Goal: Task Accomplishment & Management: Complete application form

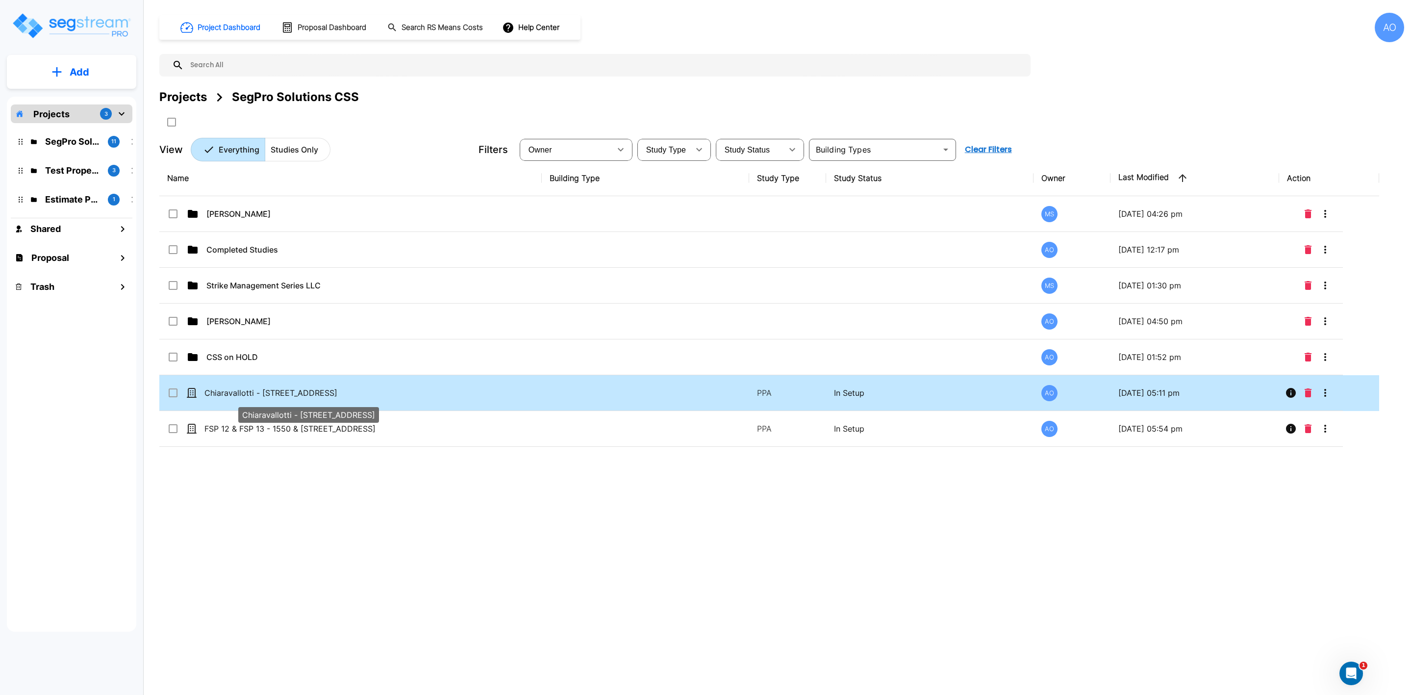
click at [287, 393] on p "Chiaravallotti - [STREET_ADDRESS]" at bounding box center [301, 393] width 195 height 12
checkbox input "true"
click at [287, 393] on p "Chiaravallotti - [STREET_ADDRESS]" at bounding box center [301, 393] width 195 height 12
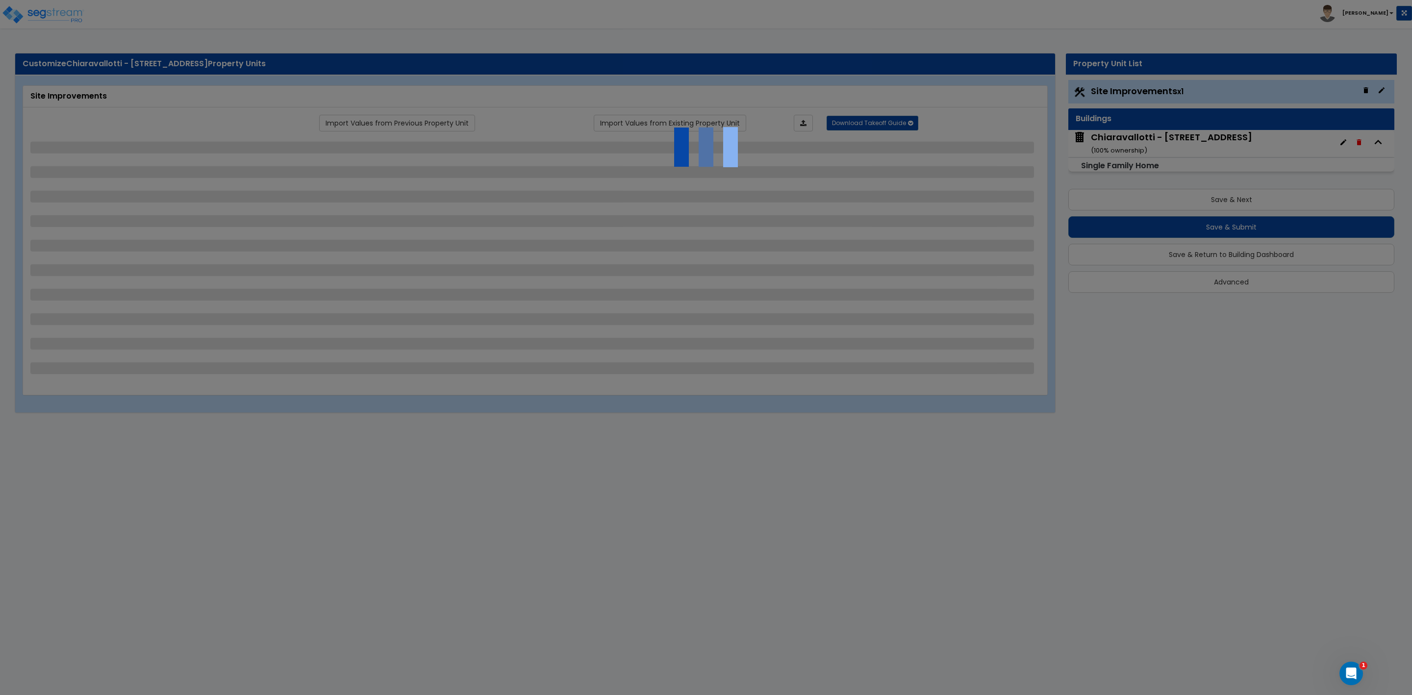
select select "2"
select select "3"
select select "2"
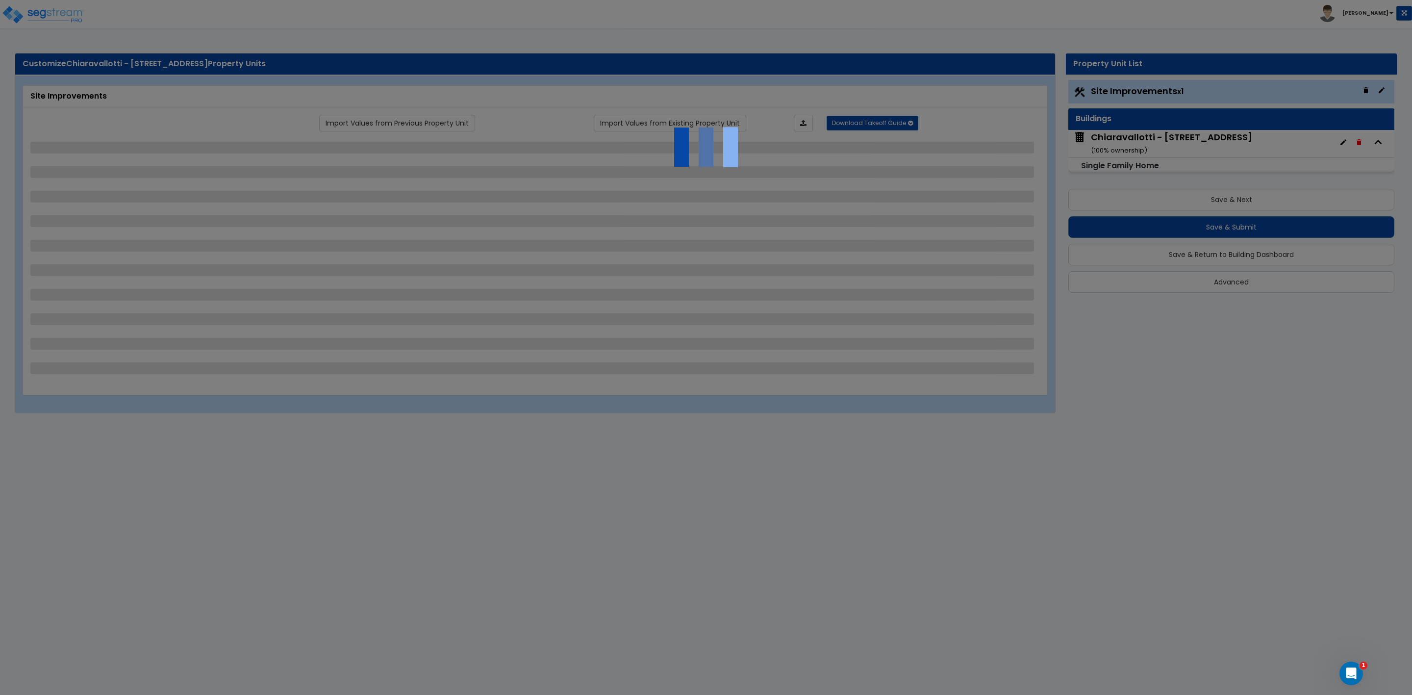
select select "1"
select select "3"
select select "1"
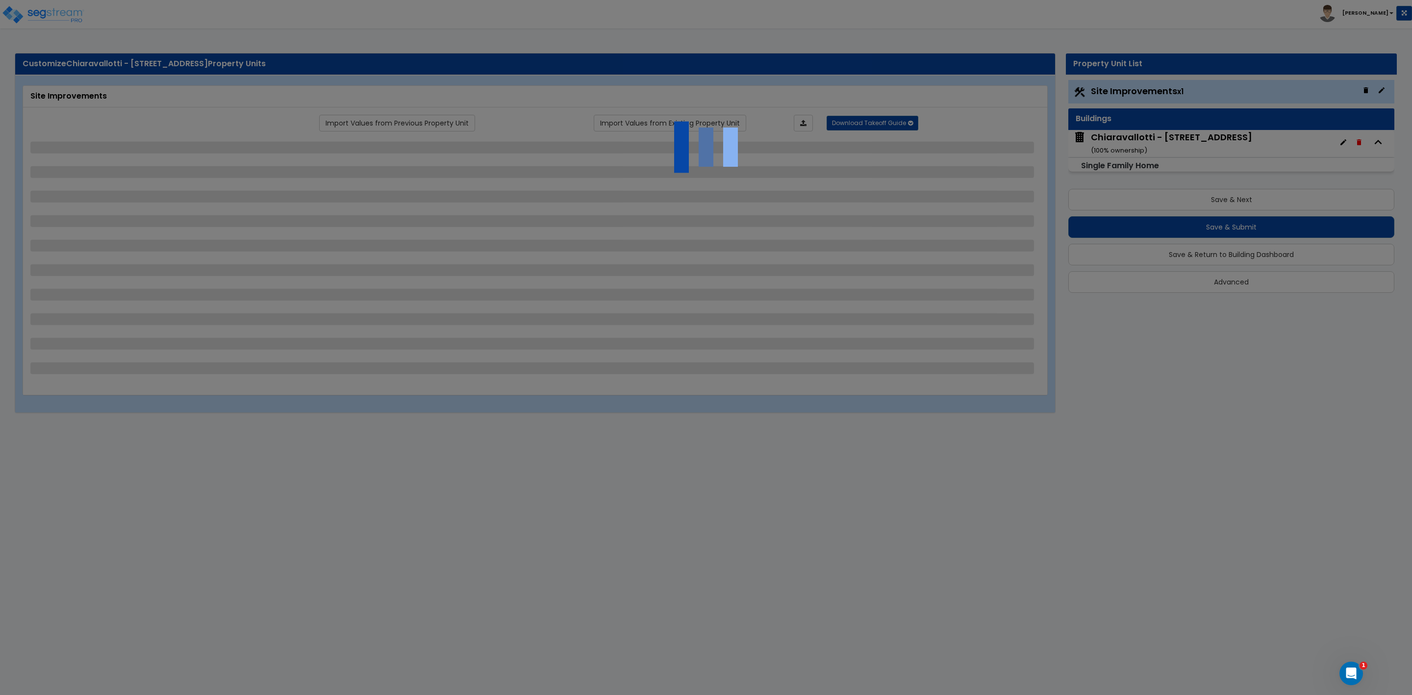
select select "1"
select select "5"
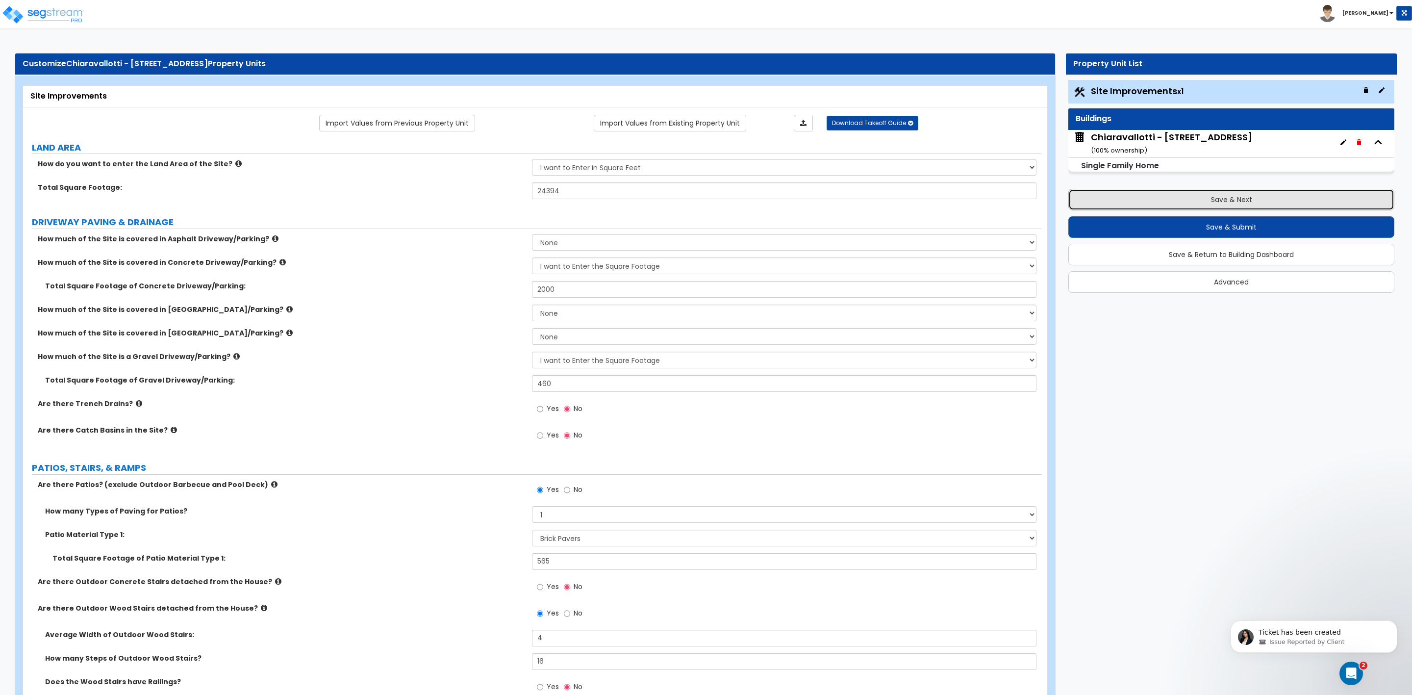
click at [1194, 199] on button "Save & Next" at bounding box center [1231, 200] width 326 height 22
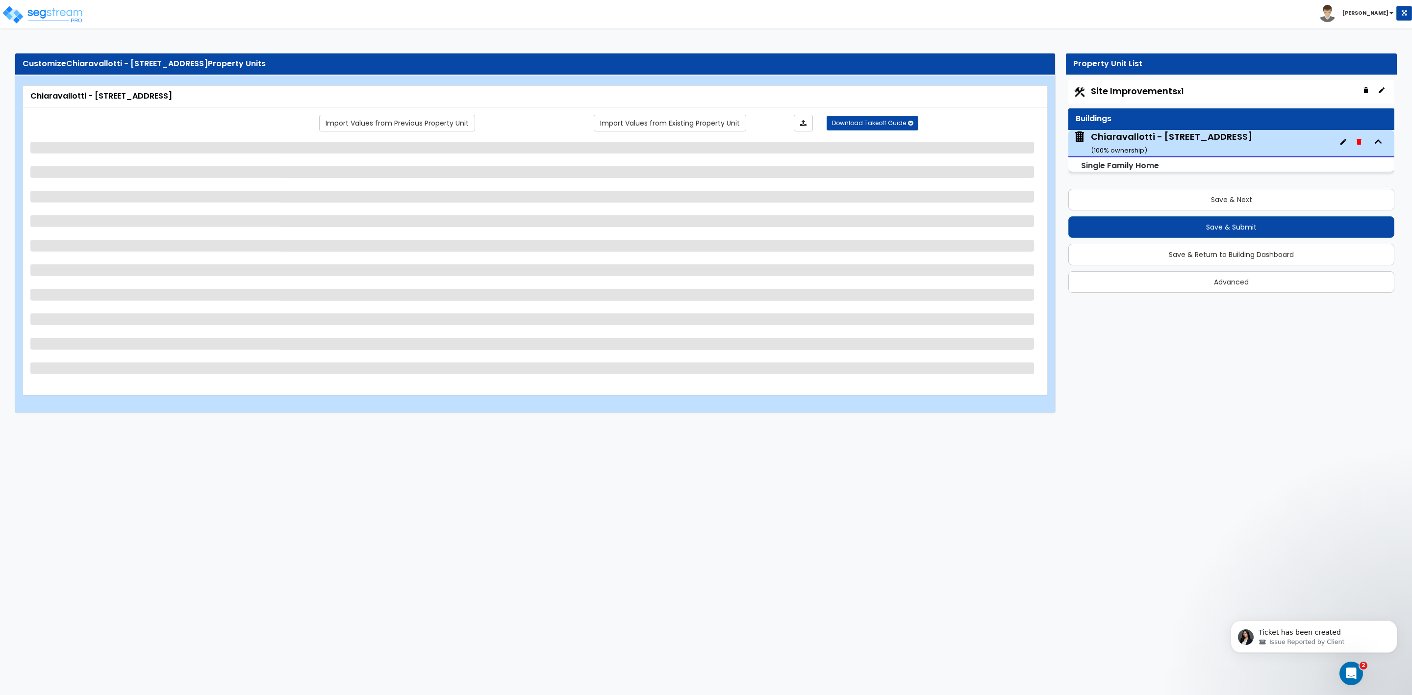
select select "1"
select select "7"
select select "3"
select select "1"
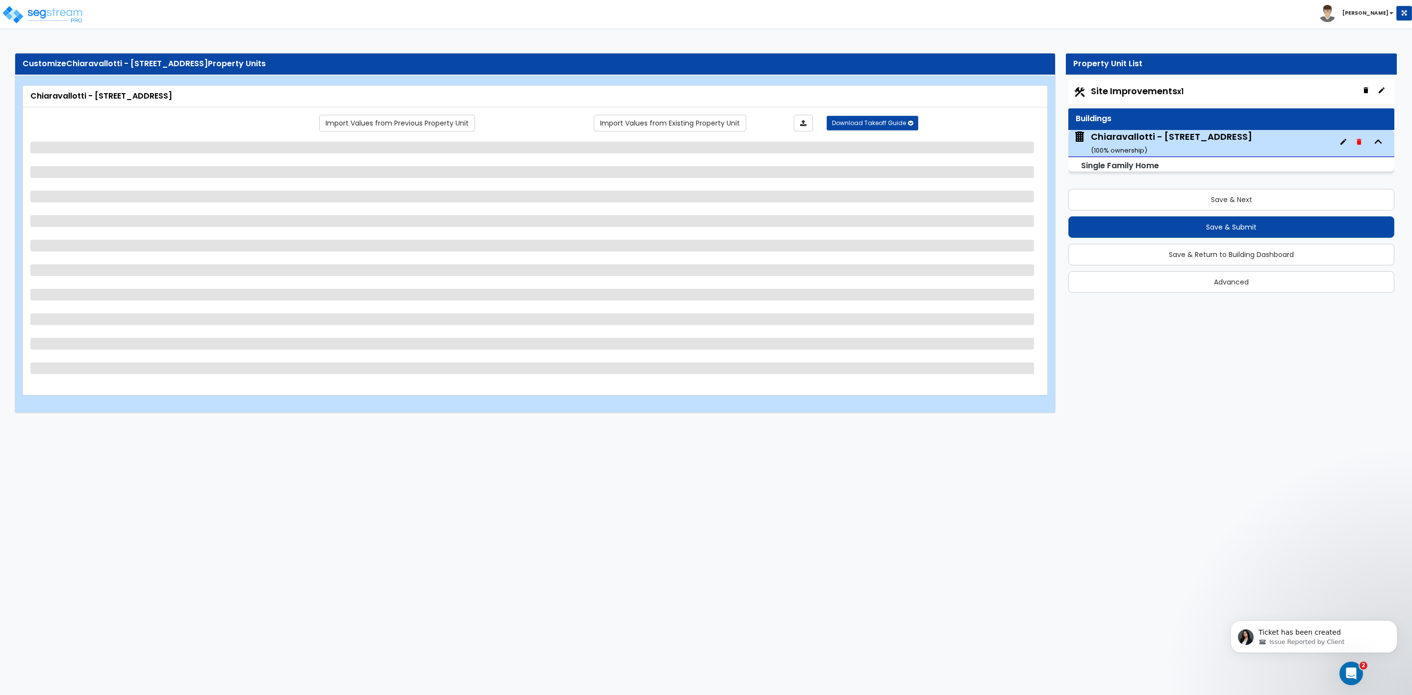
select select "1"
select select "2"
select select "3"
select select "4"
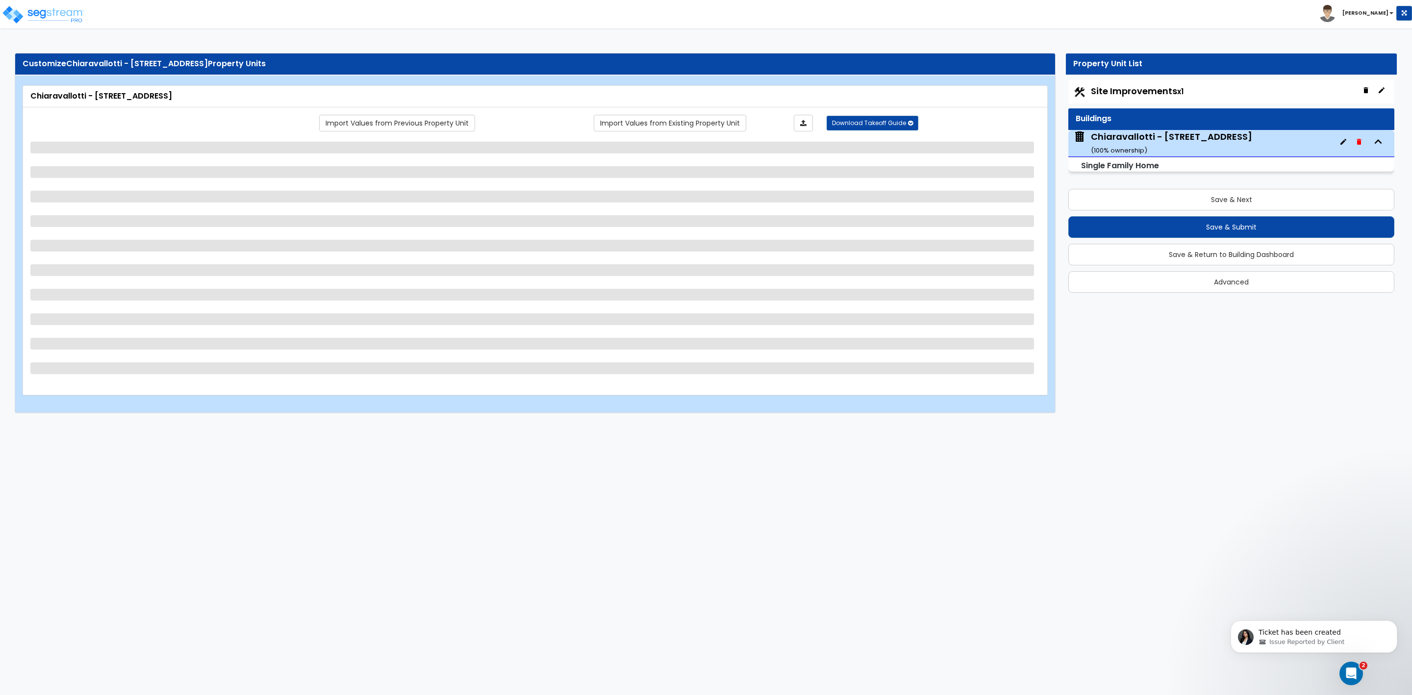
select select "1"
select select "2"
select select "1"
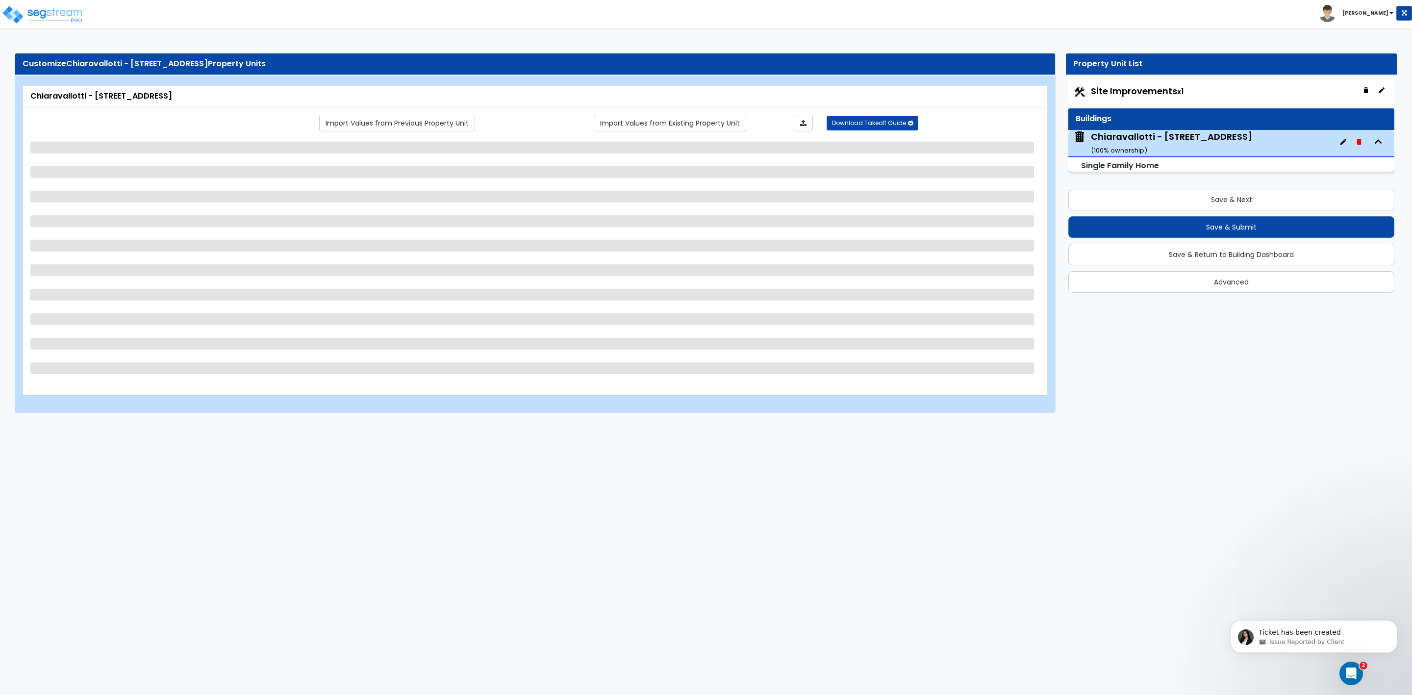
select select "1"
select select "4"
select select "1"
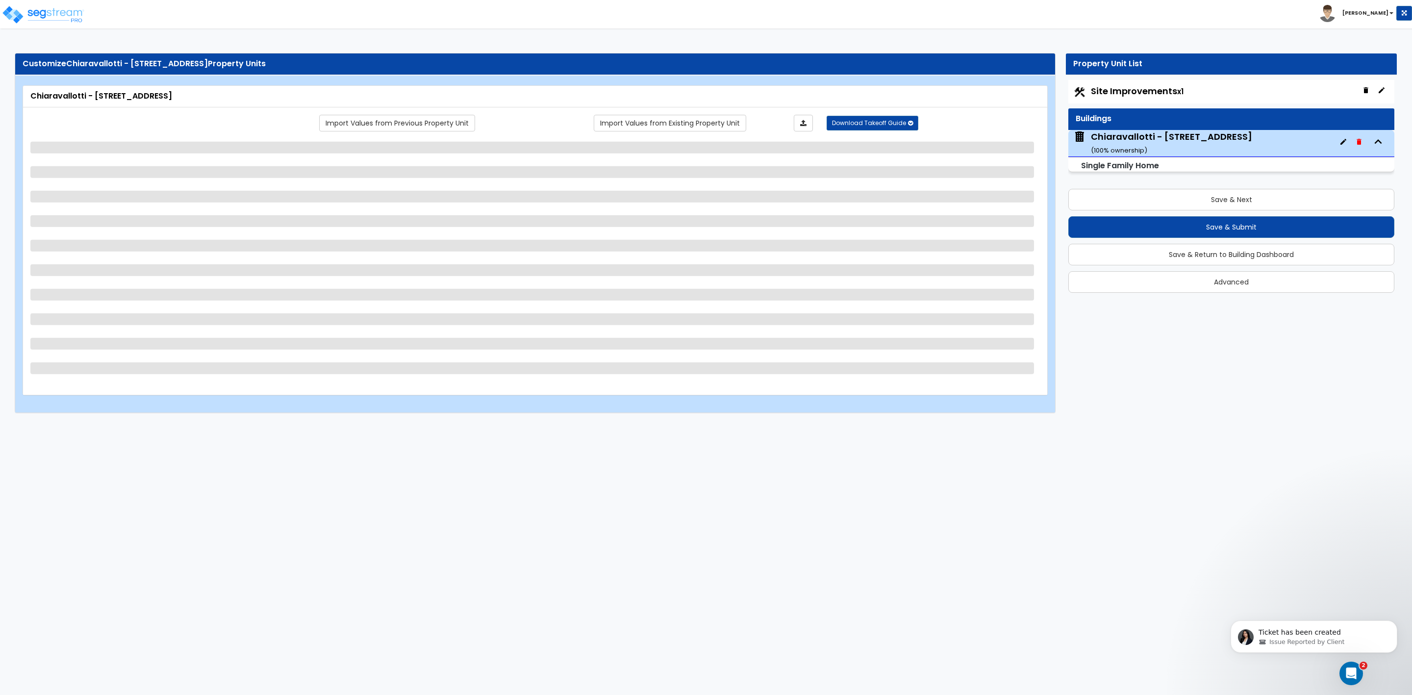
select select "2"
select select "1"
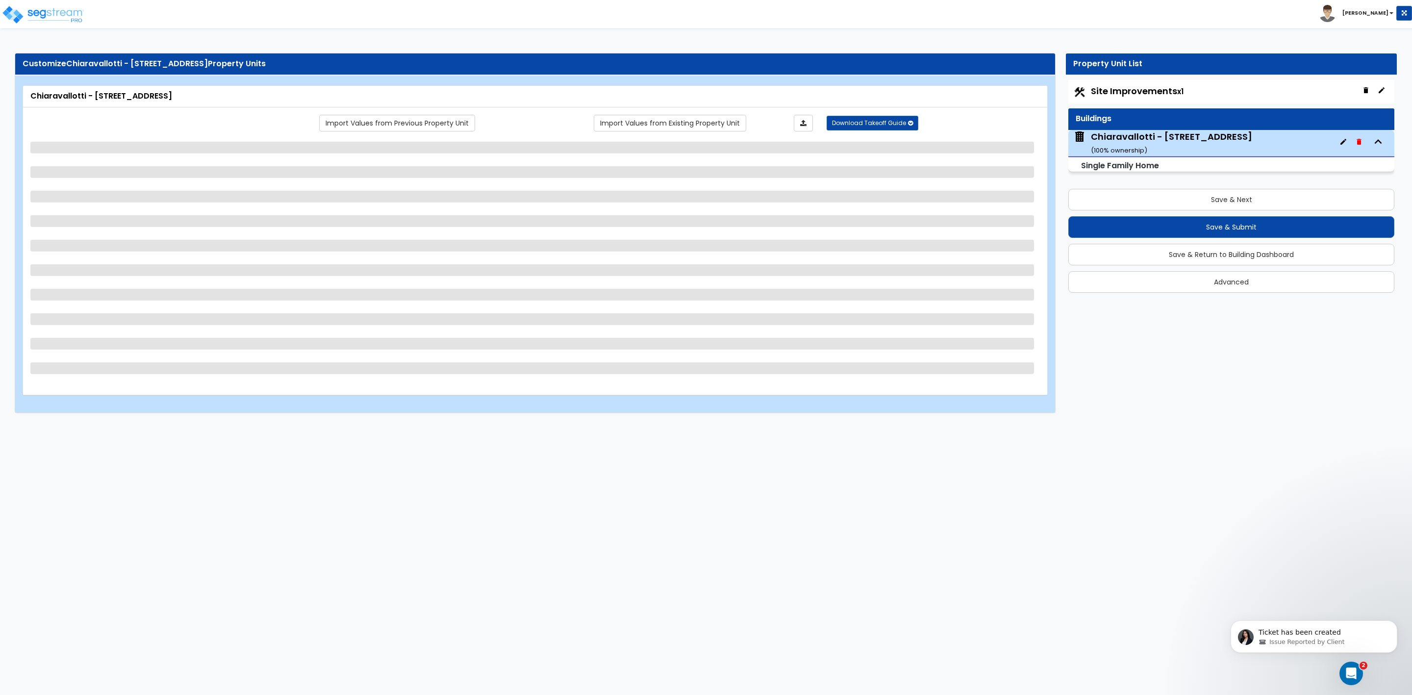
select select "1"
select select "2"
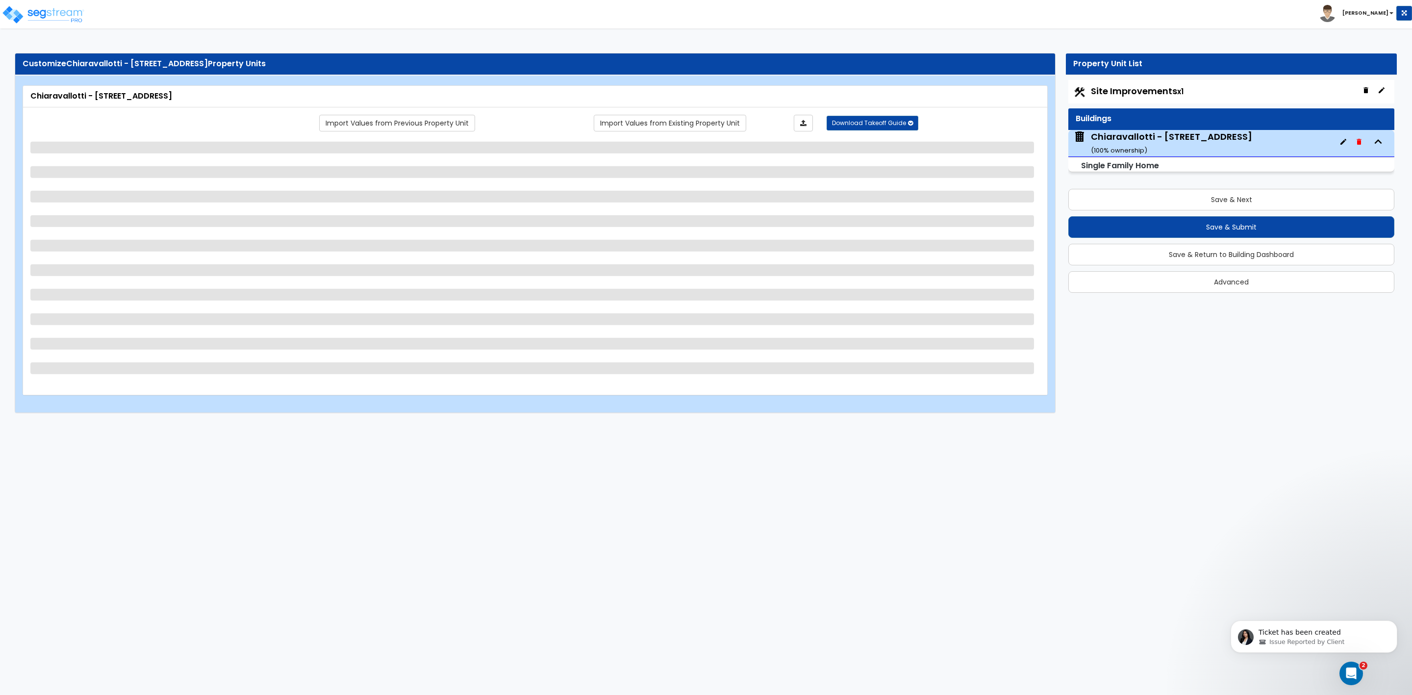
select select "1"
select select "2"
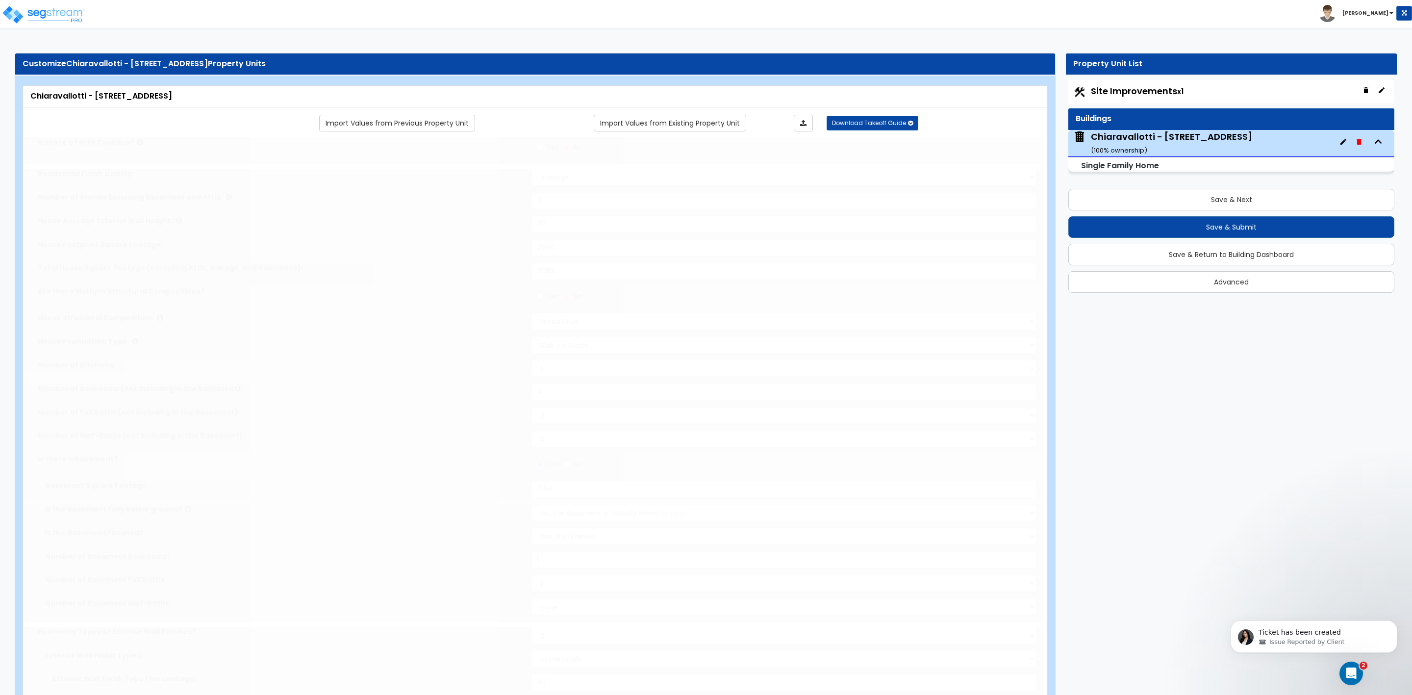
radio input "true"
select select "1"
select select "2"
type input "1"
select select "2"
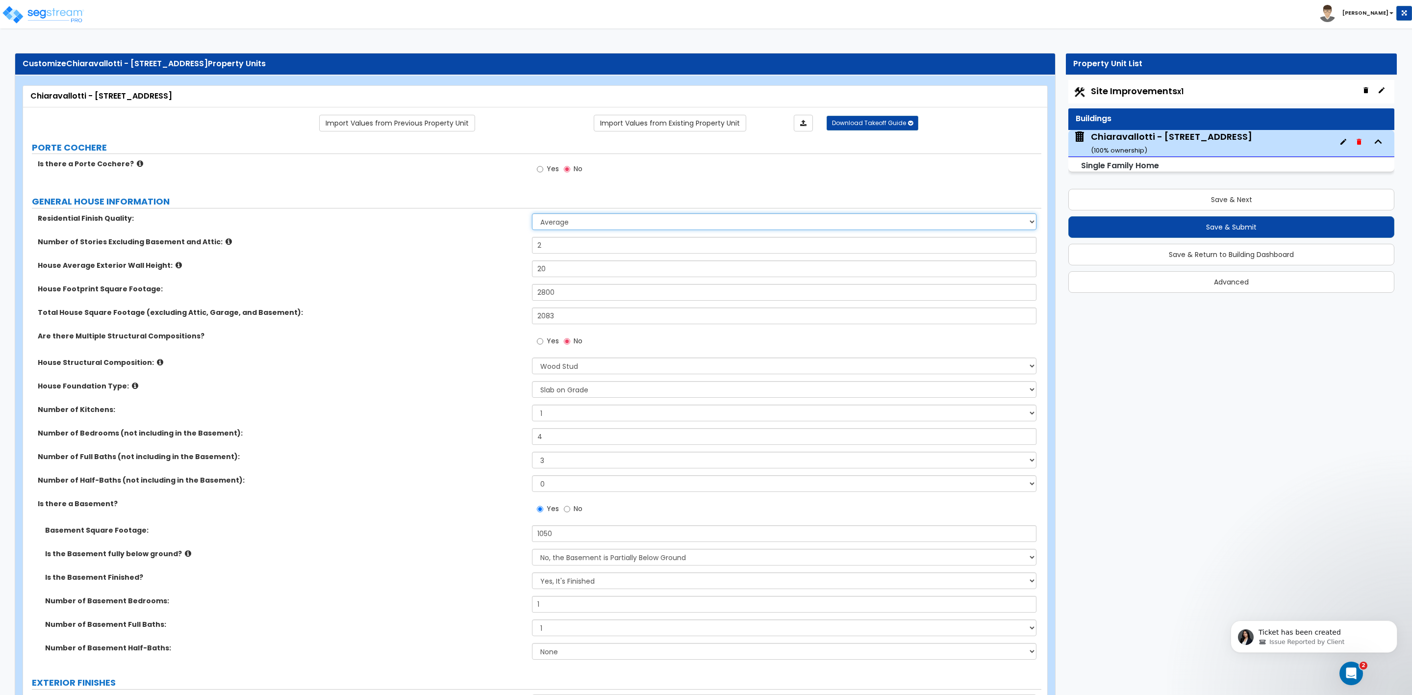
click at [574, 224] on select "Low Average High" at bounding box center [784, 221] width 504 height 17
select select "2"
click at [532, 215] on select "Low Average High" at bounding box center [784, 221] width 504 height 17
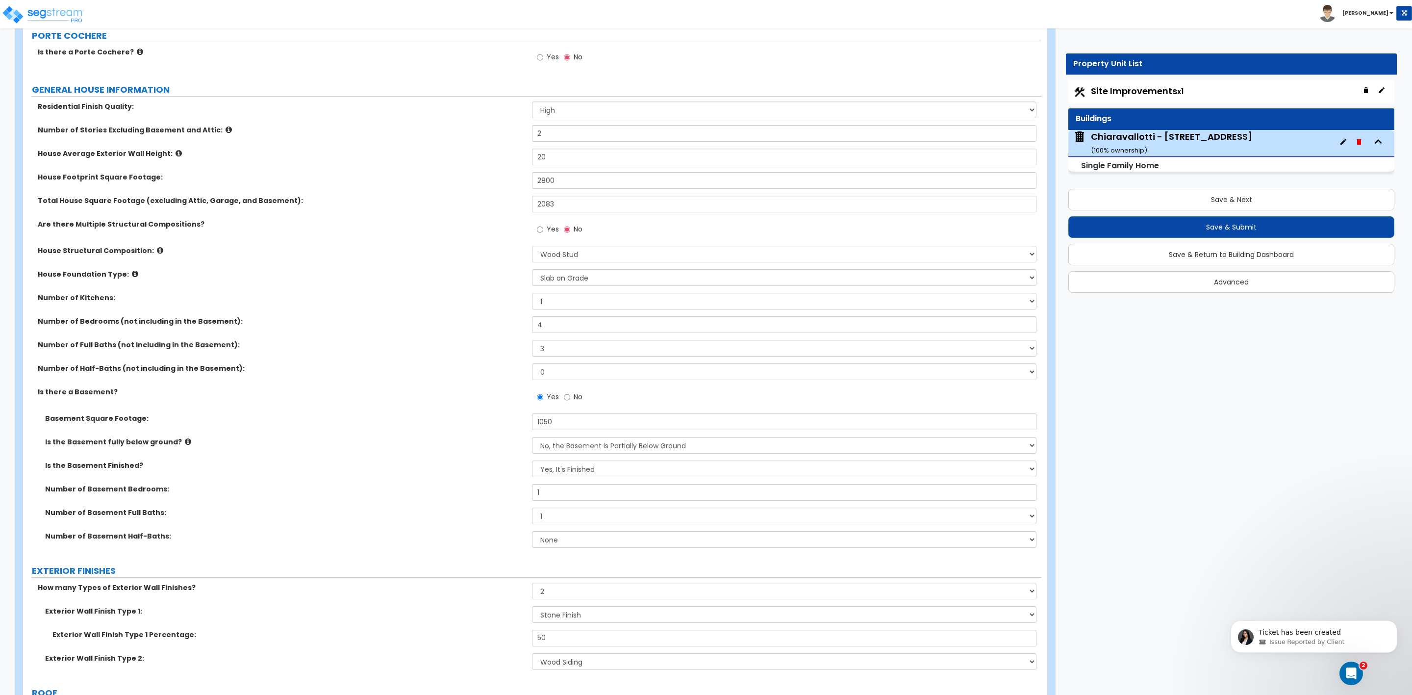
scroll to position [147, 0]
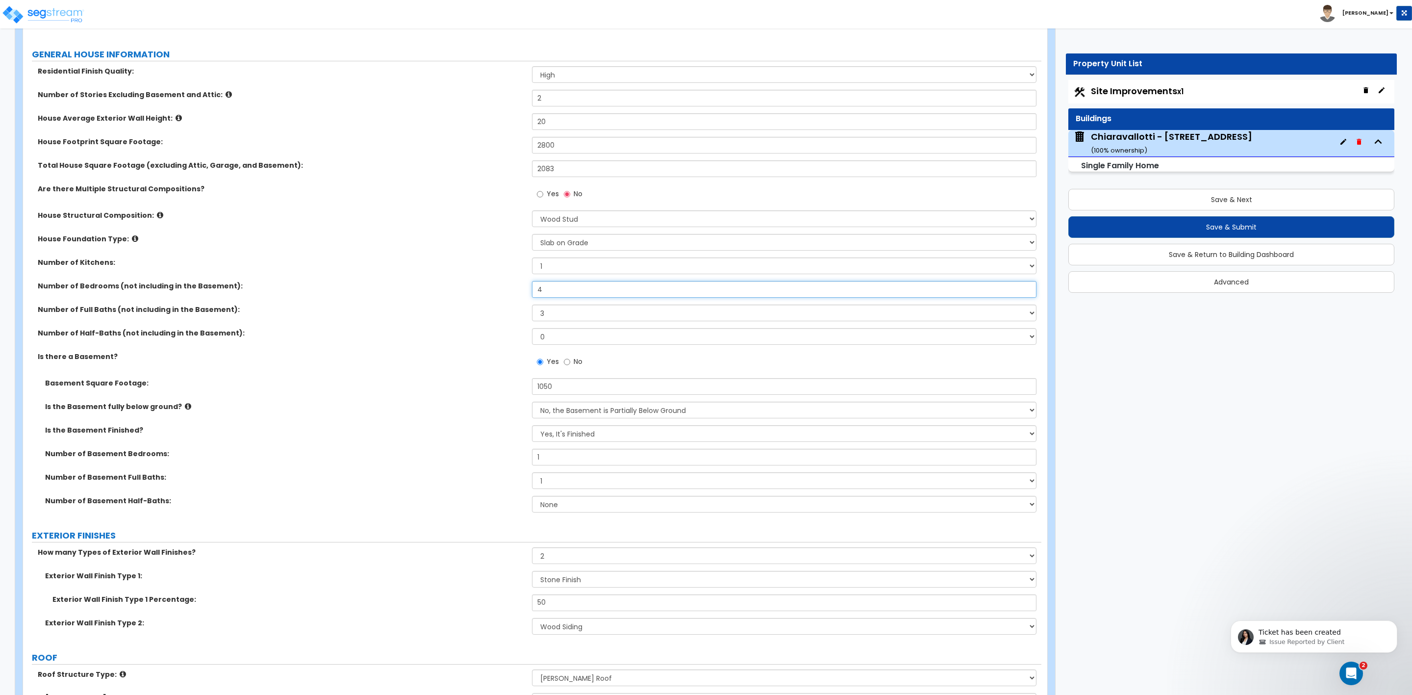
drag, startPoint x: 543, startPoint y: 292, endPoint x: 524, endPoint y: 292, distance: 18.6
click at [524, 292] on div "Number of Bedrooms (not including in the Basement): 4" at bounding box center [532, 293] width 1018 height 24
type input "3"
drag, startPoint x: 552, startPoint y: 315, endPoint x: 531, endPoint y: 315, distance: 21.1
click at [531, 315] on div "Number of Full Baths (not including in the Basement): 1 2 3 4 5 6 7 8 9 10" at bounding box center [532, 316] width 1018 height 24
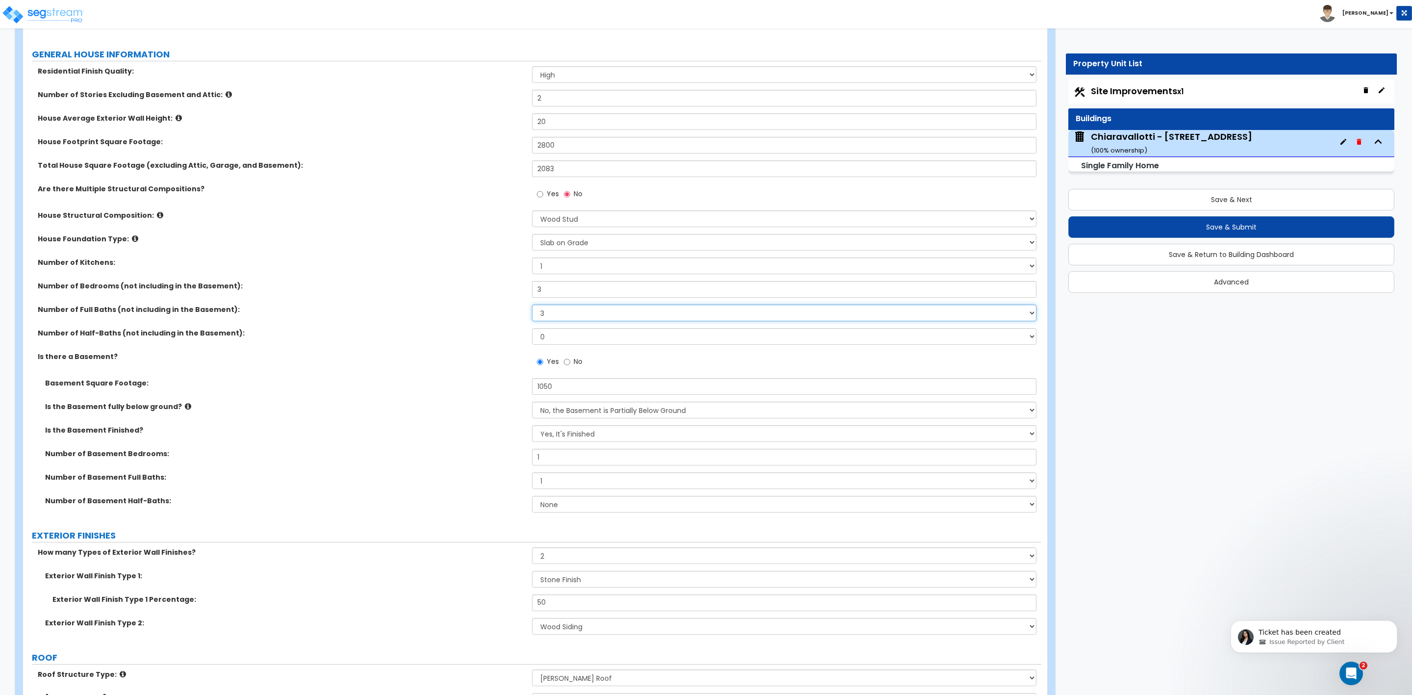
drag, startPoint x: 547, startPoint y: 311, endPoint x: 543, endPoint y: 315, distance: 6.2
click at [543, 315] on select "1 2 3 4 5 6 7 8 9 10" at bounding box center [784, 312] width 504 height 17
click at [542, 315] on select "1 2 3 4 5 6 7 8 9 10" at bounding box center [784, 312] width 504 height 17
select select "2"
click at [532, 306] on select "1 2 3 4 5 6 7 8 9 10" at bounding box center [784, 312] width 504 height 17
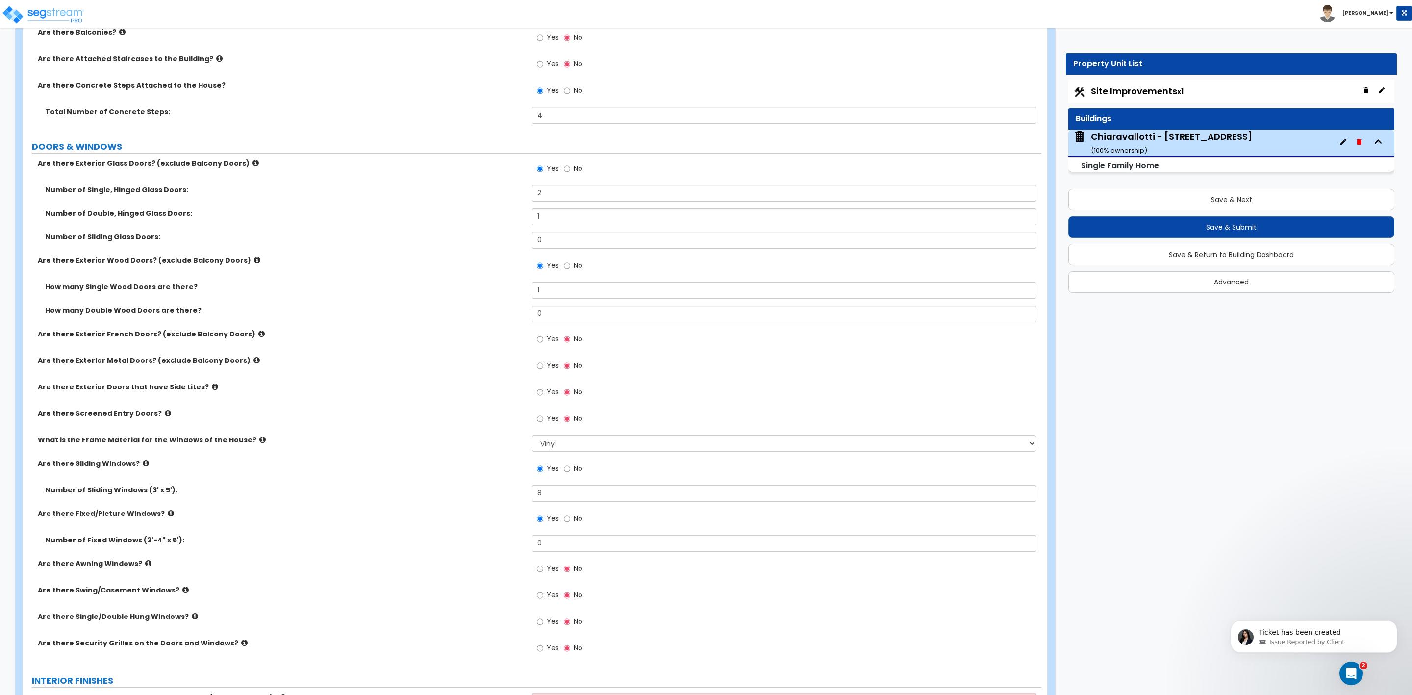
scroll to position [1471, 0]
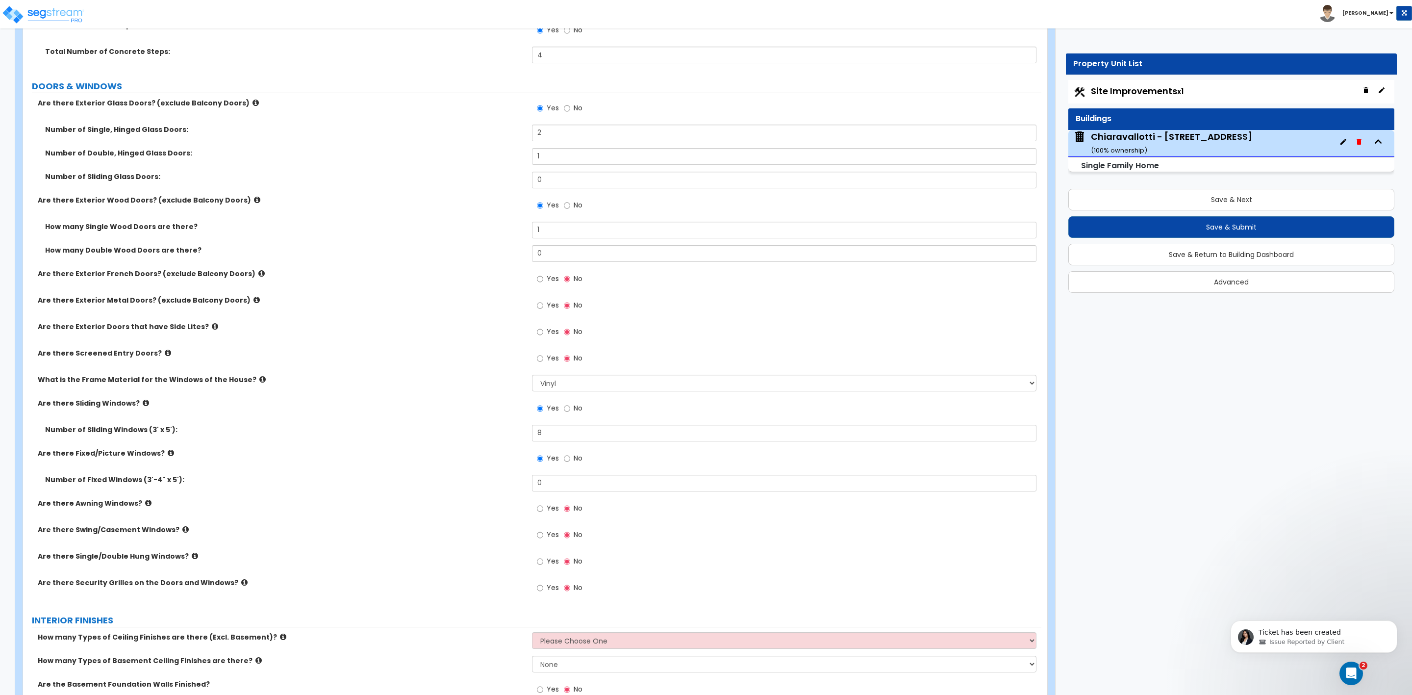
click at [537, 281] on div "Yes No" at bounding box center [559, 280] width 55 height 23
click at [539, 281] on input "Yes" at bounding box center [540, 279] width 6 height 11
radio input "true"
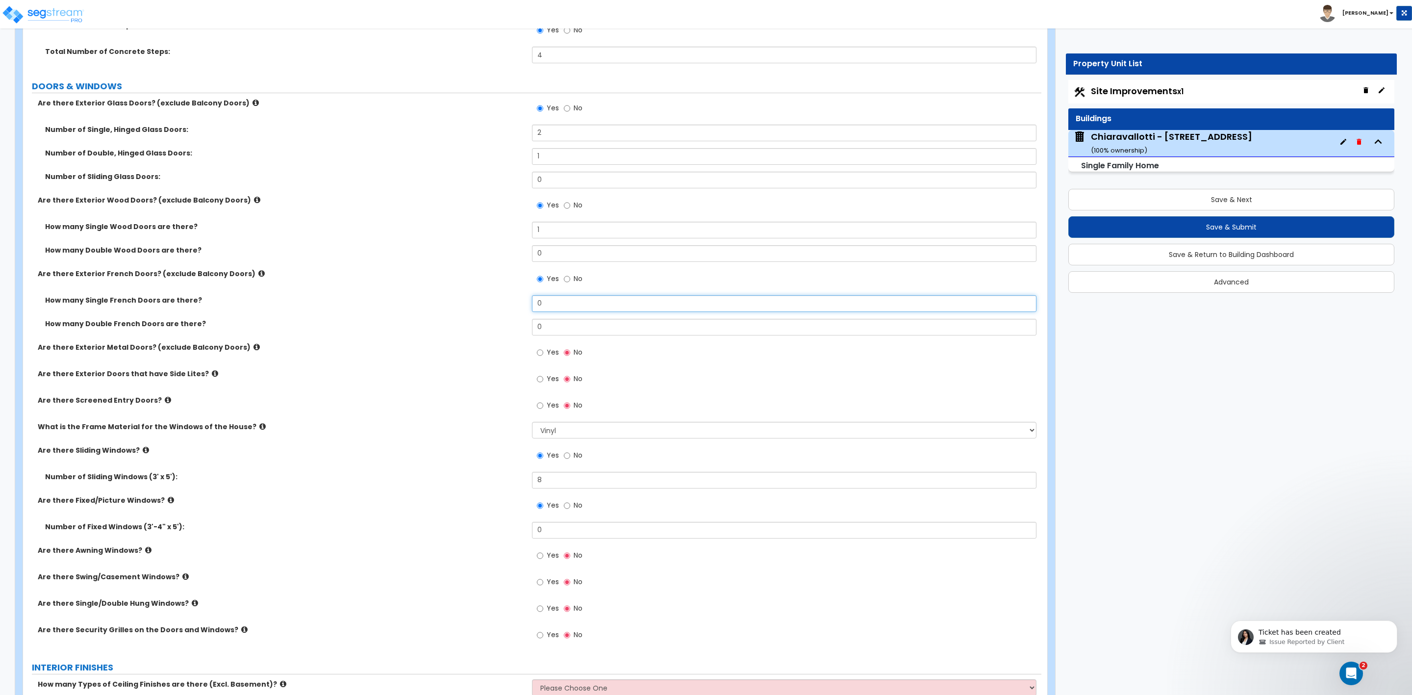
click at [546, 305] on input "0" at bounding box center [784, 303] width 504 height 17
drag, startPoint x: 548, startPoint y: 328, endPoint x: 514, endPoint y: 328, distance: 33.8
click at [514, 328] on div "How many Double French Doors are there? 0" at bounding box center [532, 331] width 1018 height 24
type input "2"
drag, startPoint x: 543, startPoint y: 536, endPoint x: 525, endPoint y: 536, distance: 18.1
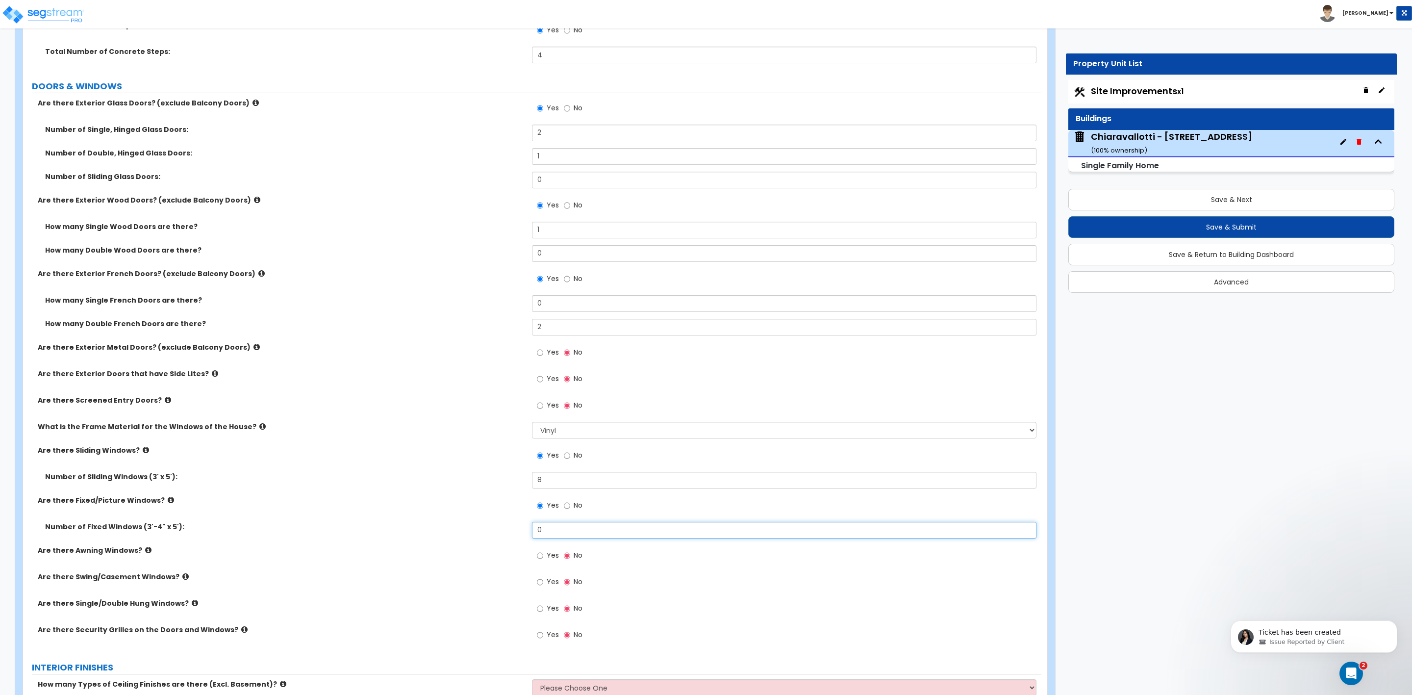
click at [525, 536] on div "Number of Fixed Windows (3'-4" x 5'): 0" at bounding box center [532, 534] width 1018 height 24
type input "24"
click at [540, 609] on input "Yes" at bounding box center [540, 608] width 6 height 11
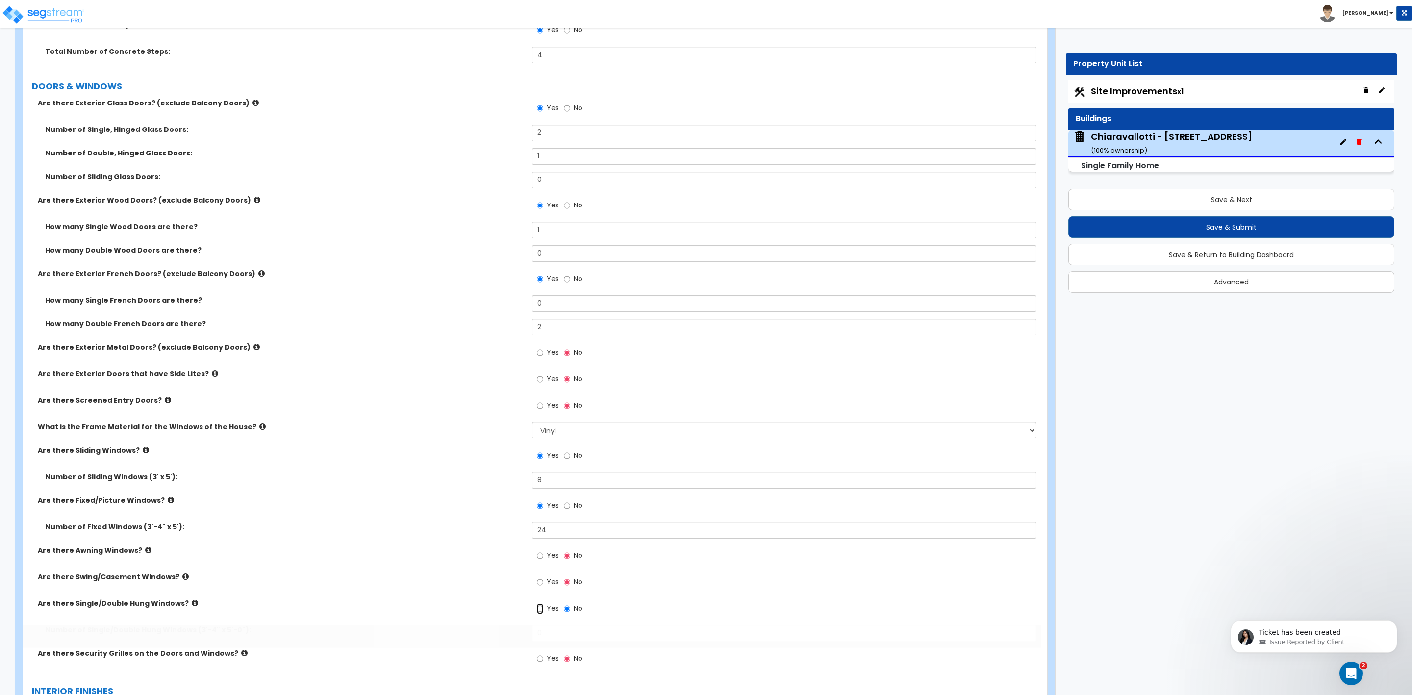
radio input "true"
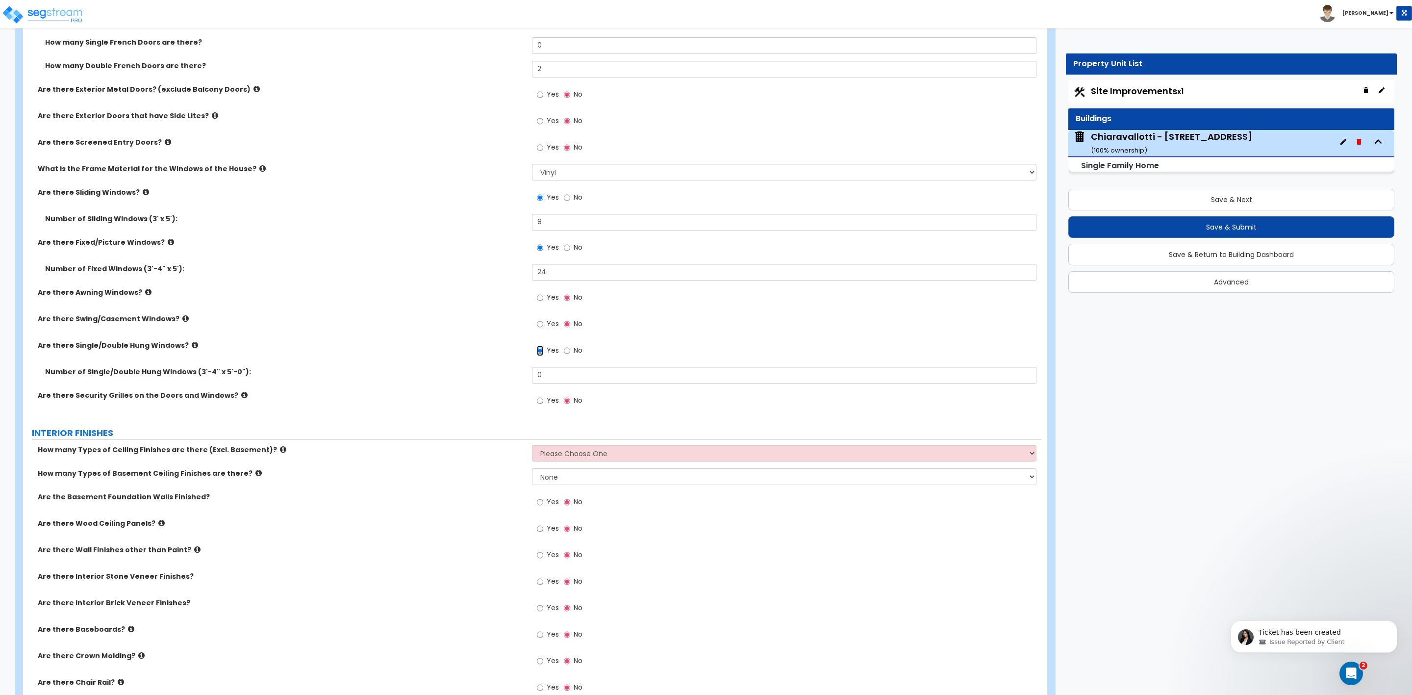
scroll to position [1765, 0]
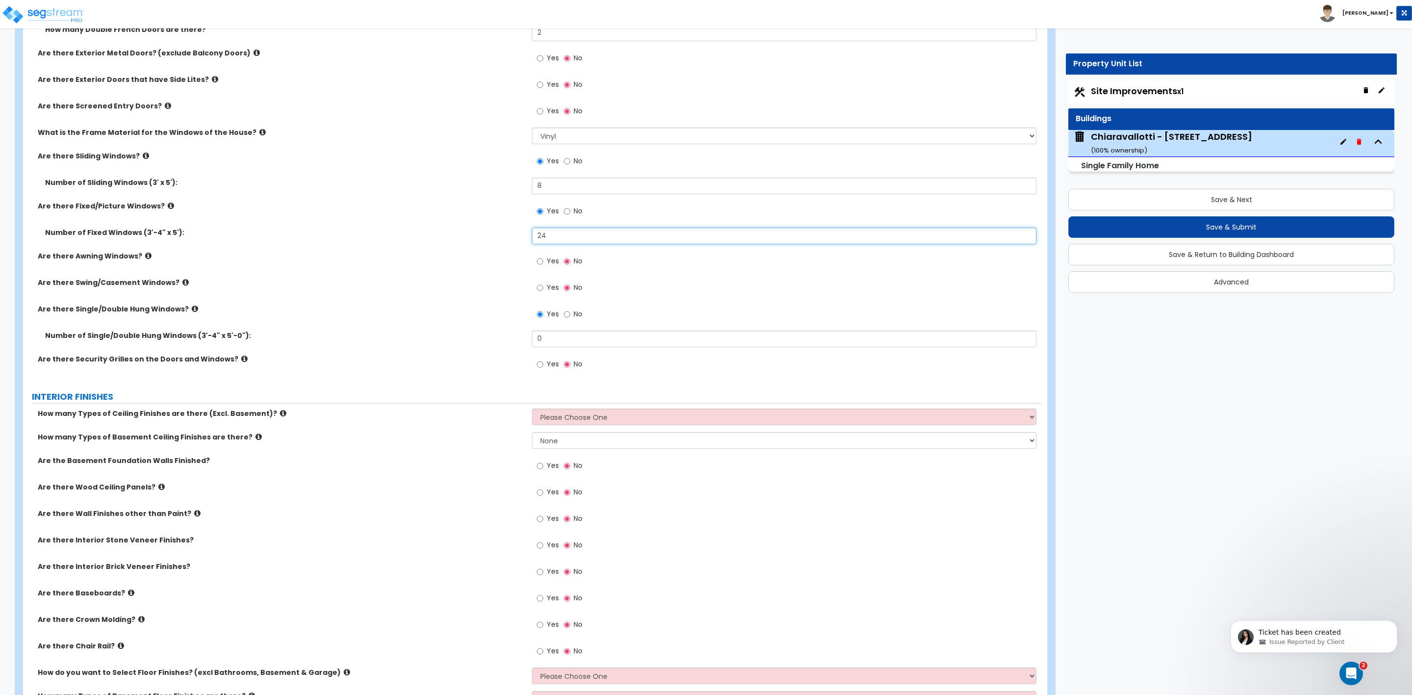
drag, startPoint x: 552, startPoint y: 240, endPoint x: 499, endPoint y: 243, distance: 53.5
click at [499, 243] on div "Number of Fixed Windows (3'-4" x 5'): 24" at bounding box center [532, 239] width 1018 height 24
type input "26"
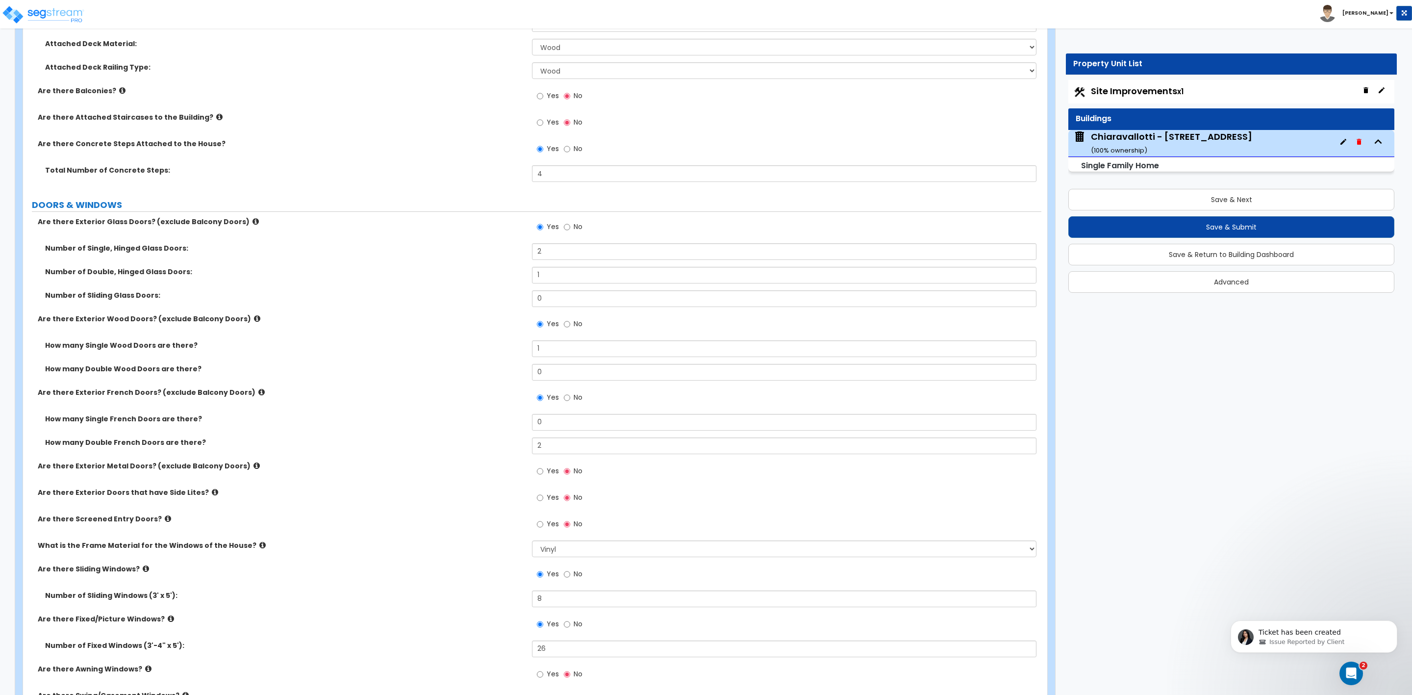
scroll to position [1324, 0]
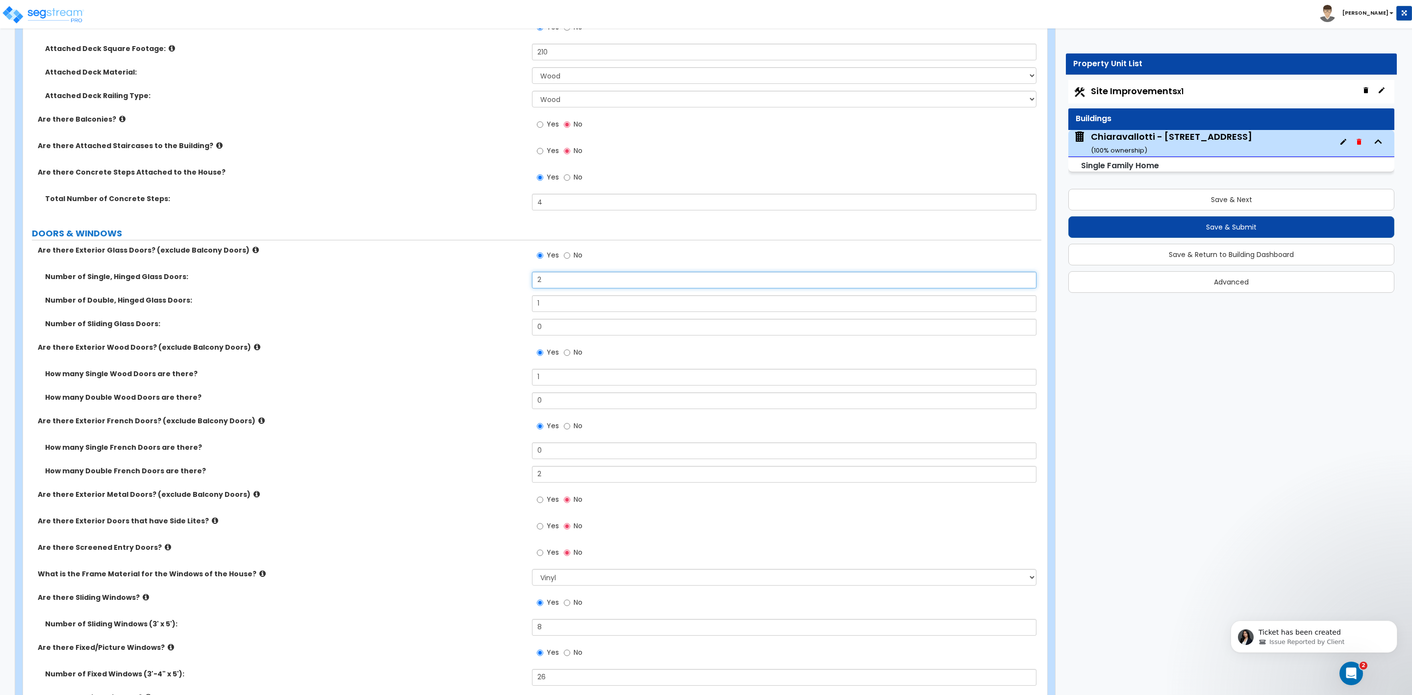
drag, startPoint x: 555, startPoint y: 281, endPoint x: 500, endPoint y: 281, distance: 54.9
click at [505, 281] on div "Number of Single, Hinged Glass Doors: 2" at bounding box center [532, 284] width 1018 height 24
type input "0"
drag, startPoint x: 571, startPoint y: 304, endPoint x: 455, endPoint y: 293, distance: 116.3
click at [512, 309] on div "Number of Double, Hinged Glass Doors: 1" at bounding box center [532, 307] width 1018 height 24
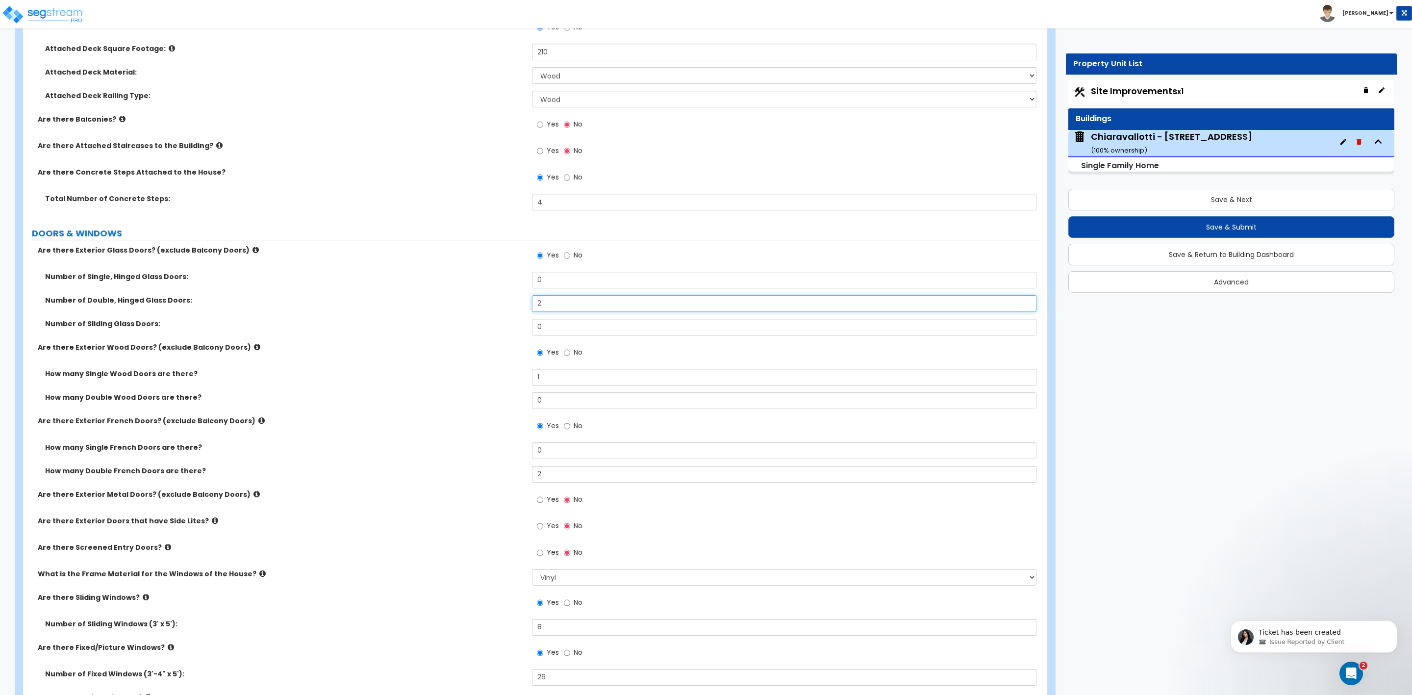
type input "2"
click at [556, 328] on input "0" at bounding box center [784, 327] width 504 height 17
drag, startPoint x: 562, startPoint y: 279, endPoint x: 507, endPoint y: 280, distance: 54.9
click at [507, 280] on div "Number of Single, Hinged Glass Doors: 0" at bounding box center [532, 284] width 1018 height 24
type input "1"
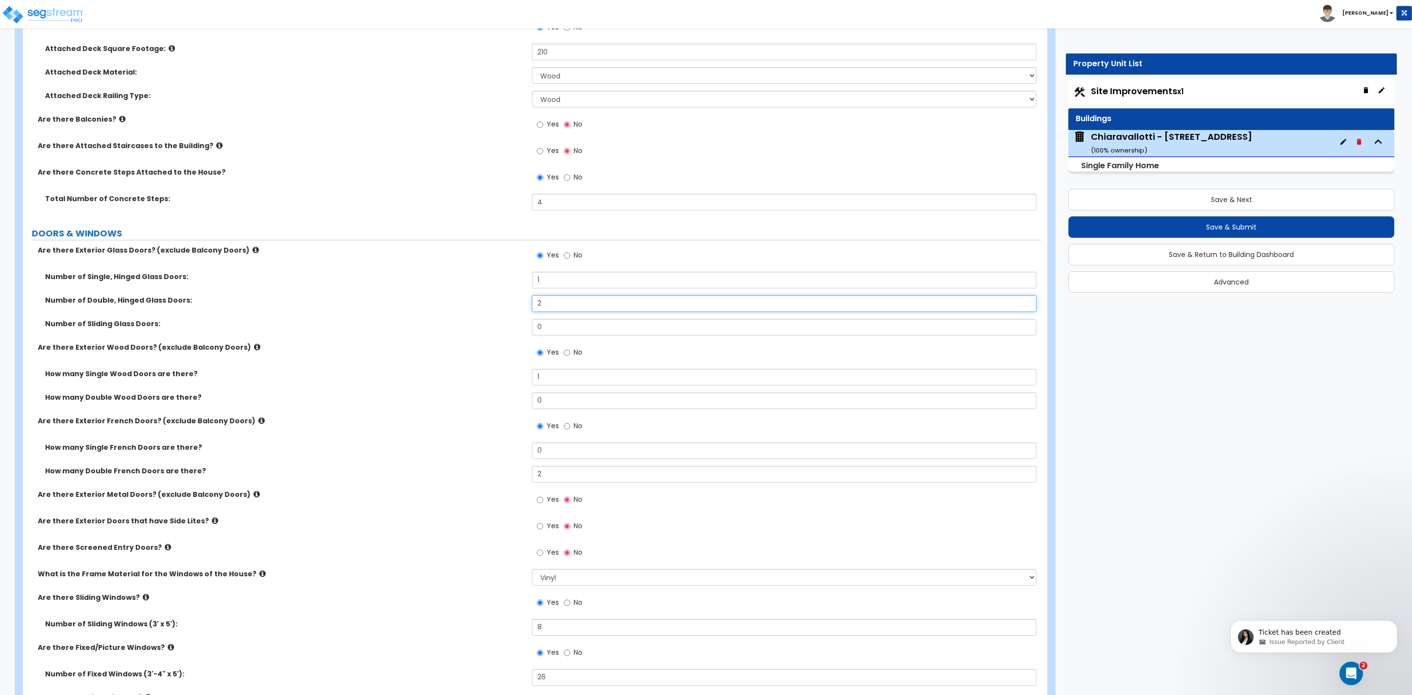
drag, startPoint x: 554, startPoint y: 308, endPoint x: 515, endPoint y: 308, distance: 39.7
click at [516, 308] on div "Number of Double, Hinged Glass Doors: 2" at bounding box center [532, 307] width 1018 height 24
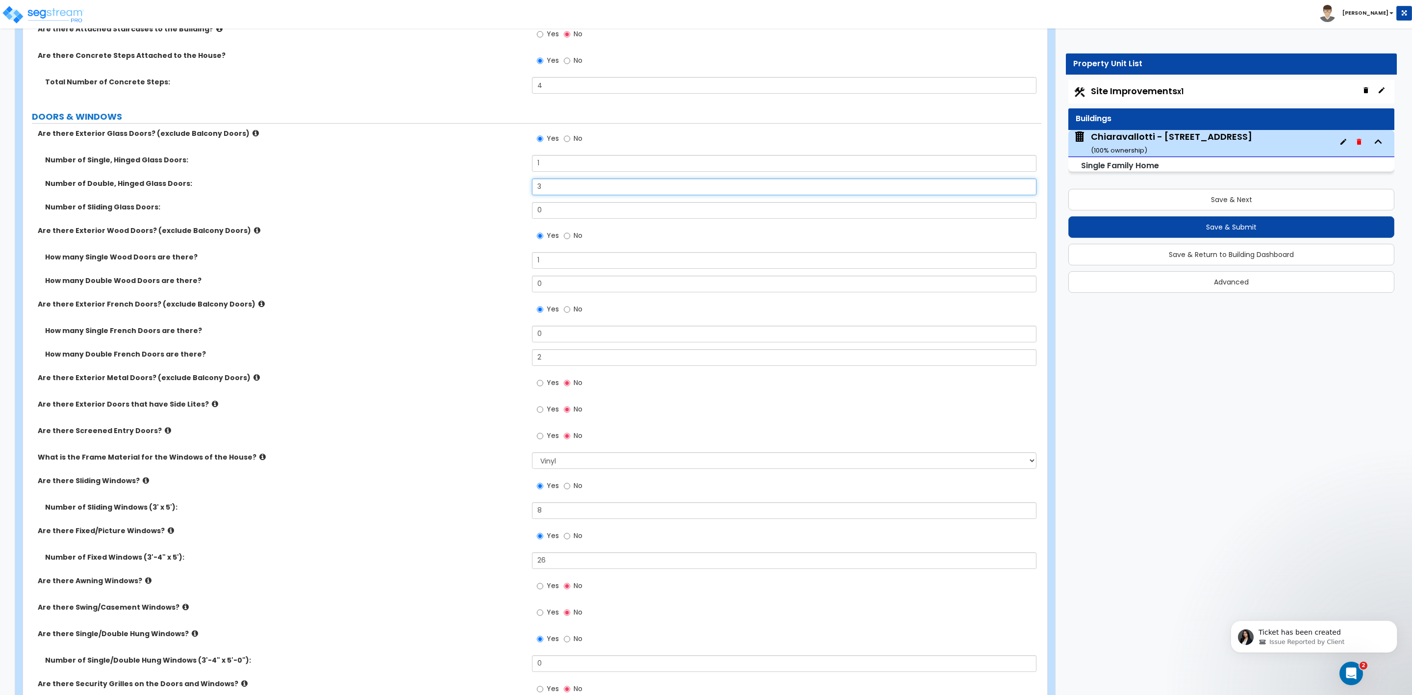
scroll to position [1471, 0]
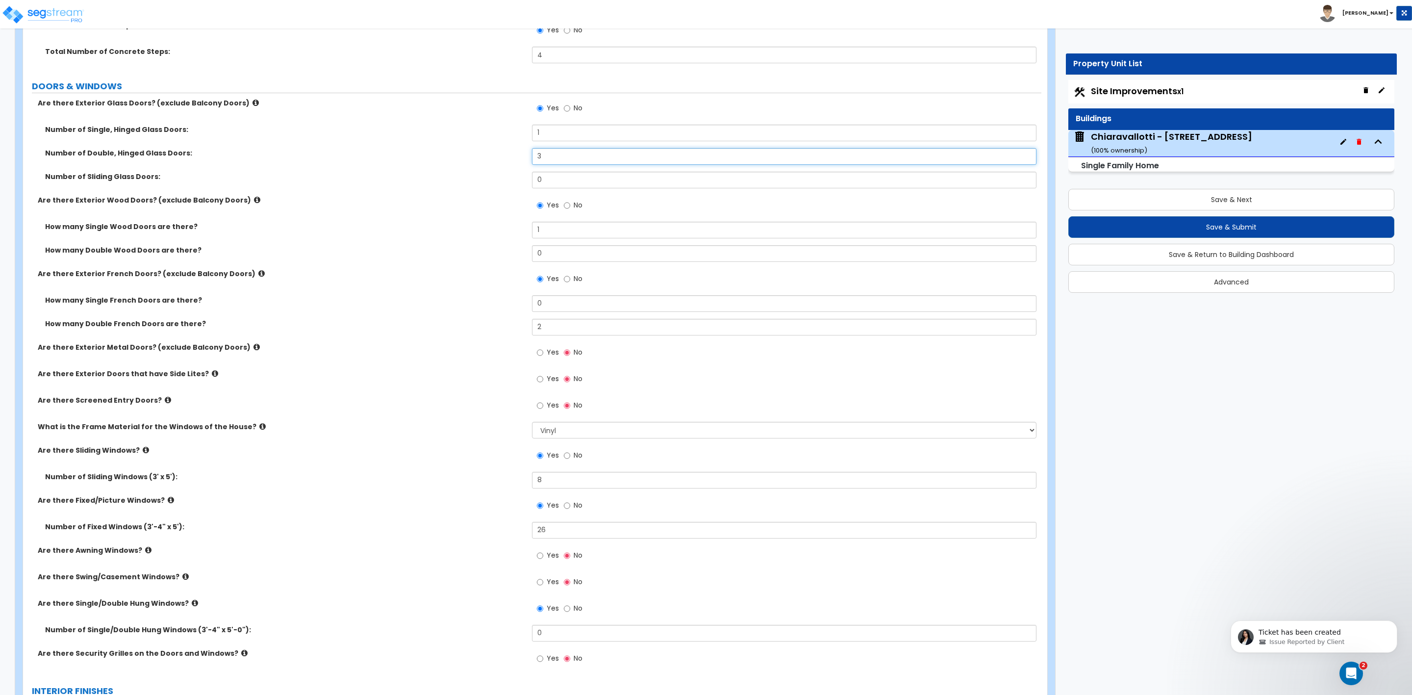
type input "3"
drag, startPoint x: 552, startPoint y: 525, endPoint x: 512, endPoint y: 525, distance: 39.2
click at [515, 526] on div "Number of Fixed Windows (3'-4" x 5'): 26" at bounding box center [532, 534] width 1018 height 24
type input "24"
drag, startPoint x: 546, startPoint y: 631, endPoint x: 534, endPoint y: 633, distance: 12.4
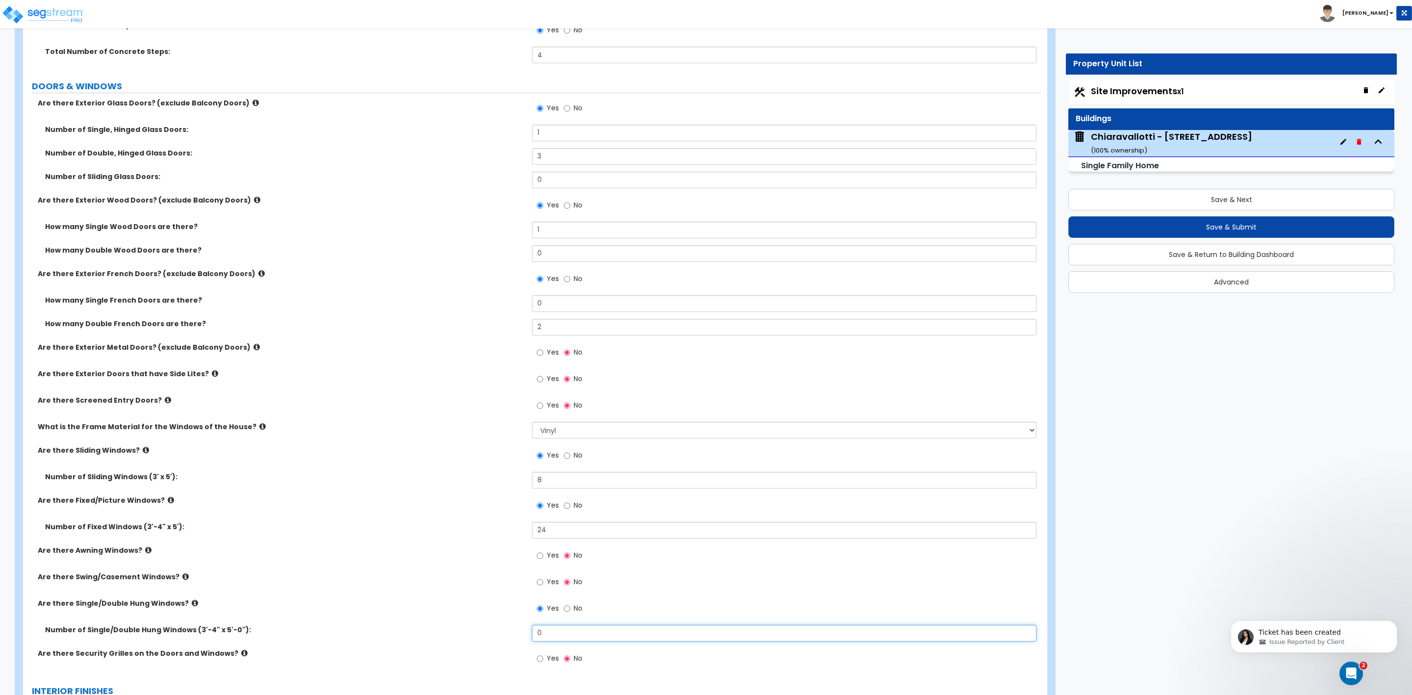
click at [534, 633] on input "0" at bounding box center [784, 633] width 504 height 17
type input "1"
type input "2"
drag, startPoint x: 550, startPoint y: 530, endPoint x: 526, endPoint y: 531, distance: 24.5
click at [526, 531] on div "Number of Fixed Windows (3'-4" x 5'): 24" at bounding box center [532, 534] width 1018 height 24
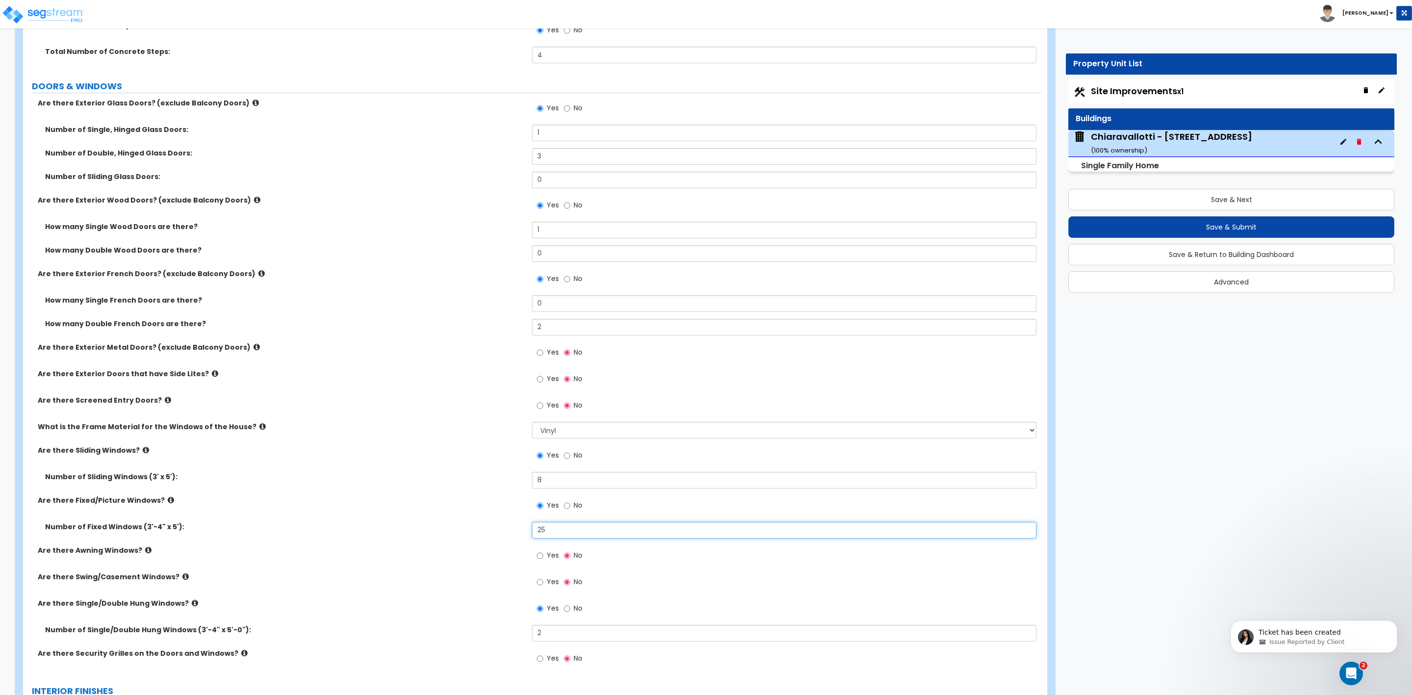
type input "25"
drag, startPoint x: 549, startPoint y: 331, endPoint x: 517, endPoint y: 333, distance: 32.4
click at [518, 333] on div "How many Double French Doors are there? 2" at bounding box center [532, 331] width 1018 height 24
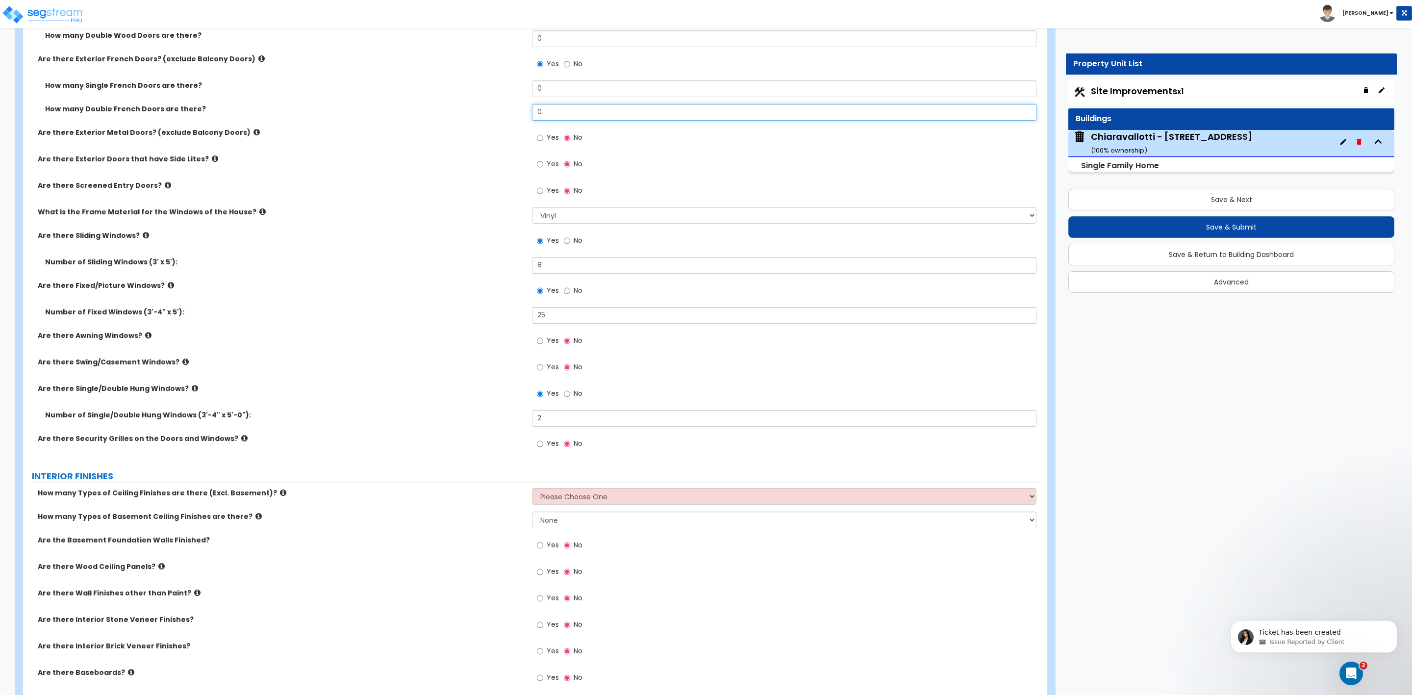
scroll to position [1765, 0]
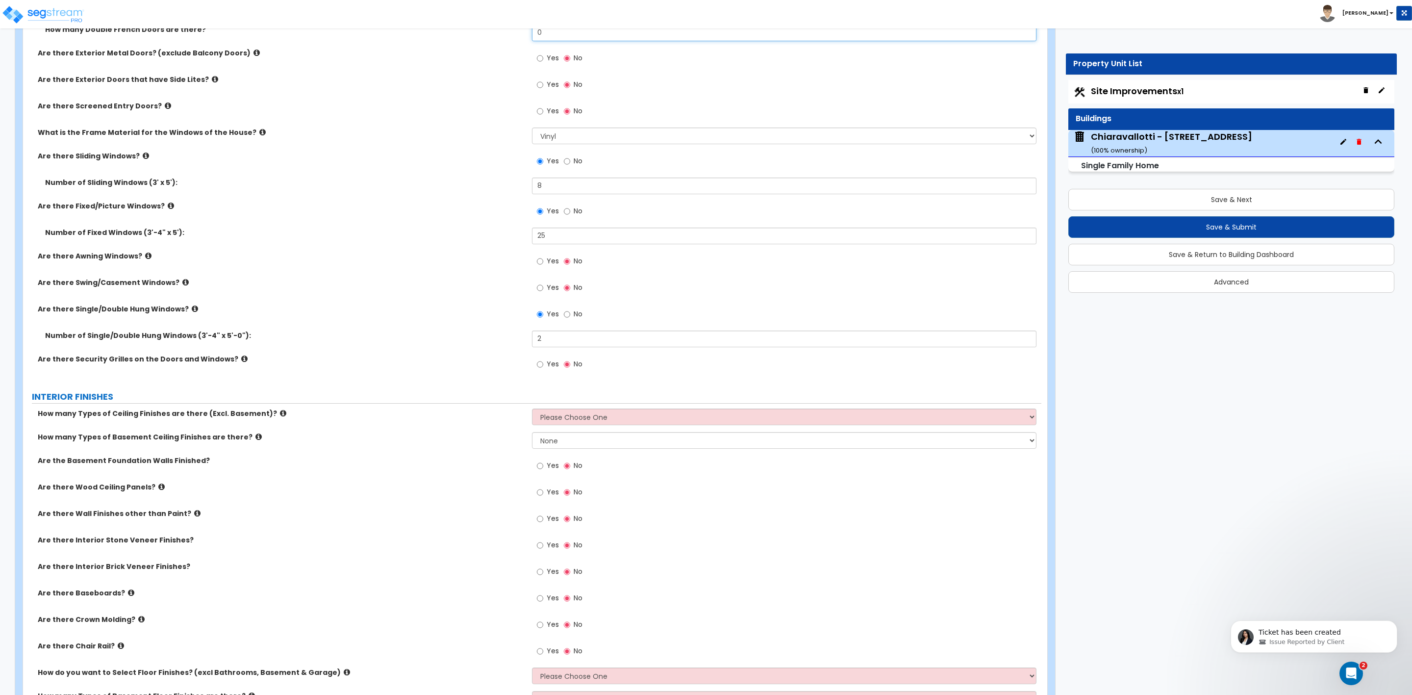
type input "0"
drag, startPoint x: 549, startPoint y: 343, endPoint x: 503, endPoint y: 343, distance: 45.6
click at [503, 343] on div "Number of Single/Double Hung Windows (3'-4" x 5'-0"): 2" at bounding box center [532, 342] width 1018 height 24
drag, startPoint x: 563, startPoint y: 340, endPoint x: 512, endPoint y: 343, distance: 51.1
click at [512, 343] on div "Number of Single/Double Hung Windows (3'-4" x 5'-0"): 6" at bounding box center [532, 342] width 1018 height 24
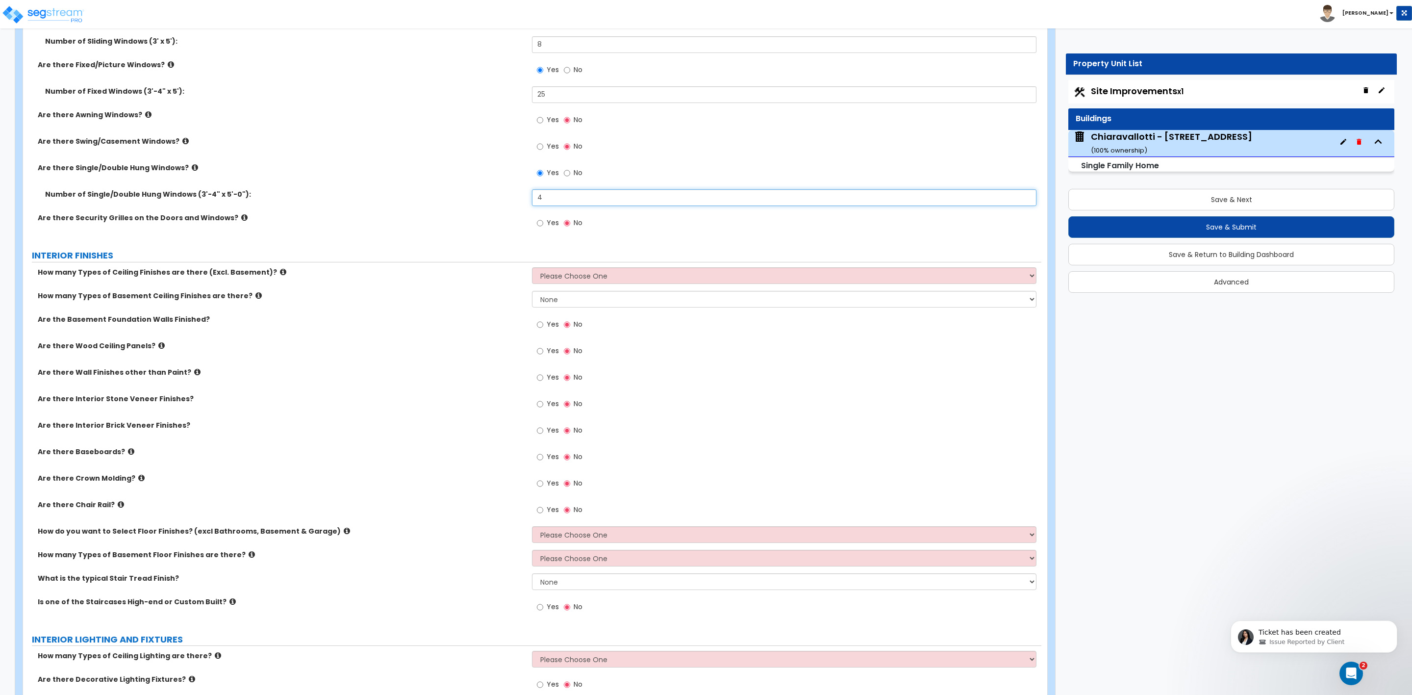
scroll to position [1912, 0]
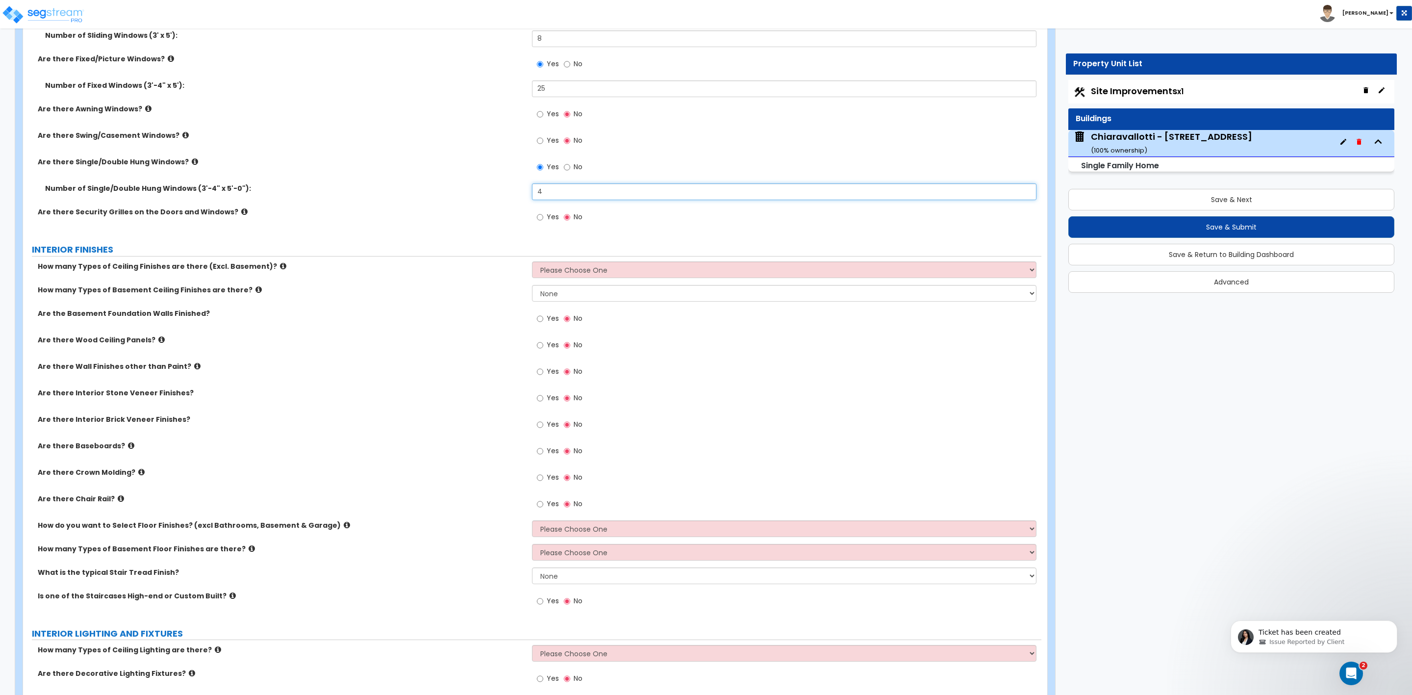
type input "4"
click at [607, 270] on select "Please Choose One 1 2 3" at bounding box center [784, 269] width 504 height 17
select select "1"
click at [532, 263] on select "Please Choose One 1 2 3" at bounding box center [784, 269] width 504 height 17
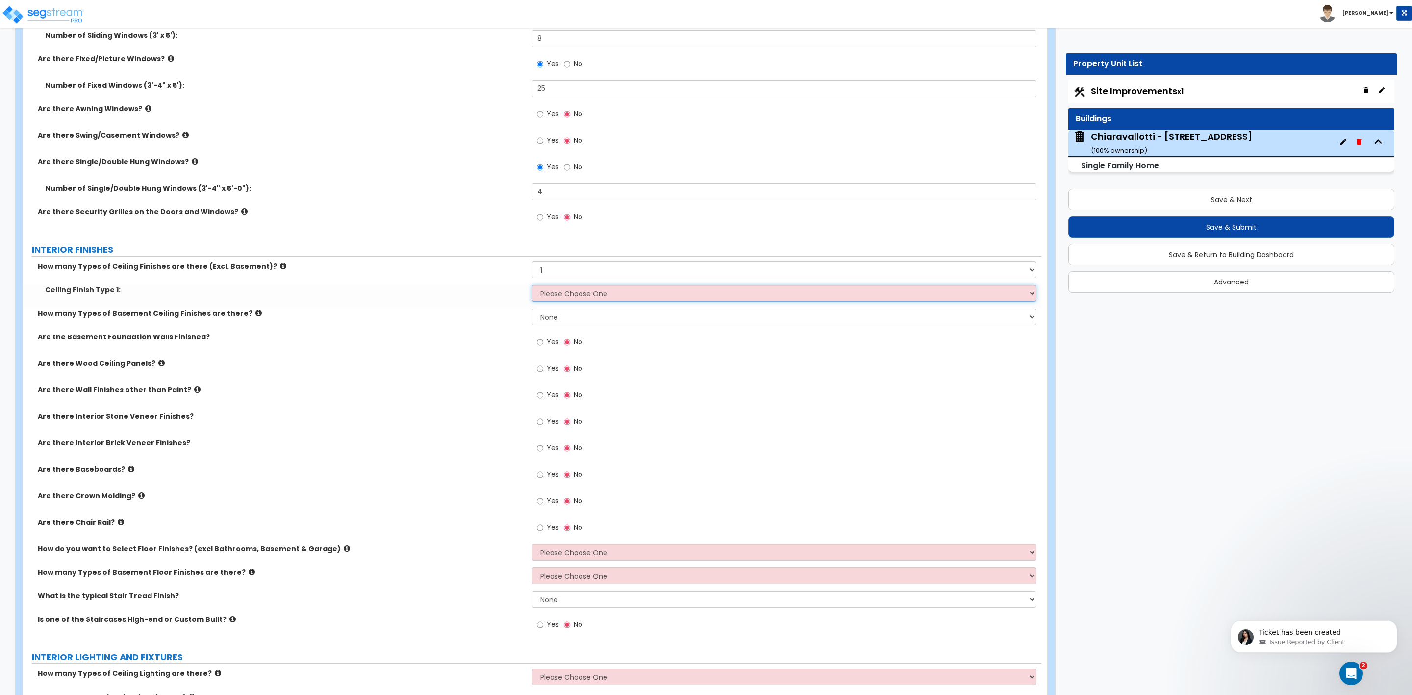
click at [573, 296] on select "Please Choose One Drop Ceiling Drywall Ceiling Open Ceiling" at bounding box center [784, 293] width 504 height 17
select select "2"
click at [532, 286] on select "Please Choose One Drop Ceiling Drywall Ceiling Open Ceiling" at bounding box center [784, 293] width 504 height 17
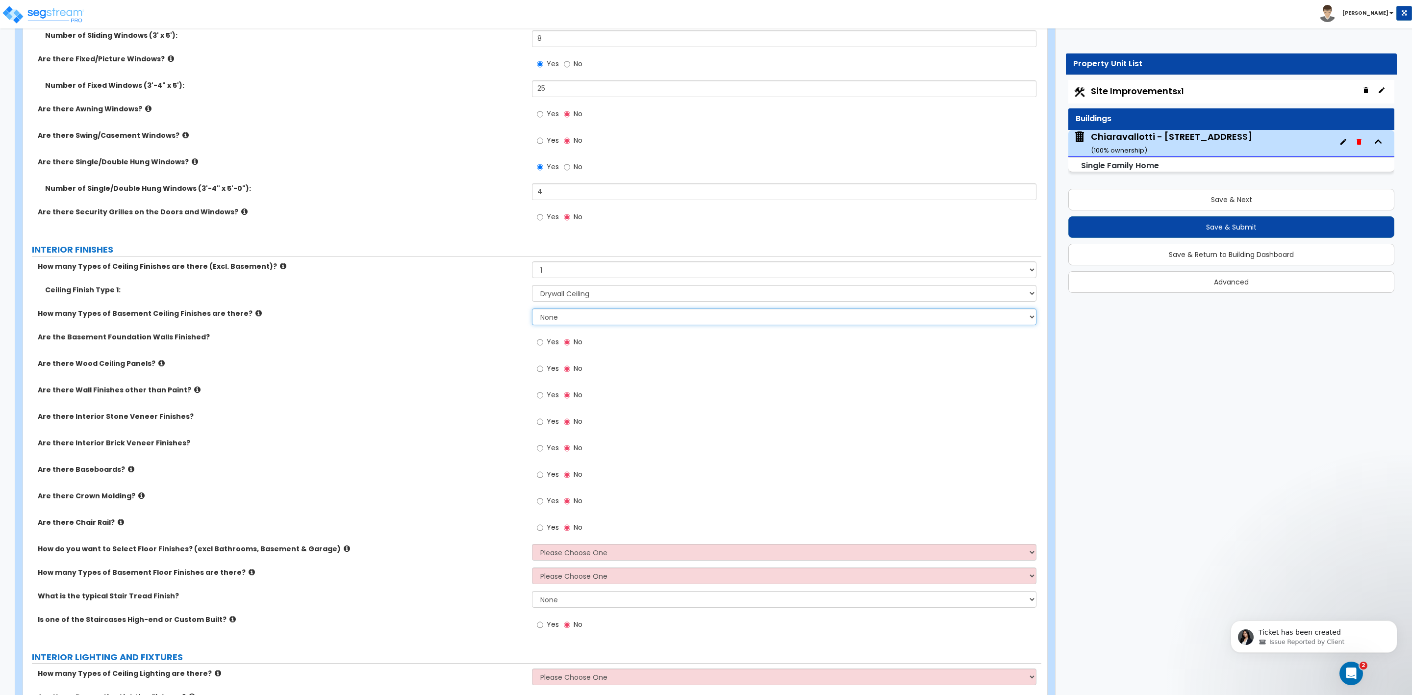
click at [559, 316] on select "None 1 2" at bounding box center [784, 316] width 504 height 17
select select "1"
click at [532, 309] on select "None 1 2" at bounding box center [784, 316] width 504 height 17
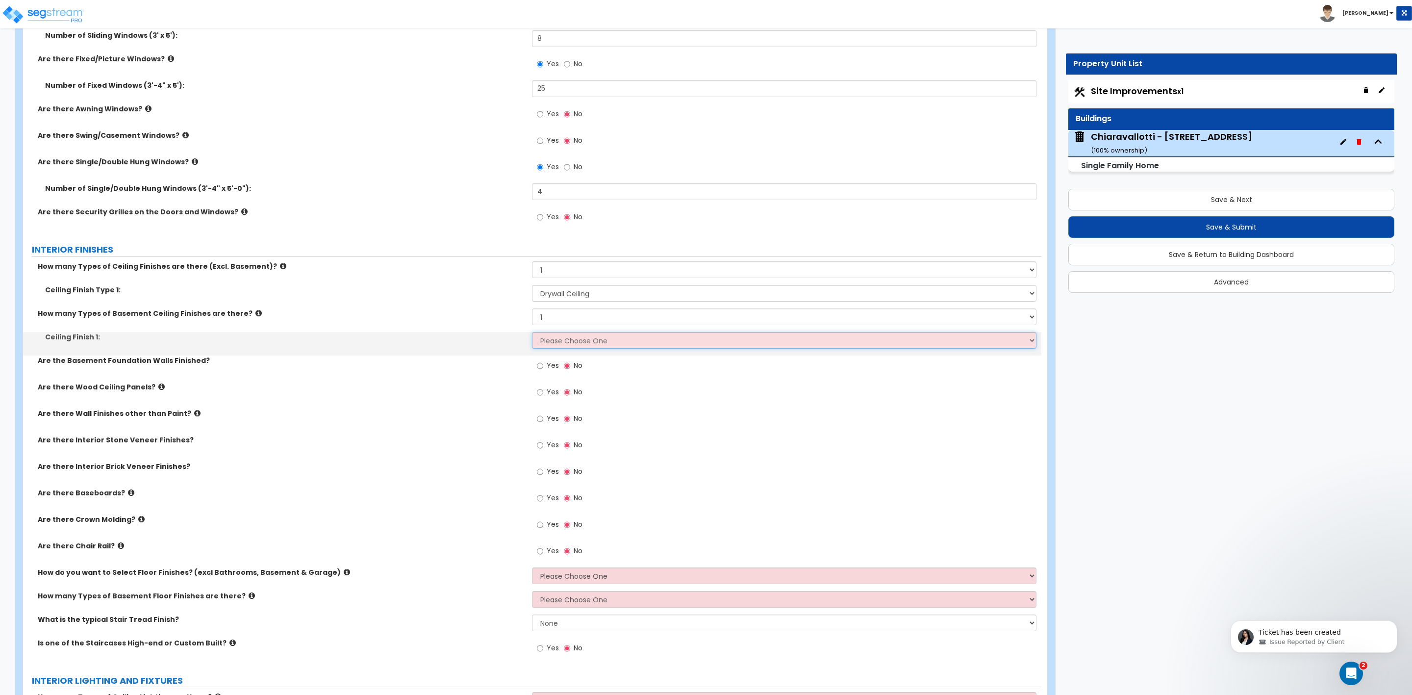
click at [552, 343] on select "Please Choose One Drop Ceiling Open Ceiling Drywall Ceiling" at bounding box center [784, 340] width 504 height 17
select select "3"
click at [532, 333] on select "Please Choose One Drop Ceiling Open Ceiling Drywall Ceiling" at bounding box center [784, 340] width 504 height 17
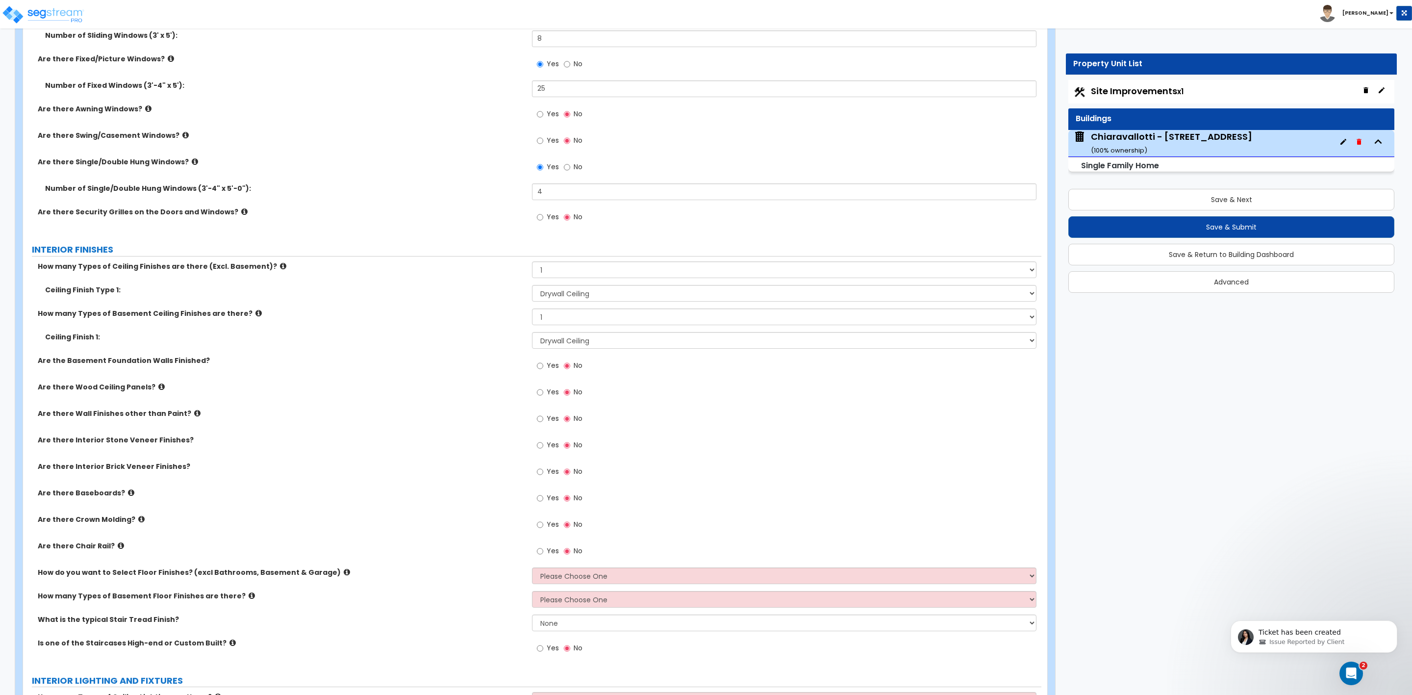
click at [543, 370] on label "Yes" at bounding box center [548, 366] width 22 height 17
click at [543, 370] on input "Yes" at bounding box center [540, 365] width 6 height 11
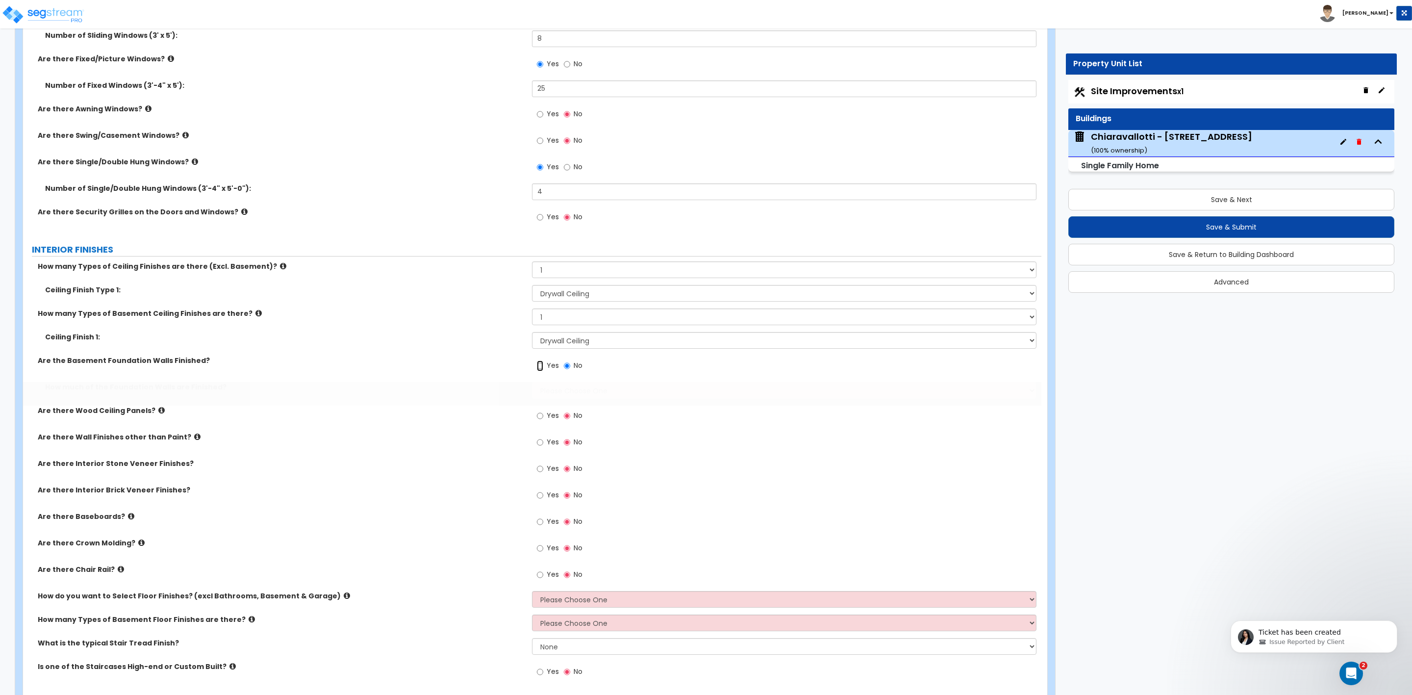
radio input "true"
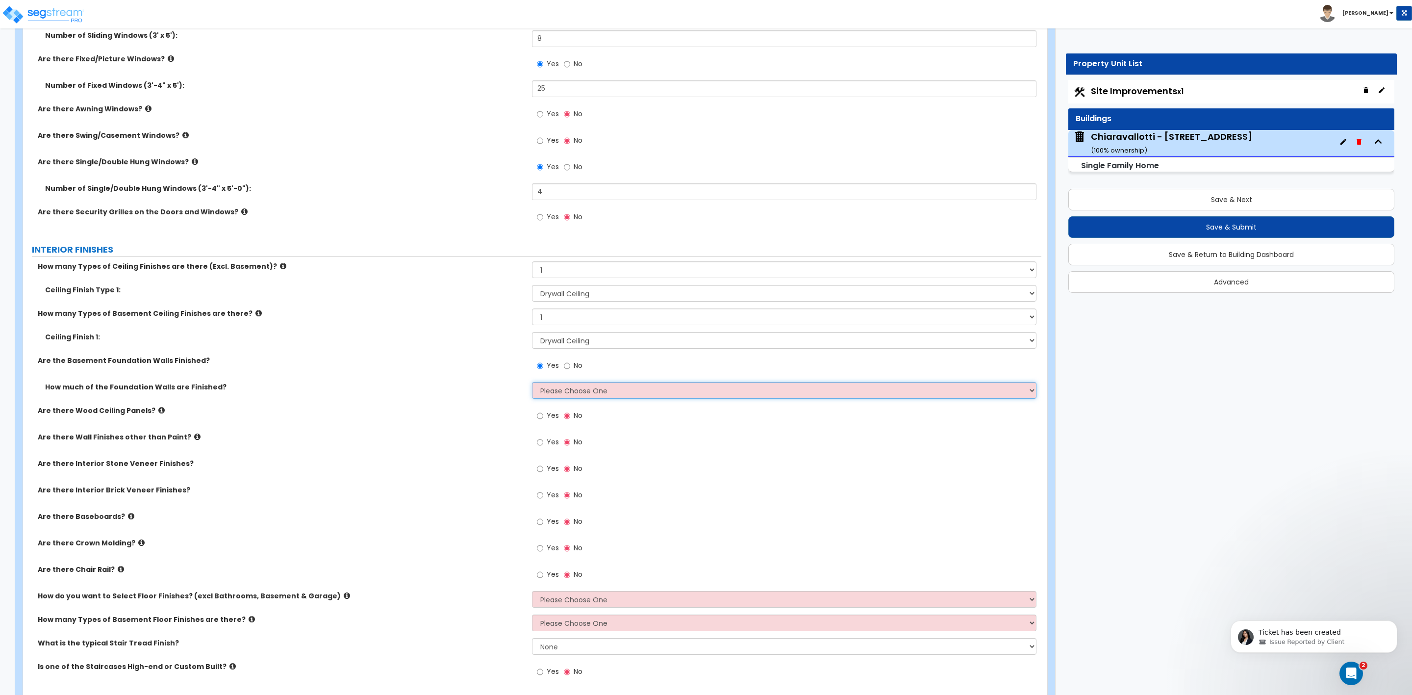
click at [550, 388] on select "Please Choose One Enter Percentage Enter Square Footage" at bounding box center [784, 390] width 504 height 17
select select "1"
click at [532, 383] on select "Please Choose One Enter Percentage Enter Square Footage" at bounding box center [784, 390] width 504 height 17
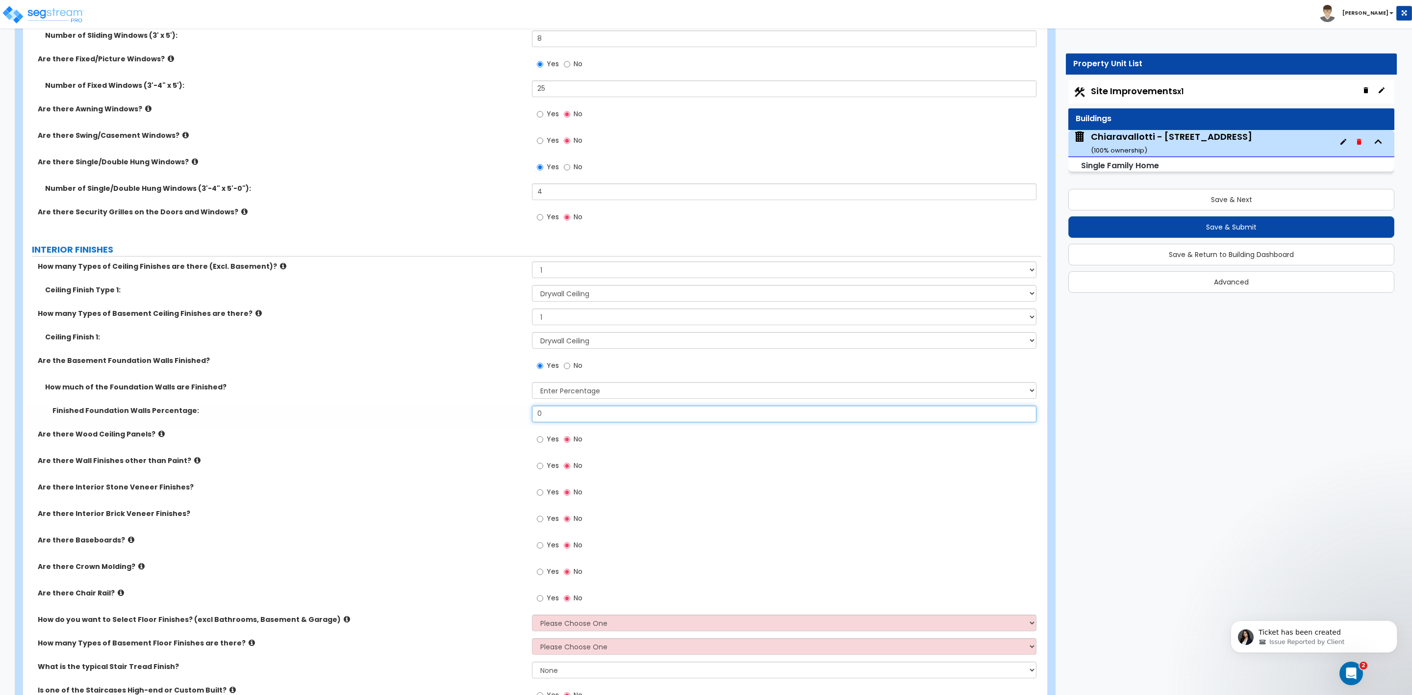
drag, startPoint x: 546, startPoint y: 413, endPoint x: 503, endPoint y: 424, distance: 44.0
click at [515, 421] on div "Finished Foundation Walls Percentage: 0" at bounding box center [532, 417] width 1018 height 24
type input "100"
click at [540, 465] on input "Yes" at bounding box center [540, 465] width 6 height 11
radio input "true"
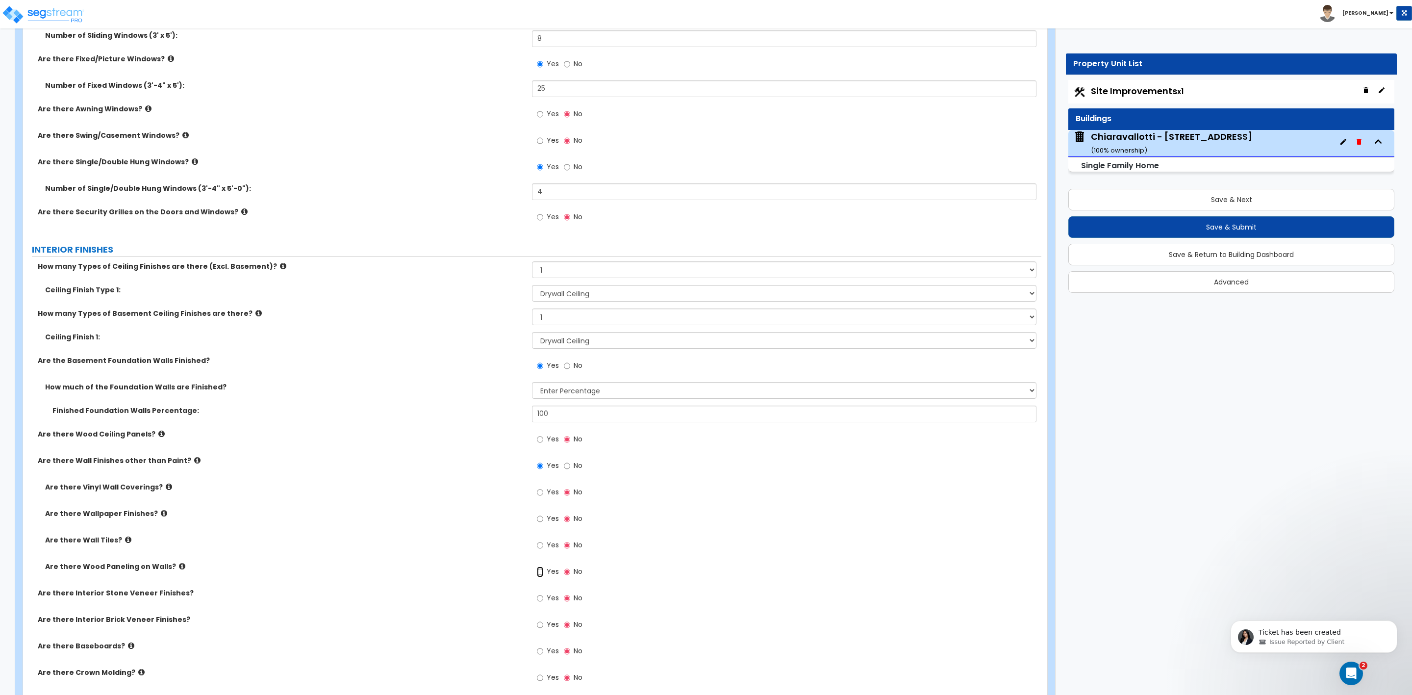
click at [537, 575] on input "Yes" at bounding box center [540, 571] width 6 height 11
radio input "true"
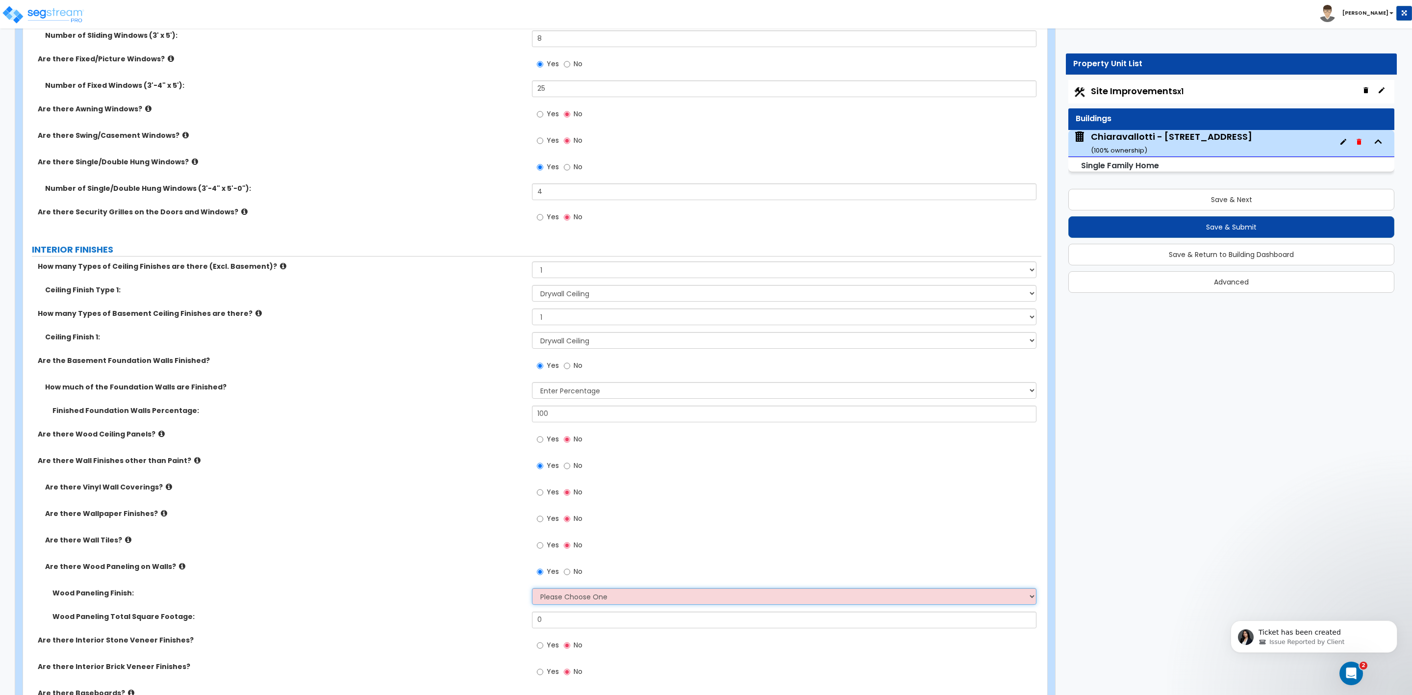
click at [547, 593] on select "Please Choose One Birch Mahogany Oak or Cherry Rosewood Teak I Don't Know, Plea…" at bounding box center [784, 596] width 504 height 17
select select "6"
click at [532, 589] on select "Please Choose One Birch Mahogany Oak or Cherry Rosewood Teak I Don't Know, Plea…" at bounding box center [784, 596] width 504 height 17
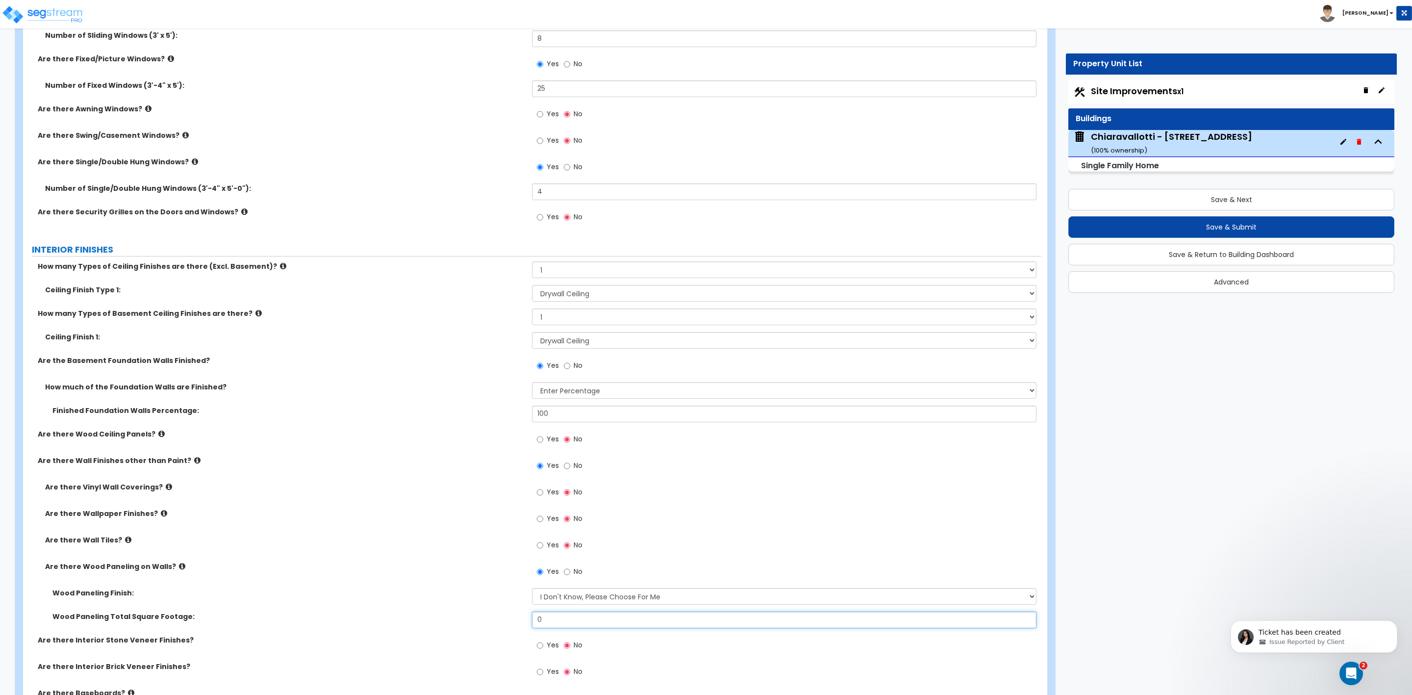
click at [557, 620] on input "0" at bounding box center [784, 619] width 504 height 17
drag, startPoint x: 533, startPoint y: 619, endPoint x: 568, endPoint y: 615, distance: 35.5
click at [567, 616] on input "0" at bounding box center [784, 619] width 504 height 17
type input "200"
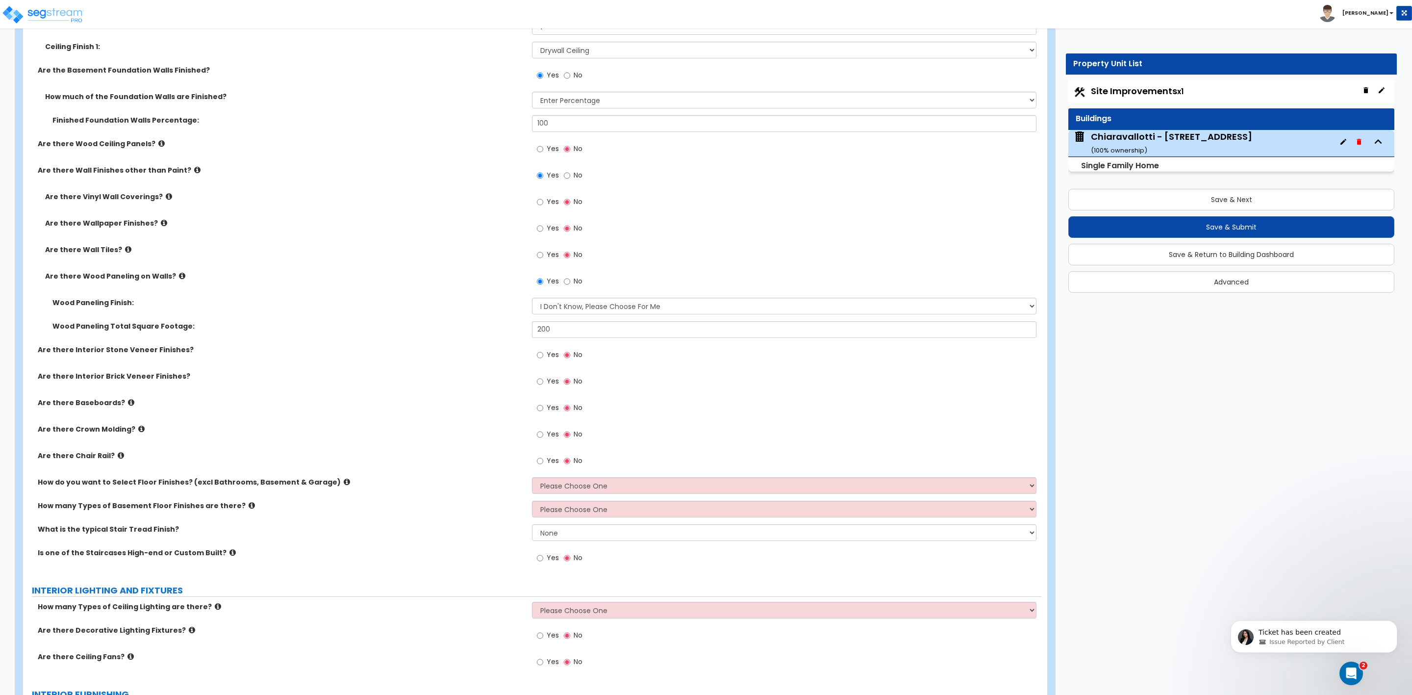
scroll to position [2206, 0]
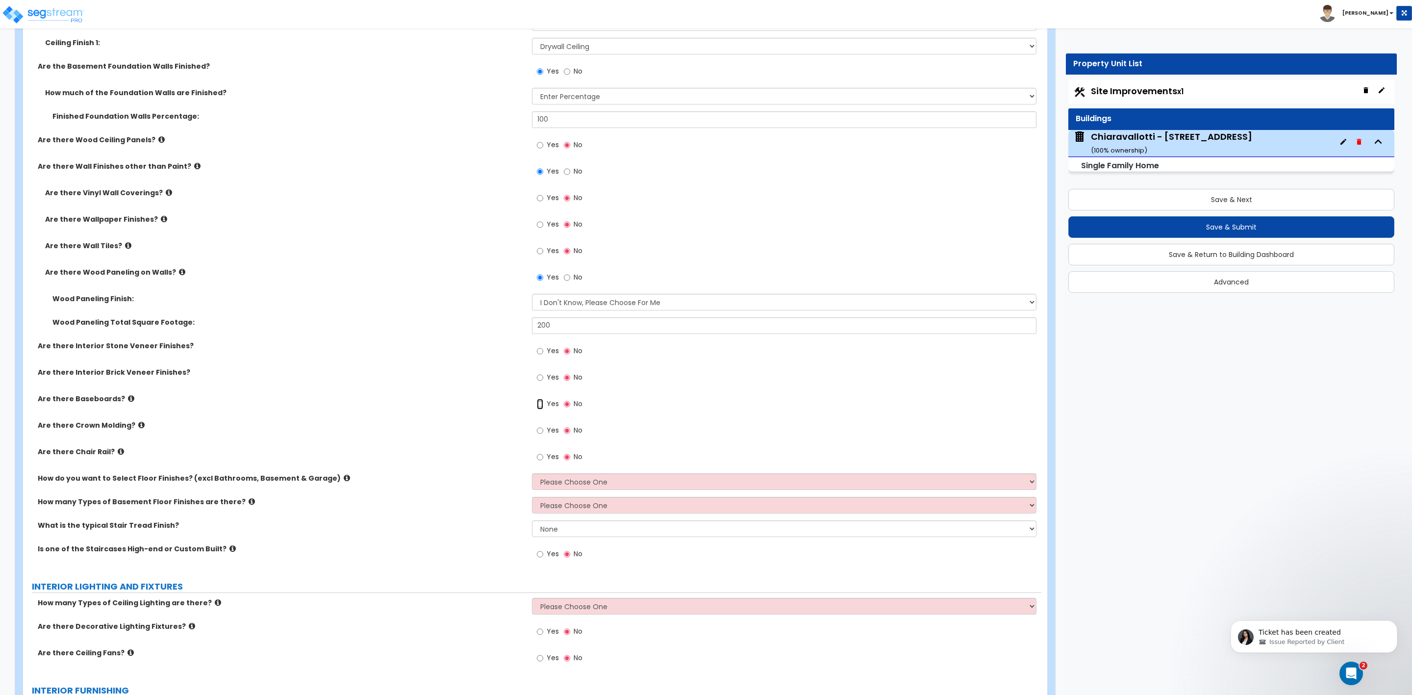
click at [541, 409] on input "Yes" at bounding box center [540, 404] width 6 height 11
radio input "true"
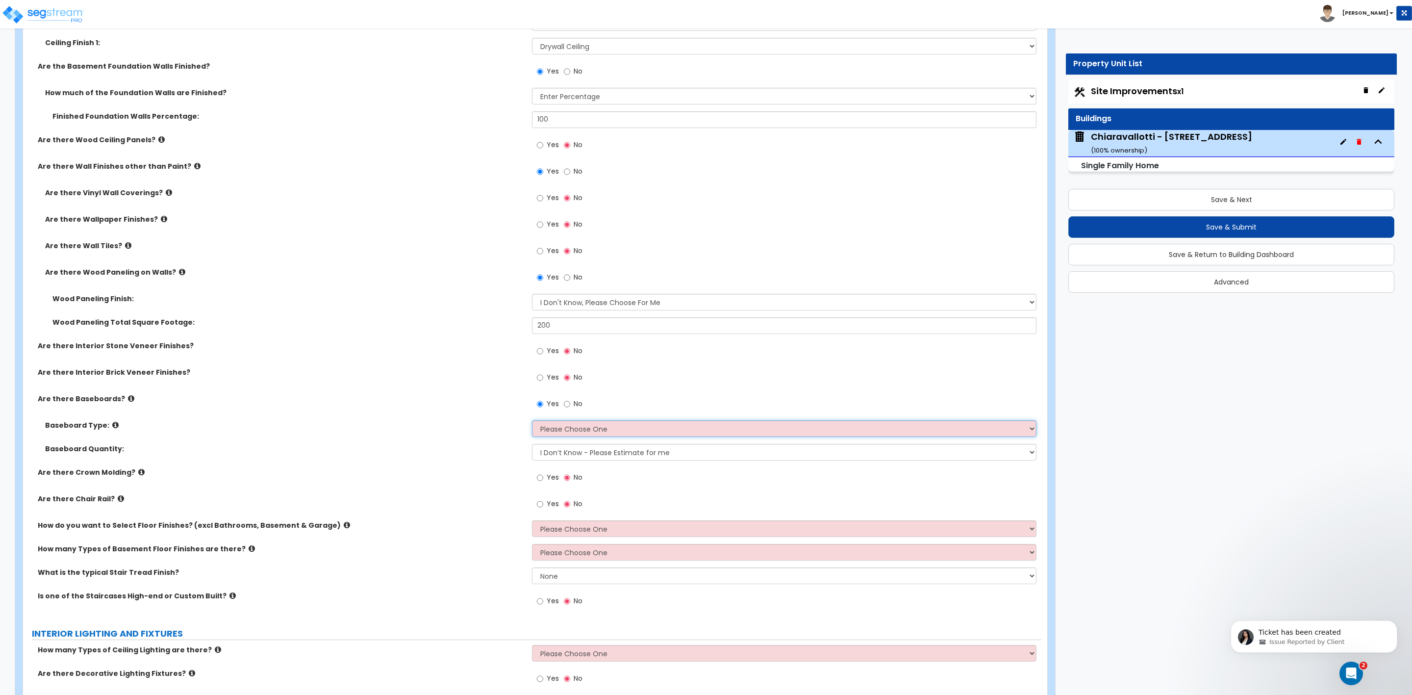
click at [552, 428] on select "Please Choose One Wood Vinyl Carpet Tile" at bounding box center [784, 428] width 504 height 17
select select "1"
click at [532, 421] on select "Please Choose One Wood Vinyl Carpet Tile" at bounding box center [784, 428] width 504 height 17
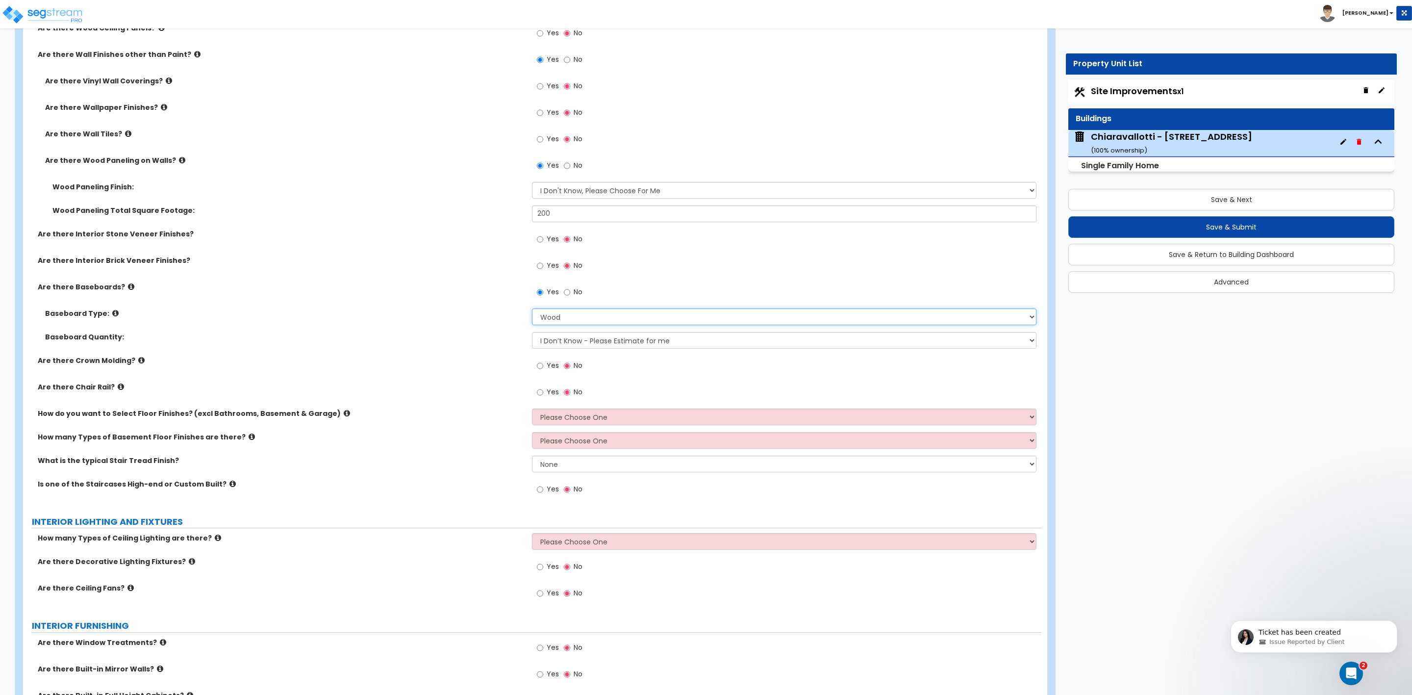
scroll to position [2353, 0]
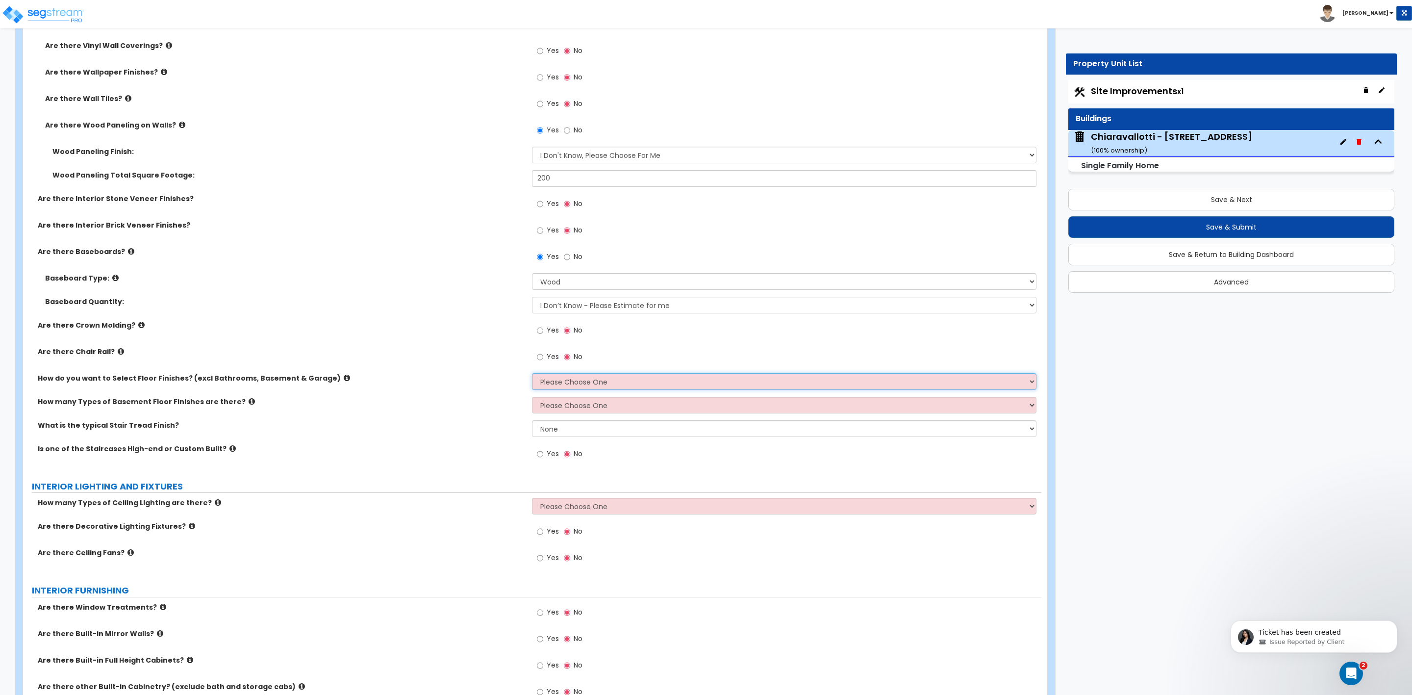
click at [561, 381] on select "Please Choose One I want to Select Floor Finishes for the Areas of the House I …" at bounding box center [784, 381] width 504 height 17
select select "2"
click at [532, 374] on select "Please Choose One I want to Select Floor Finishes for the Areas of the House I …" at bounding box center [784, 381] width 504 height 17
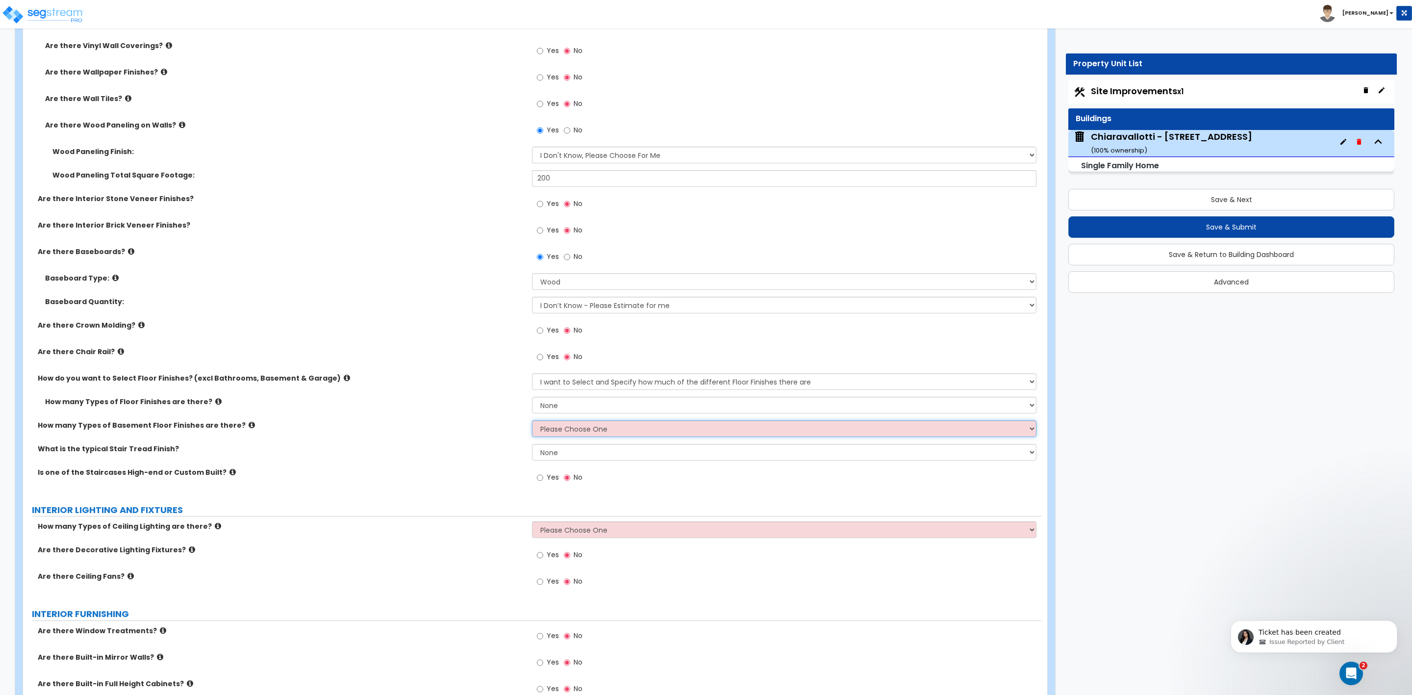
click at [548, 433] on select "Please Choose One 1 2 3" at bounding box center [784, 428] width 504 height 17
select select "2"
click at [532, 421] on select "Please Choose One 1 2 3" at bounding box center [784, 428] width 504 height 17
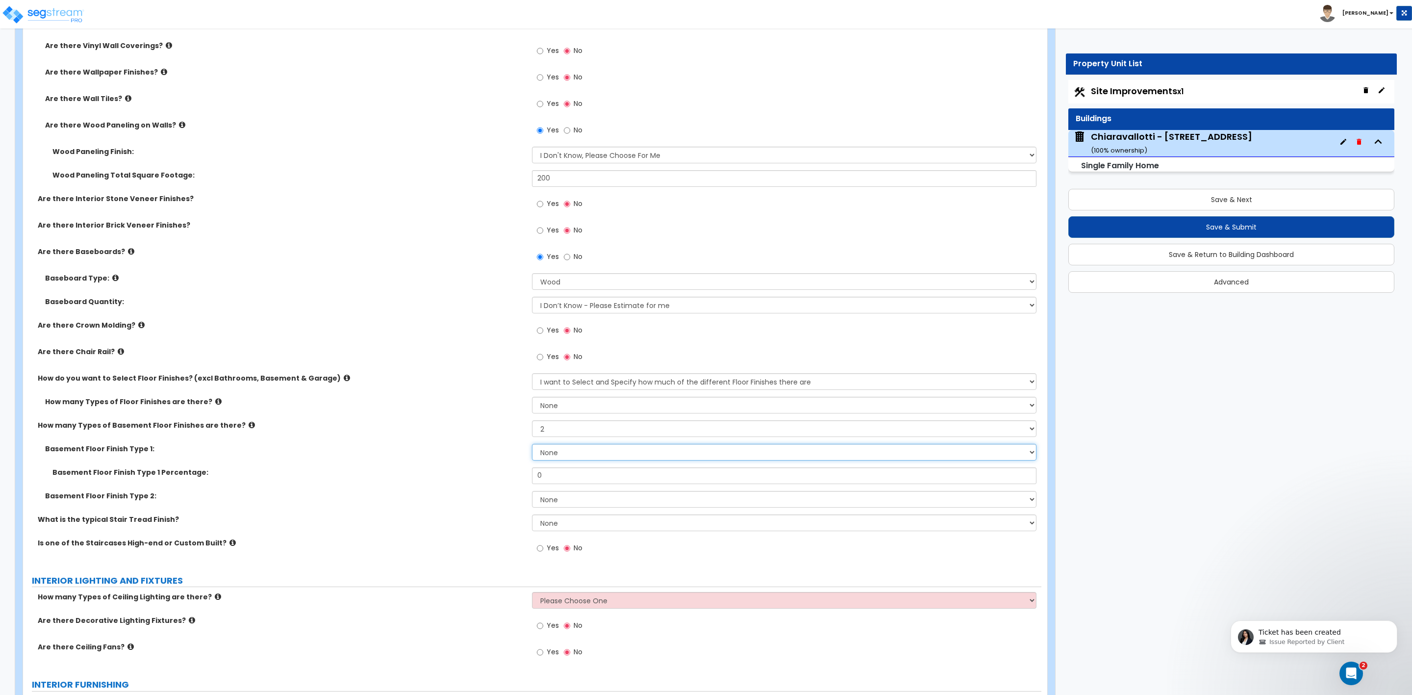
click at [552, 450] on select "None Tile Flooring Hardwood Flooring Resilient Laminate Flooring VCT Flooring S…" at bounding box center [784, 452] width 504 height 17
select select "3"
click at [532, 445] on select "None Tile Flooring Hardwood Flooring Resilient Laminate Flooring VCT Flooring S…" at bounding box center [784, 452] width 504 height 17
drag, startPoint x: 553, startPoint y: 478, endPoint x: 512, endPoint y: 476, distance: 40.8
click at [514, 476] on div "Basement Floor Finish Type 1 Percentage: 0" at bounding box center [532, 479] width 1018 height 24
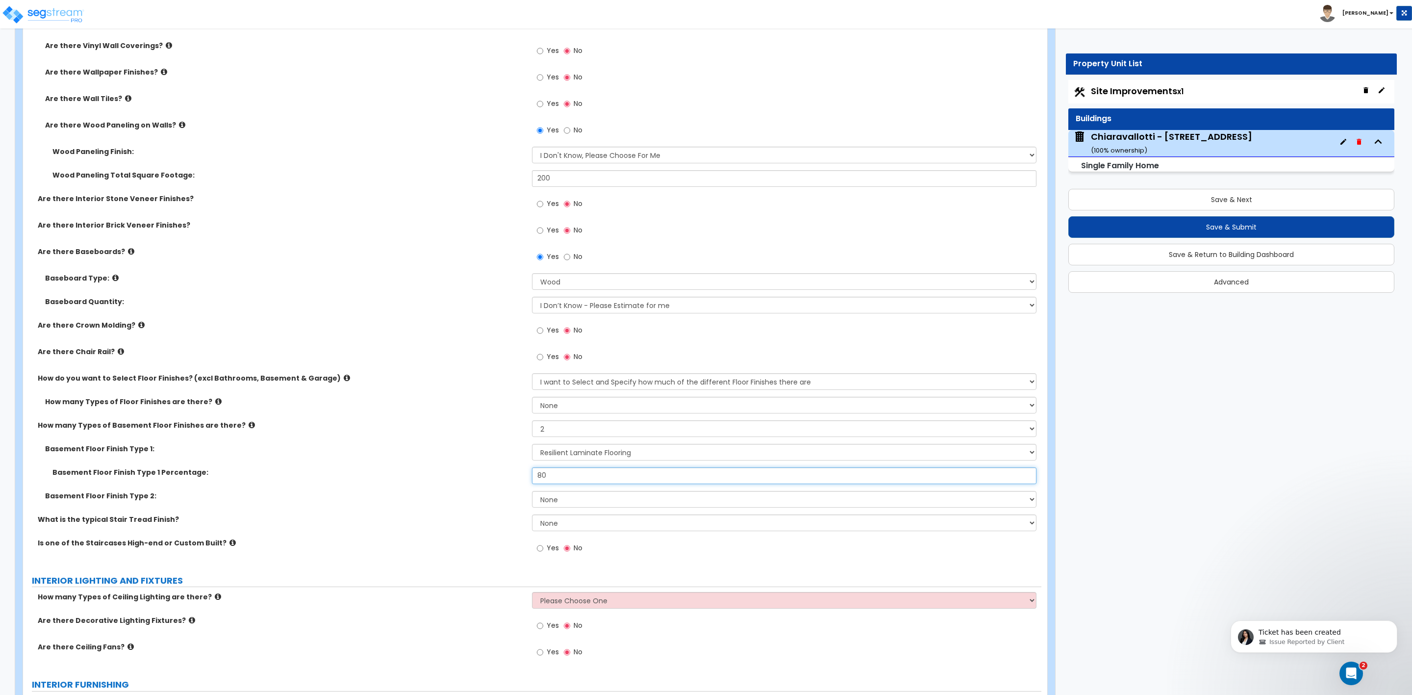
type input "80"
click at [546, 499] on select "None Tile Flooring Hardwood Flooring Resilient Laminate Flooring VCT Flooring S…" at bounding box center [784, 499] width 504 height 17
select select "1"
click at [532, 492] on select "None Tile Flooring Hardwood Flooring Resilient Laminate Flooring VCT Flooring S…" at bounding box center [784, 499] width 504 height 17
click at [555, 524] on select "None Tile Wood Laminate VCT Sheet Carpet Sheet Vinyl Carpet Tile" at bounding box center [784, 522] width 504 height 17
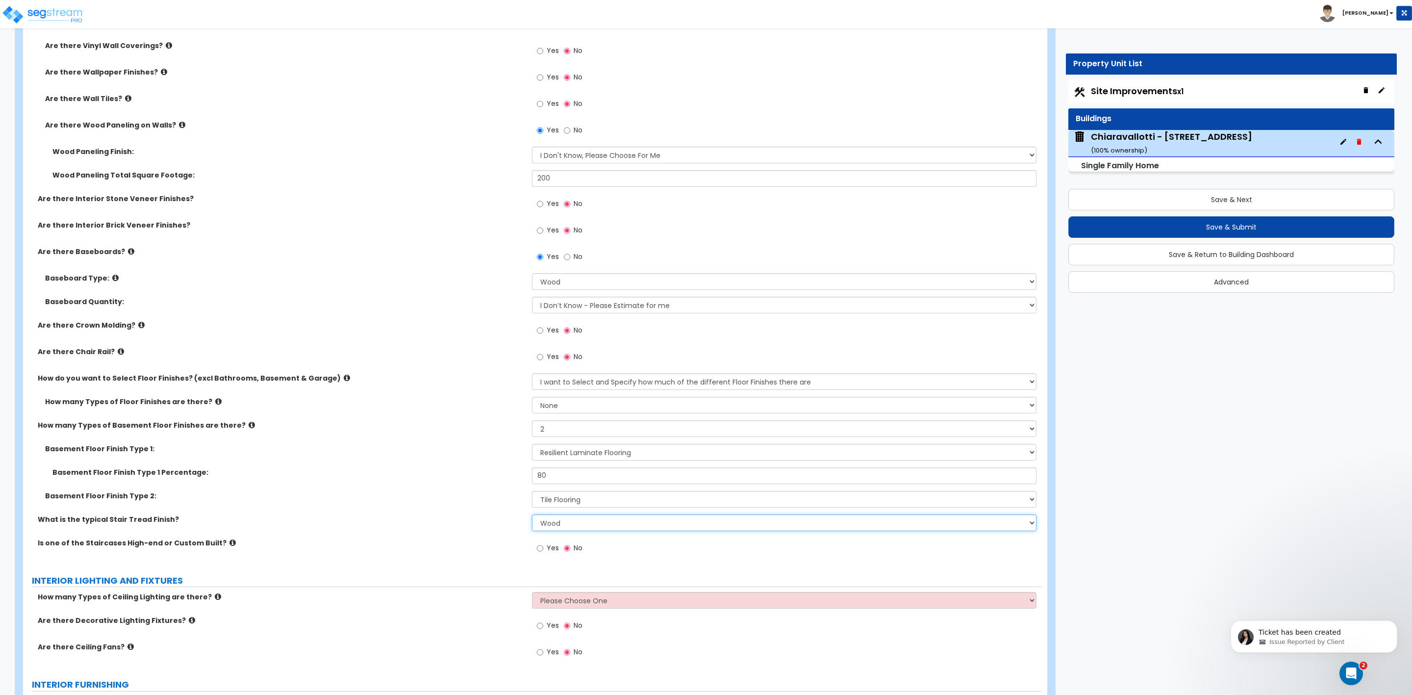
click at [532, 515] on select "None Tile Wood Laminate VCT Sheet Carpet Sheet Vinyl Carpet Tile" at bounding box center [784, 522] width 504 height 17
click at [551, 525] on select "None Tile Wood Laminate VCT Sheet Carpet Sheet Vinyl Carpet Tile" at bounding box center [784, 522] width 504 height 17
select select "3"
click at [532, 515] on select "None Tile Wood Laminate VCT Sheet Carpet Sheet Vinyl Carpet Tile" at bounding box center [784, 522] width 504 height 17
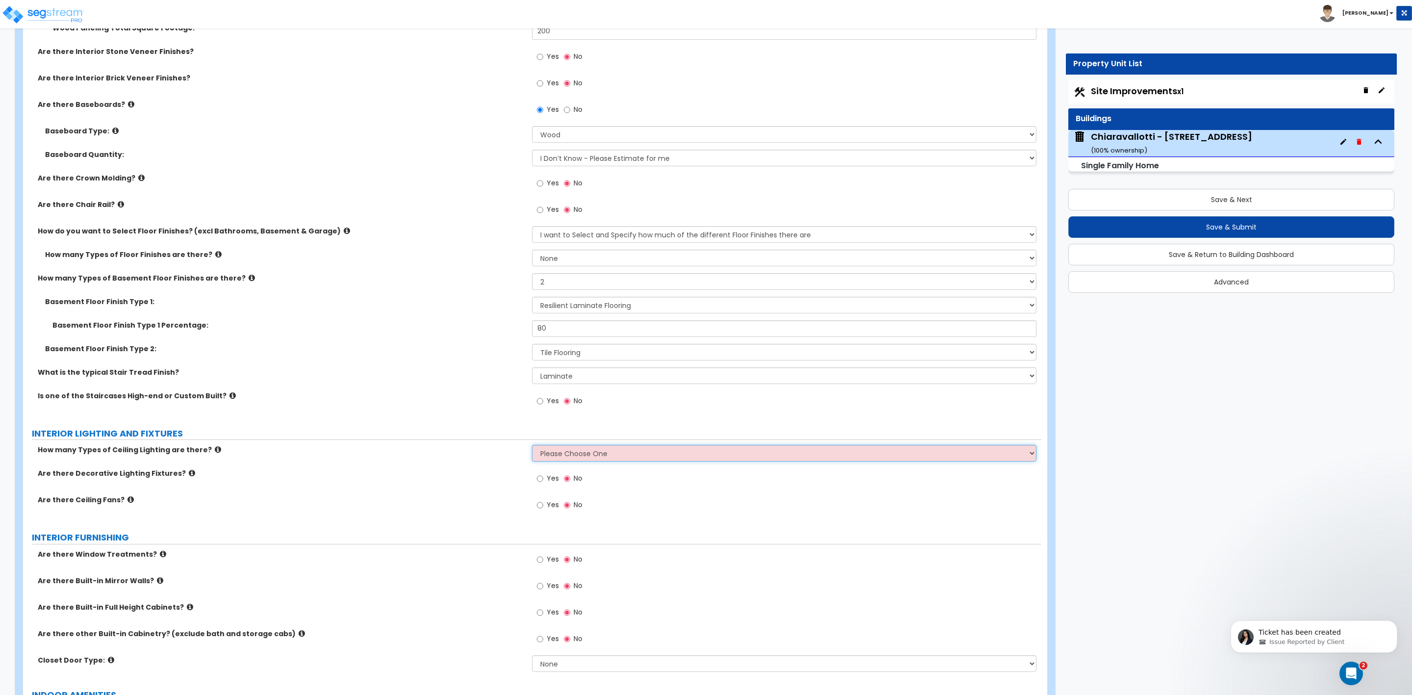
click at [540, 456] on select "Please Choose One 1 2 3" at bounding box center [784, 453] width 504 height 17
select select "3"
click at [532, 446] on select "Please Choose One 1 2 3" at bounding box center [784, 453] width 504 height 17
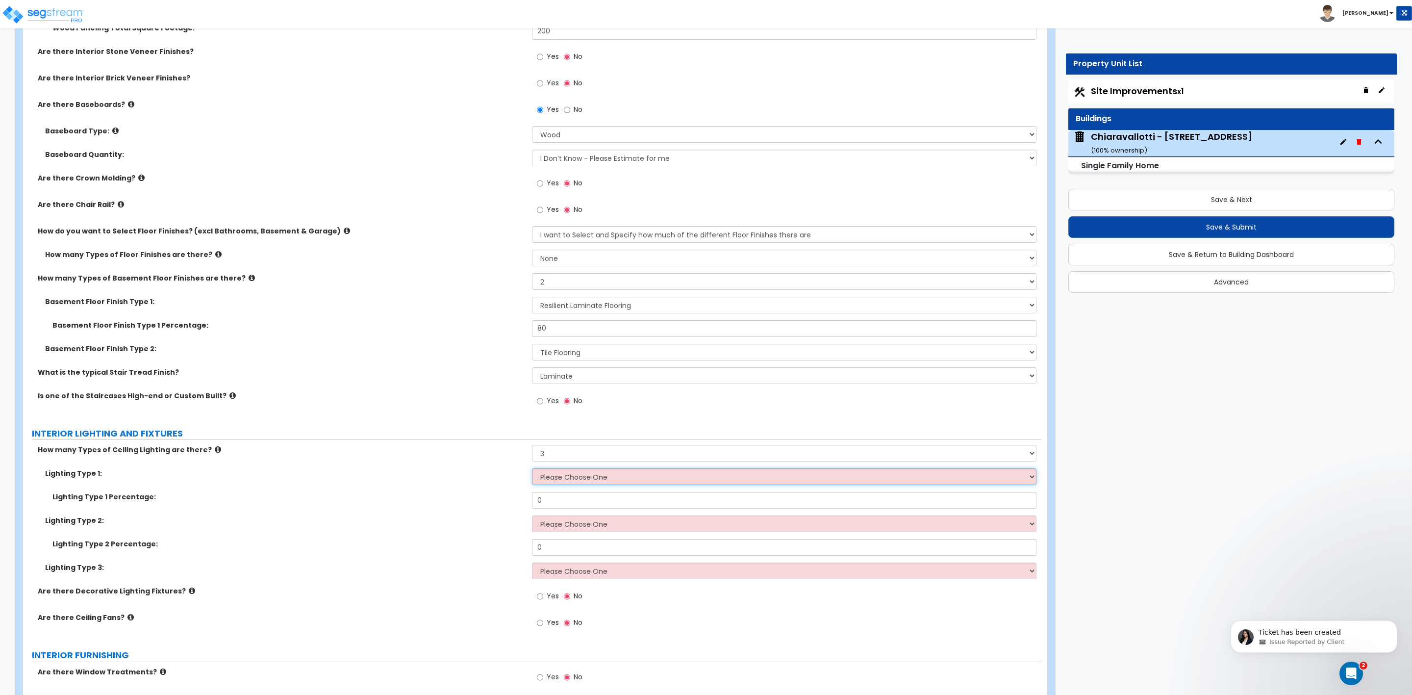
click at [547, 479] on select "Please Choose One LED Surface-Mounted LED Recessed Fluorescent Surface-Mounted …" at bounding box center [784, 476] width 504 height 17
select select "2"
click at [532, 470] on select "Please Choose One LED Surface-Mounted LED Recessed Fluorescent Surface-Mounted …" at bounding box center [784, 476] width 504 height 17
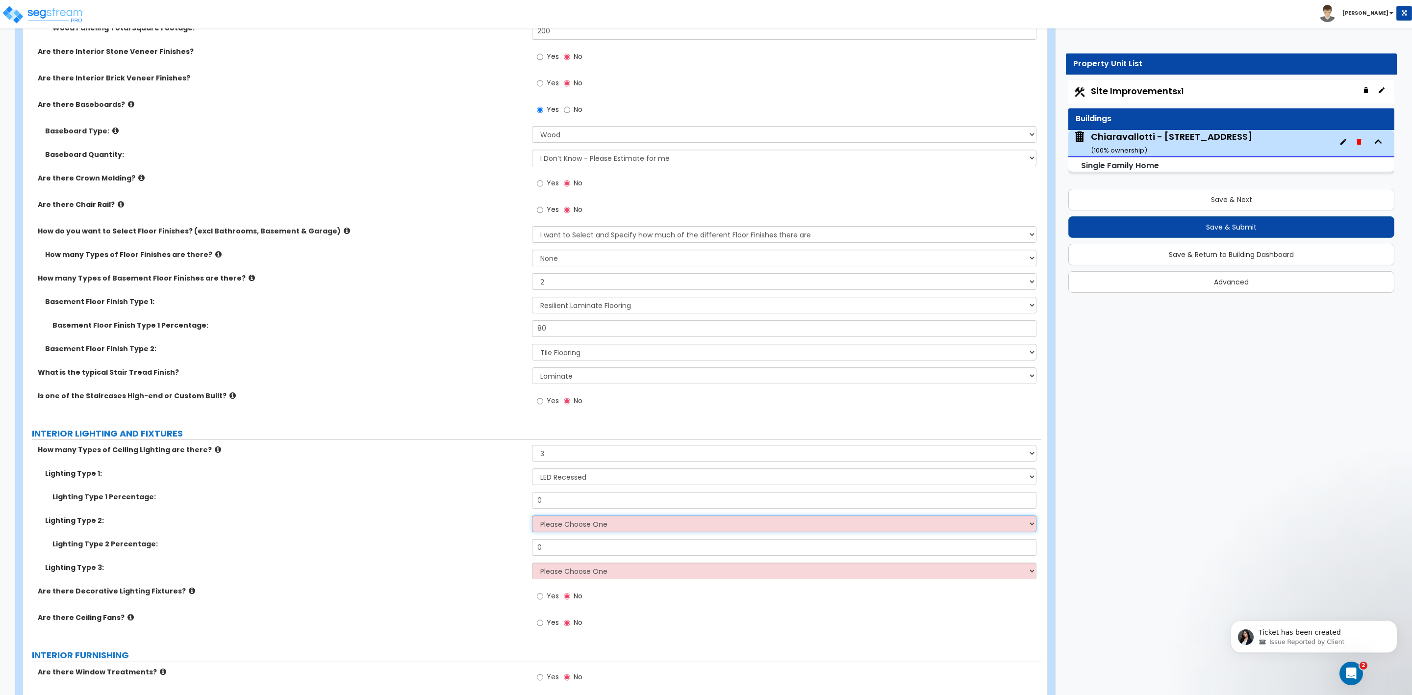
click at [549, 527] on select "Please Choose One LED Surface-Mounted LED Recessed Fluorescent Surface-Mounted …" at bounding box center [784, 523] width 504 height 17
select select "1"
click at [532, 516] on select "Please Choose One LED Surface-Mounted LED Recessed Fluorescent Surface-Mounted …" at bounding box center [784, 523] width 504 height 17
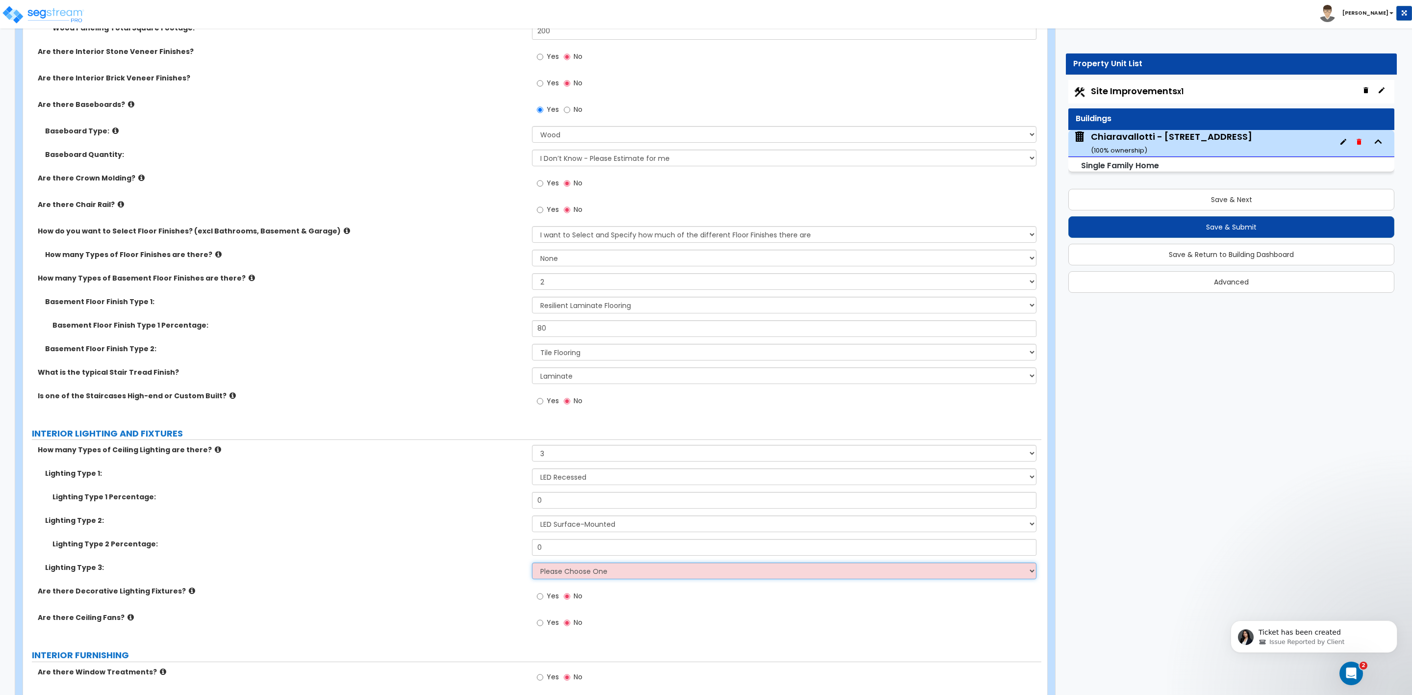
click at [560, 570] on select "Please Choose One LED Surface-Mounted LED Recessed Fluorescent Surface-Mounted …" at bounding box center [784, 570] width 504 height 17
click at [483, 534] on div "Lighting Type 2: Please Choose One LED Surface-Mounted LED Recessed Fluorescent…" at bounding box center [532, 527] width 1018 height 24
drag, startPoint x: 546, startPoint y: 455, endPoint x: 540, endPoint y: 455, distance: 5.9
click at [540, 455] on select "Please Choose One 1 2 3" at bounding box center [784, 453] width 504 height 17
select select "2"
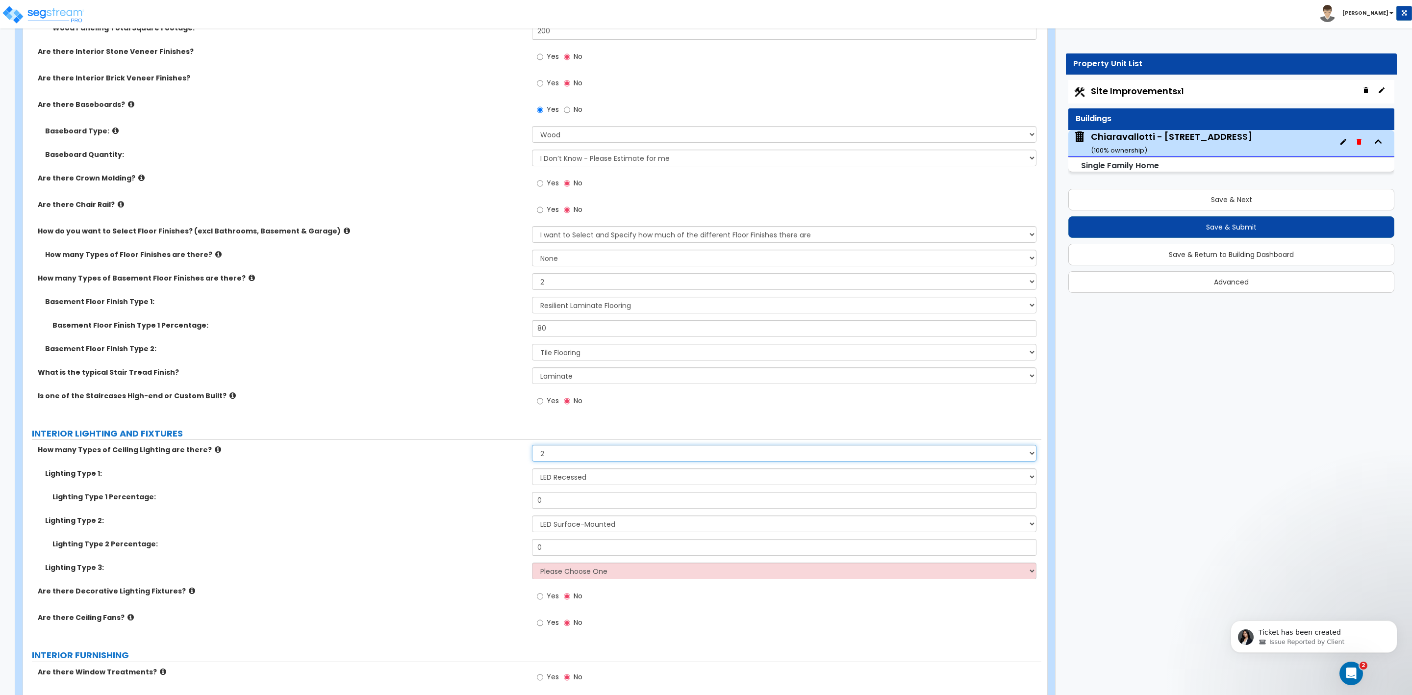
click at [532, 446] on select "Please Choose One 1 2 3" at bounding box center [784, 453] width 504 height 17
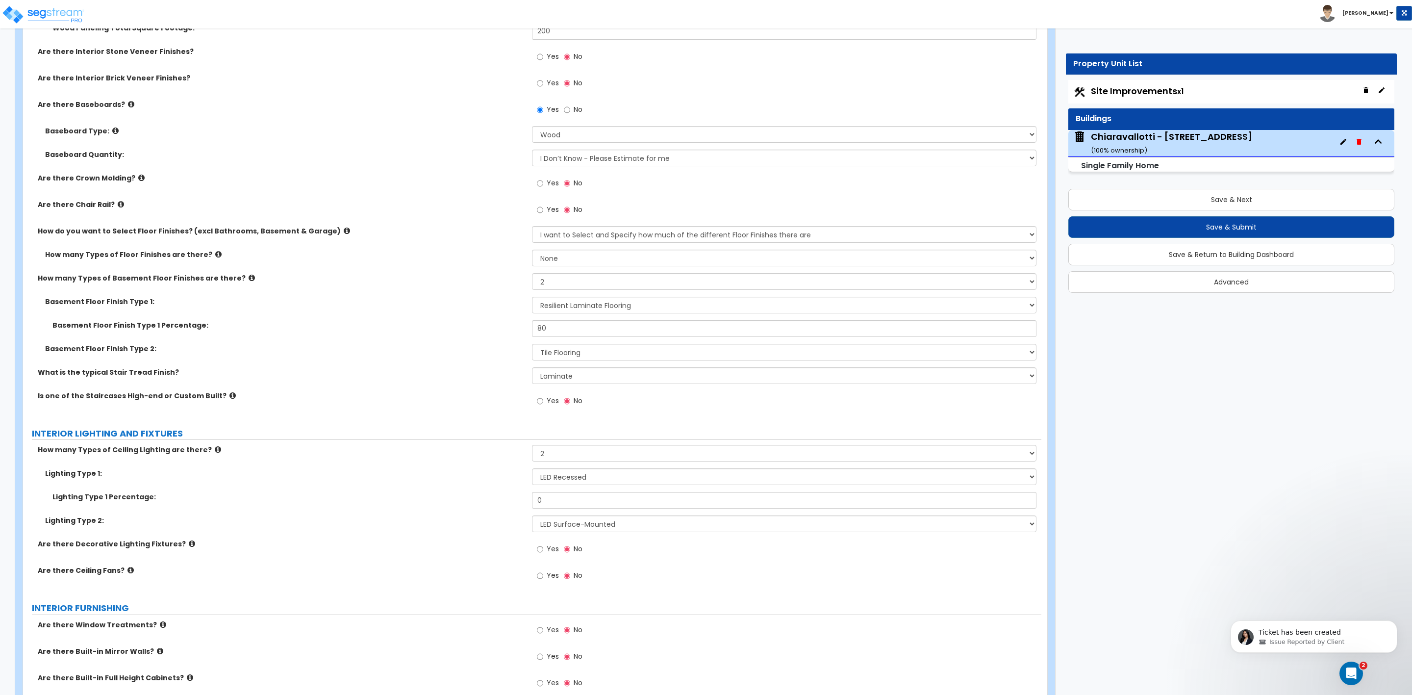
click at [548, 549] on span "Yes" at bounding box center [553, 549] width 12 height 10
click at [543, 549] on input "Yes" at bounding box center [540, 549] width 6 height 11
radio input "true"
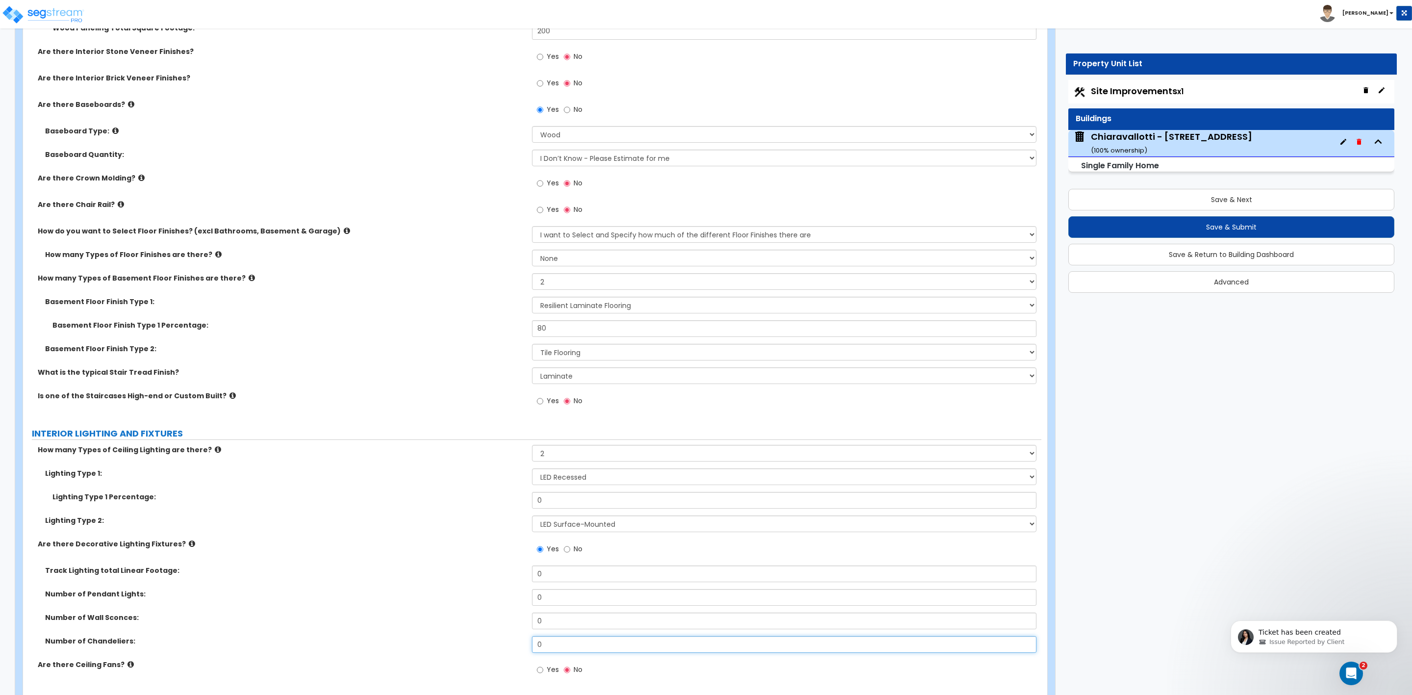
drag, startPoint x: 555, startPoint y: 647, endPoint x: 528, endPoint y: 647, distance: 27.0
click at [528, 647] on div "Number of Chandeliers: 0" at bounding box center [532, 648] width 1018 height 24
type input "2"
drag, startPoint x: 545, startPoint y: 597, endPoint x: 515, endPoint y: 602, distance: 29.8
click at [515, 602] on div "Number of Pendant Lights: 0" at bounding box center [532, 601] width 1018 height 24
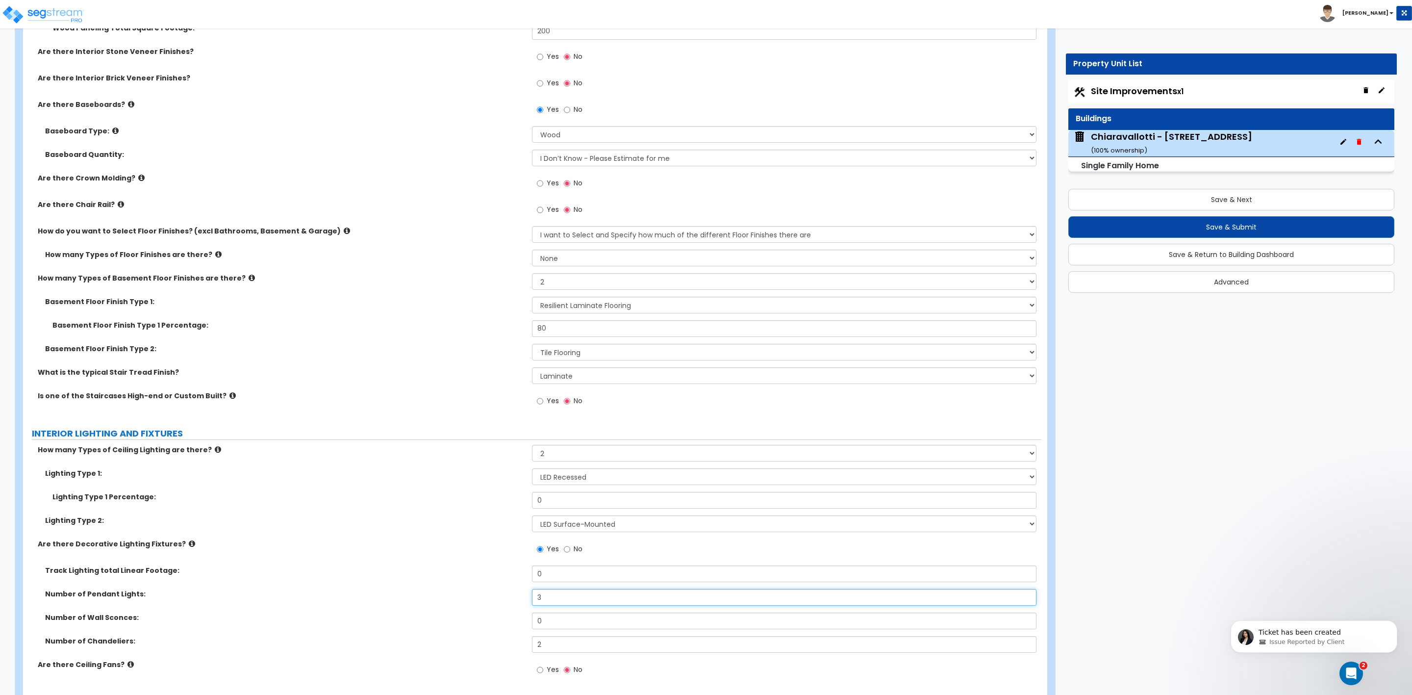
drag, startPoint x: 556, startPoint y: 598, endPoint x: 519, endPoint y: 598, distance: 37.3
click at [519, 598] on div "Number of Pendant Lights: 3" at bounding box center [532, 601] width 1018 height 24
type input "5"
drag, startPoint x: 562, startPoint y: 645, endPoint x: 528, endPoint y: 646, distance: 33.8
click at [528, 646] on div "Number of Chandeliers: 2" at bounding box center [532, 648] width 1018 height 24
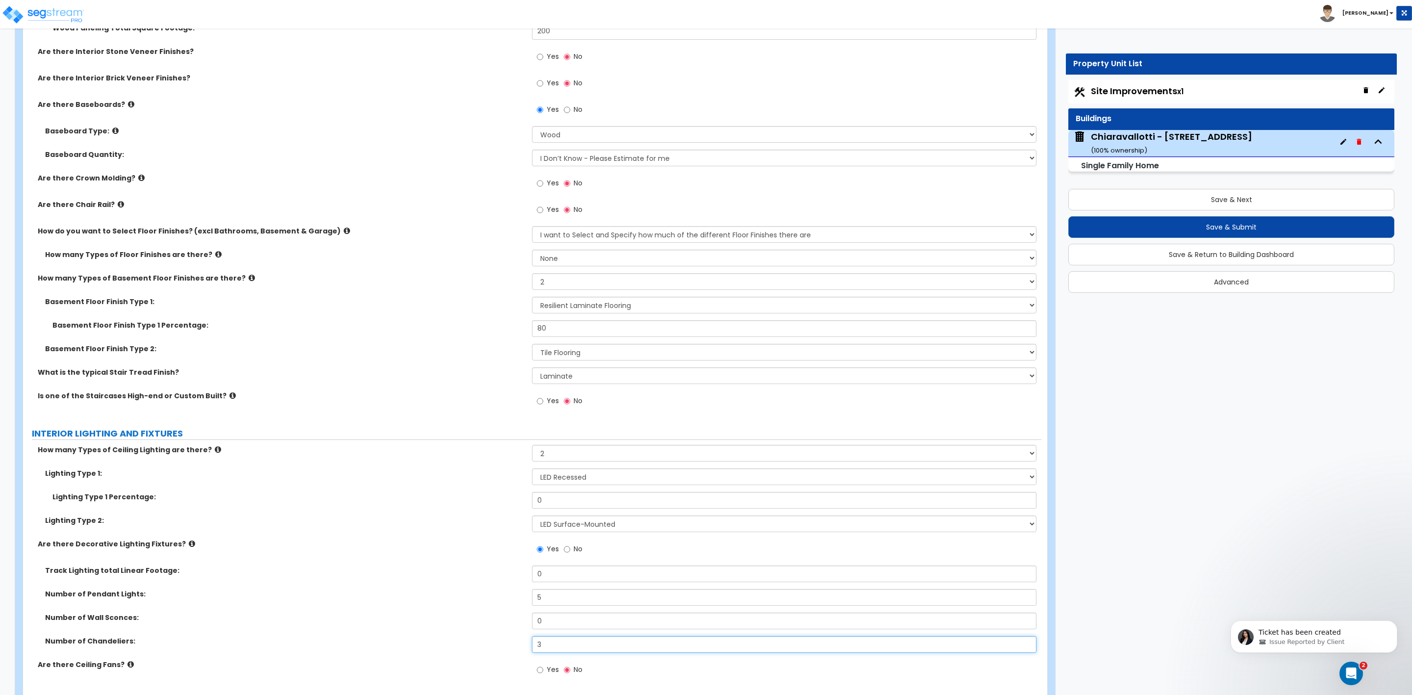
drag, startPoint x: 545, startPoint y: 646, endPoint x: 531, endPoint y: 646, distance: 13.2
click at [532, 646] on input "3" at bounding box center [784, 644] width 504 height 17
type input "4"
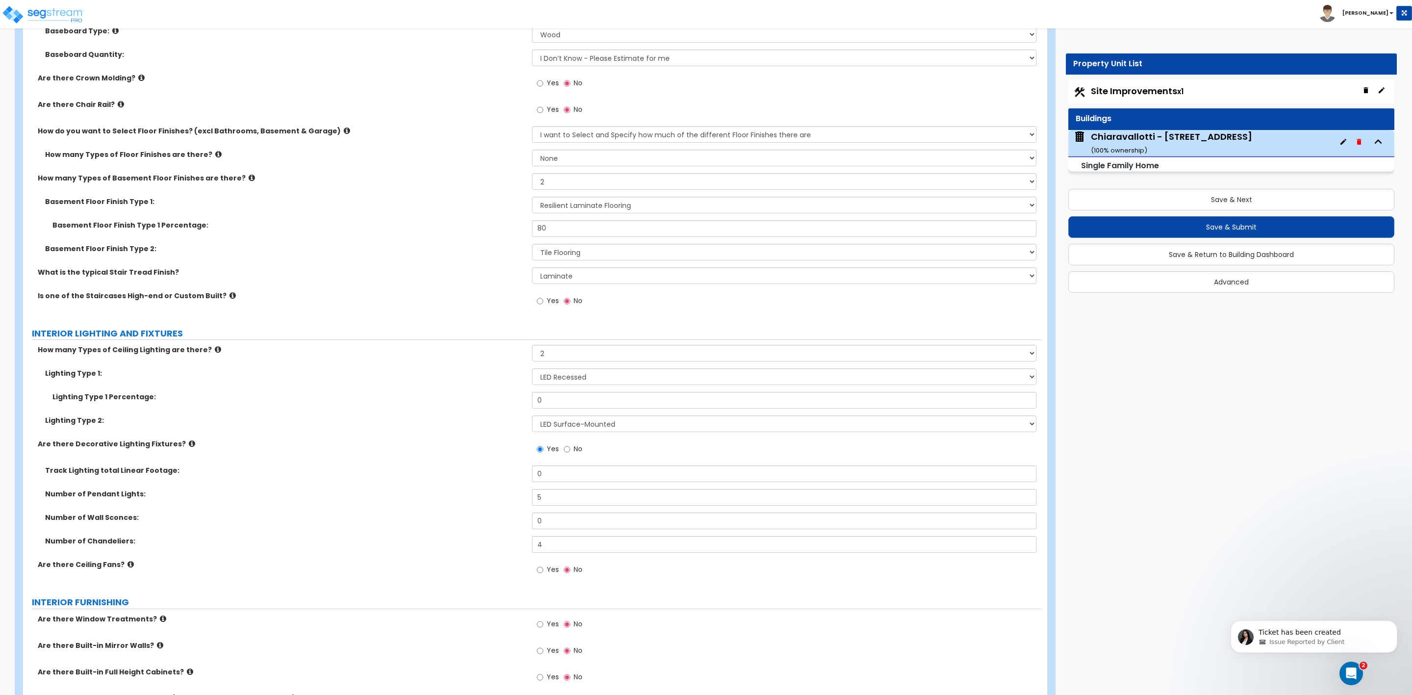
scroll to position [2647, 0]
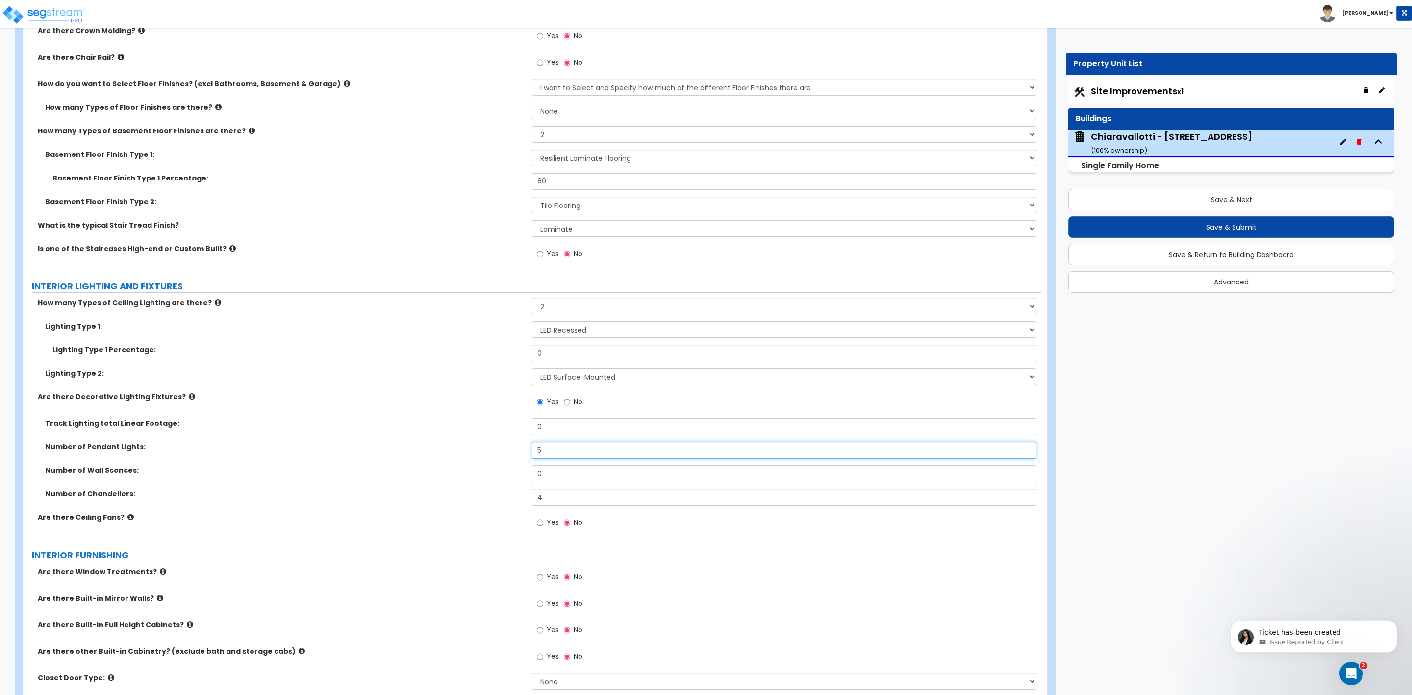
drag, startPoint x: 562, startPoint y: 451, endPoint x: 492, endPoint y: 452, distance: 70.6
click at [496, 453] on div "Number of Pendant Lights: 5" at bounding box center [532, 454] width 1018 height 24
drag, startPoint x: 561, startPoint y: 453, endPoint x: 523, endPoint y: 457, distance: 38.5
click at [527, 456] on div "Number of Pendant Lights: 6" at bounding box center [532, 454] width 1018 height 24
type input "8"
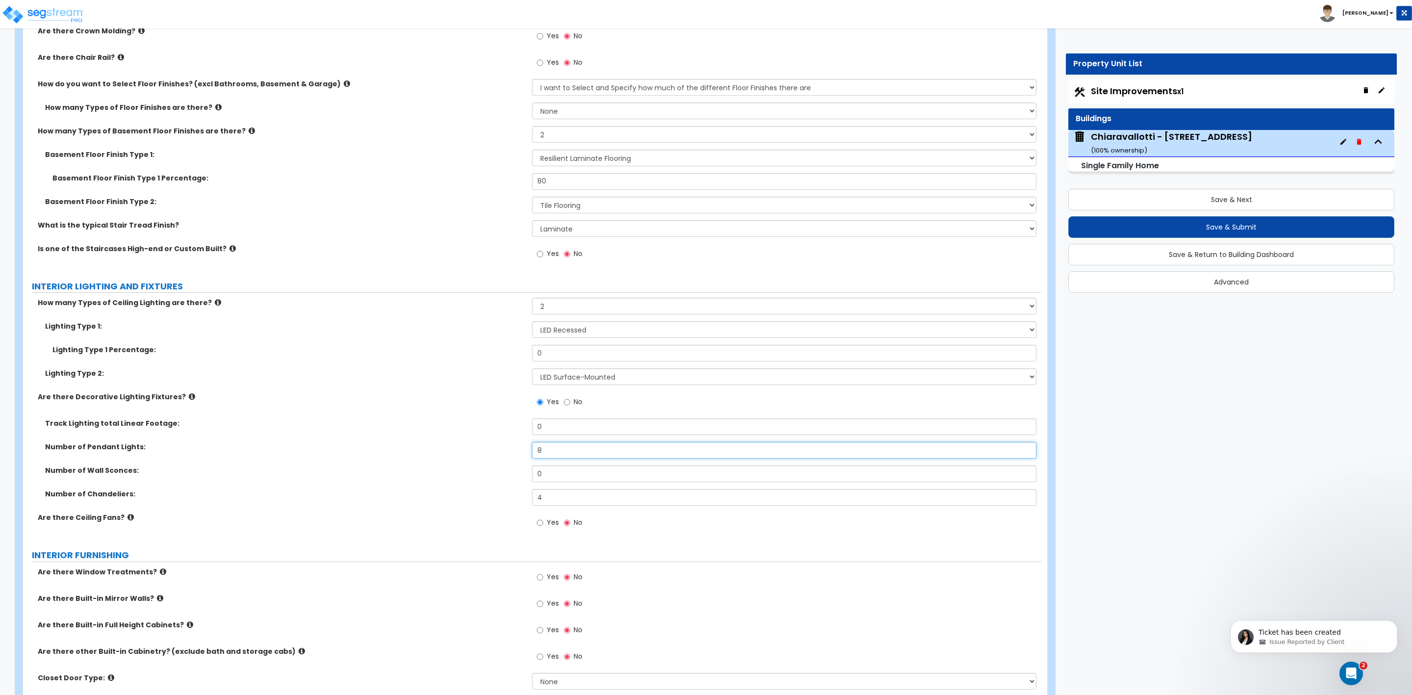
drag, startPoint x: 546, startPoint y: 452, endPoint x: 528, endPoint y: 452, distance: 18.1
click at [528, 452] on div "Number of Pendant Lights: 8" at bounding box center [532, 454] width 1018 height 24
drag, startPoint x: 555, startPoint y: 494, endPoint x: 531, endPoint y: 489, distance: 24.6
click at [531, 489] on div "Track Lighting total Linear Footage: 0 Number of Pendant Lights: 8 Number of Wa…" at bounding box center [532, 465] width 1004 height 94
type input "5"
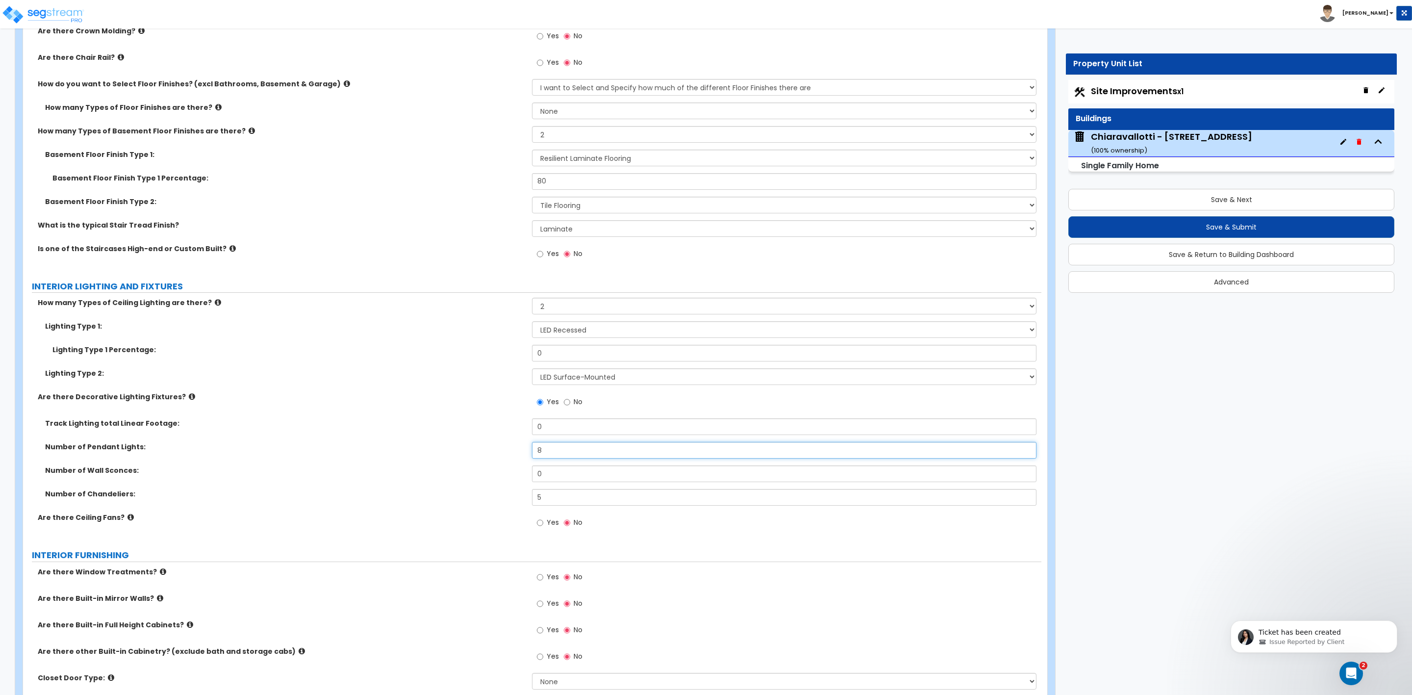
drag, startPoint x: 555, startPoint y: 453, endPoint x: 528, endPoint y: 450, distance: 26.7
click at [528, 450] on div "Number of Pendant Lights: 8" at bounding box center [532, 454] width 1018 height 24
type input "9"
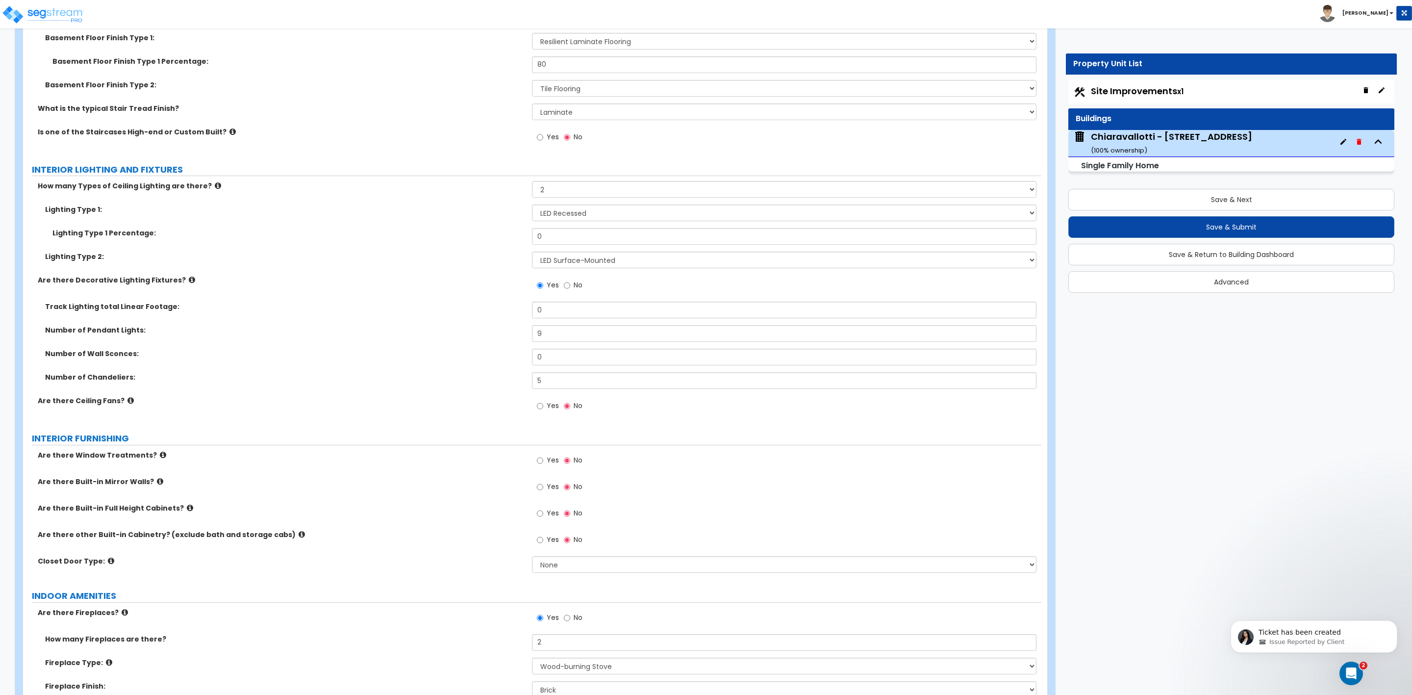
scroll to position [2794, 0]
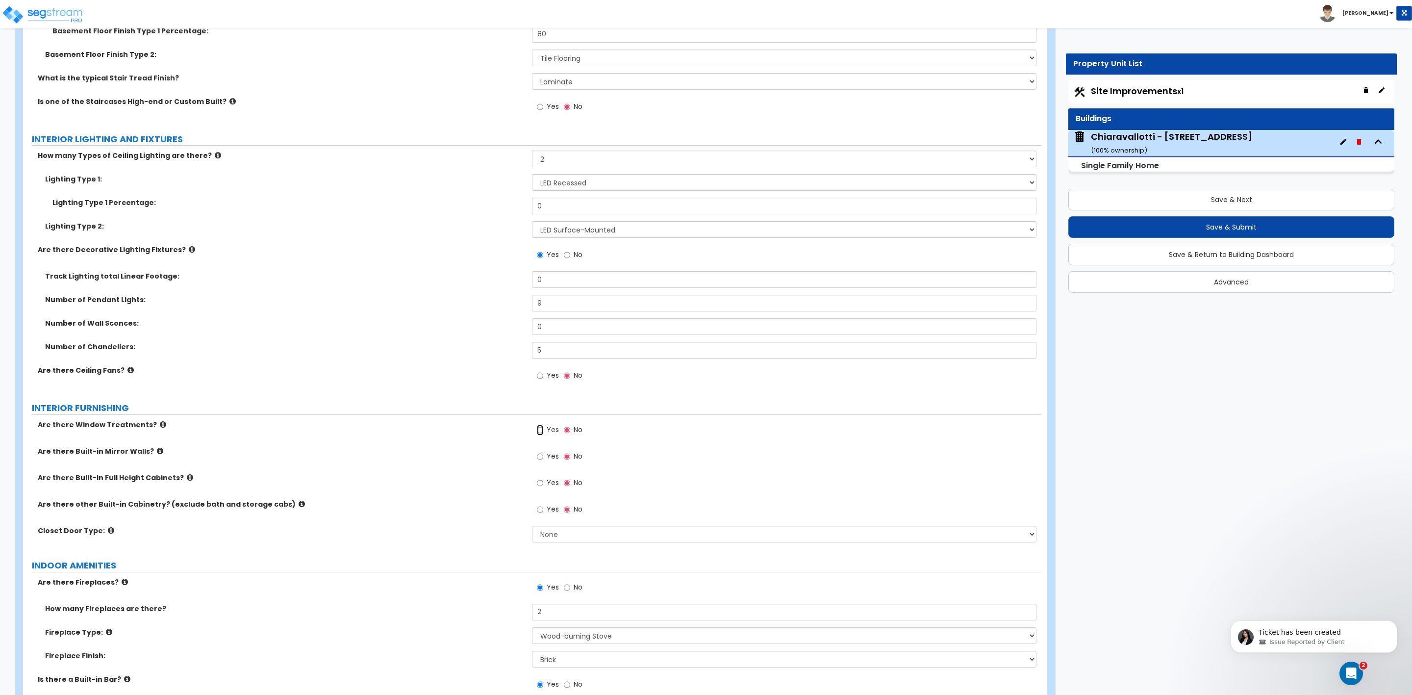
click at [540, 432] on input "Yes" at bounding box center [540, 430] width 6 height 11
radio input "true"
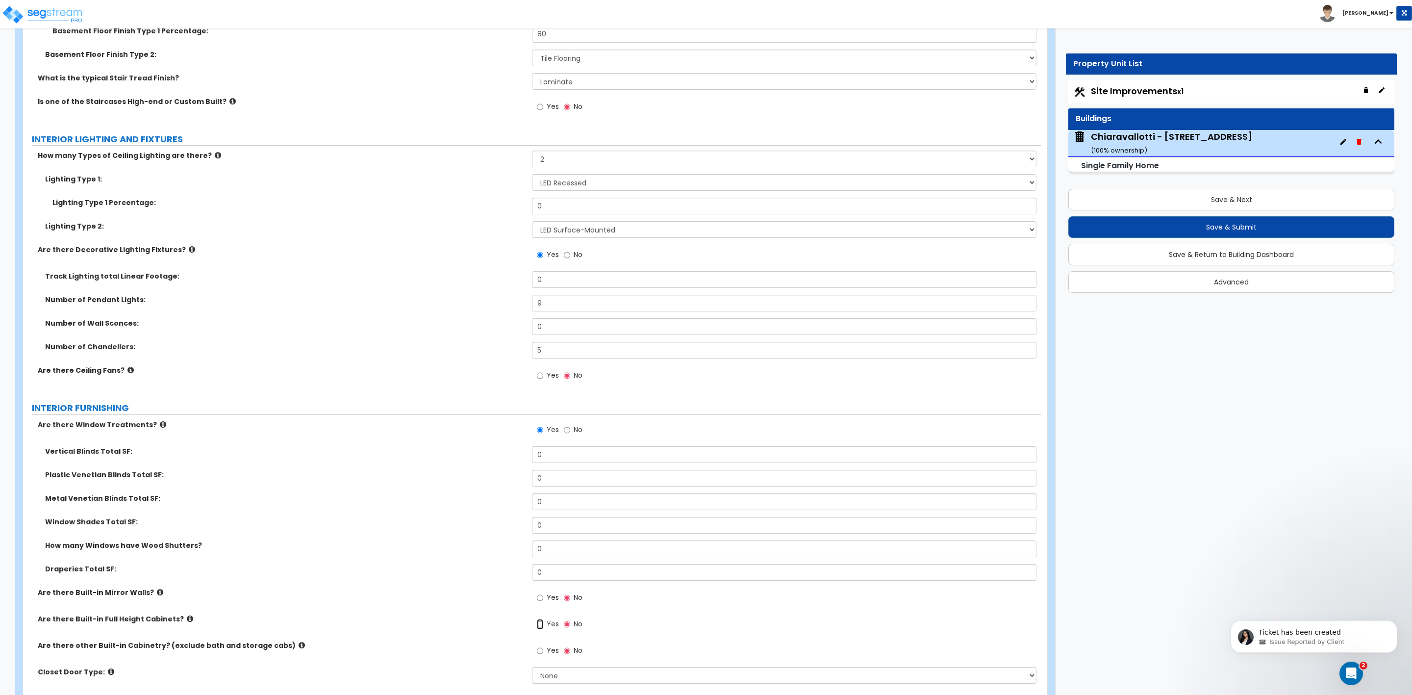
click at [540, 624] on input "Yes" at bounding box center [540, 624] width 6 height 11
radio input "true"
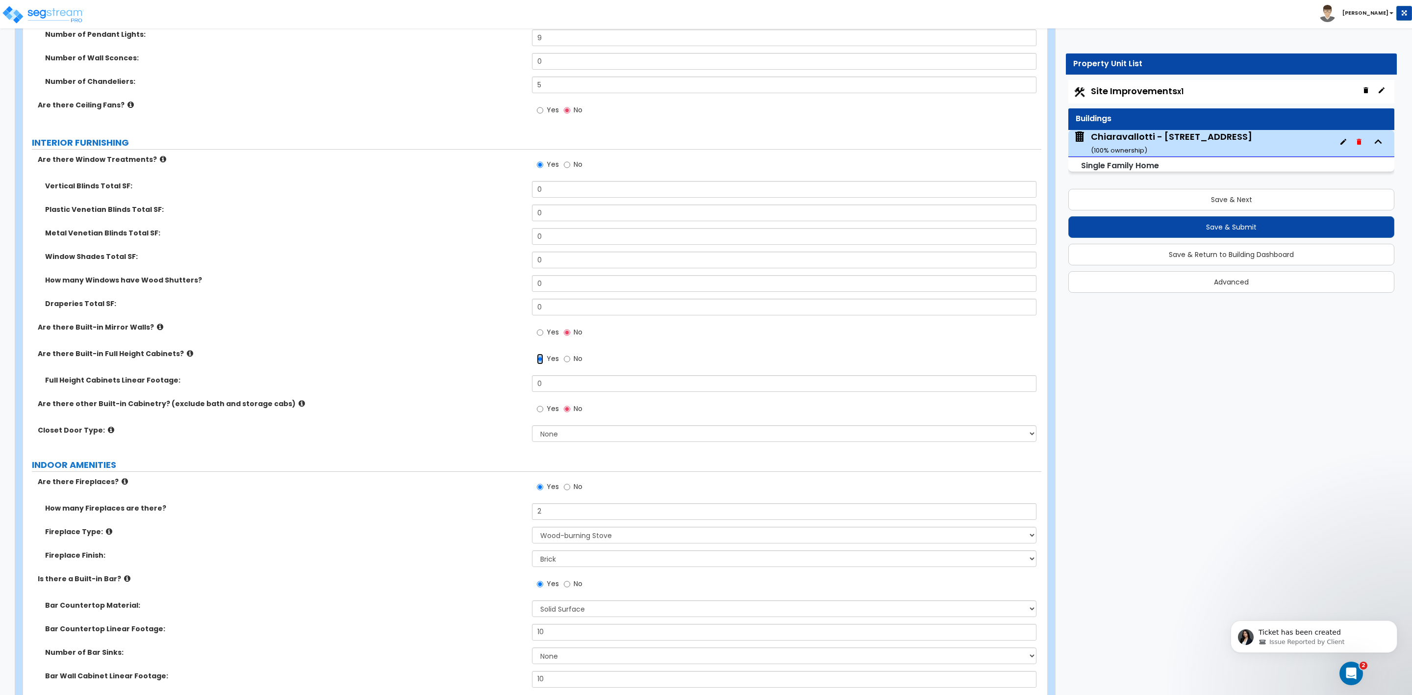
scroll to position [3089, 0]
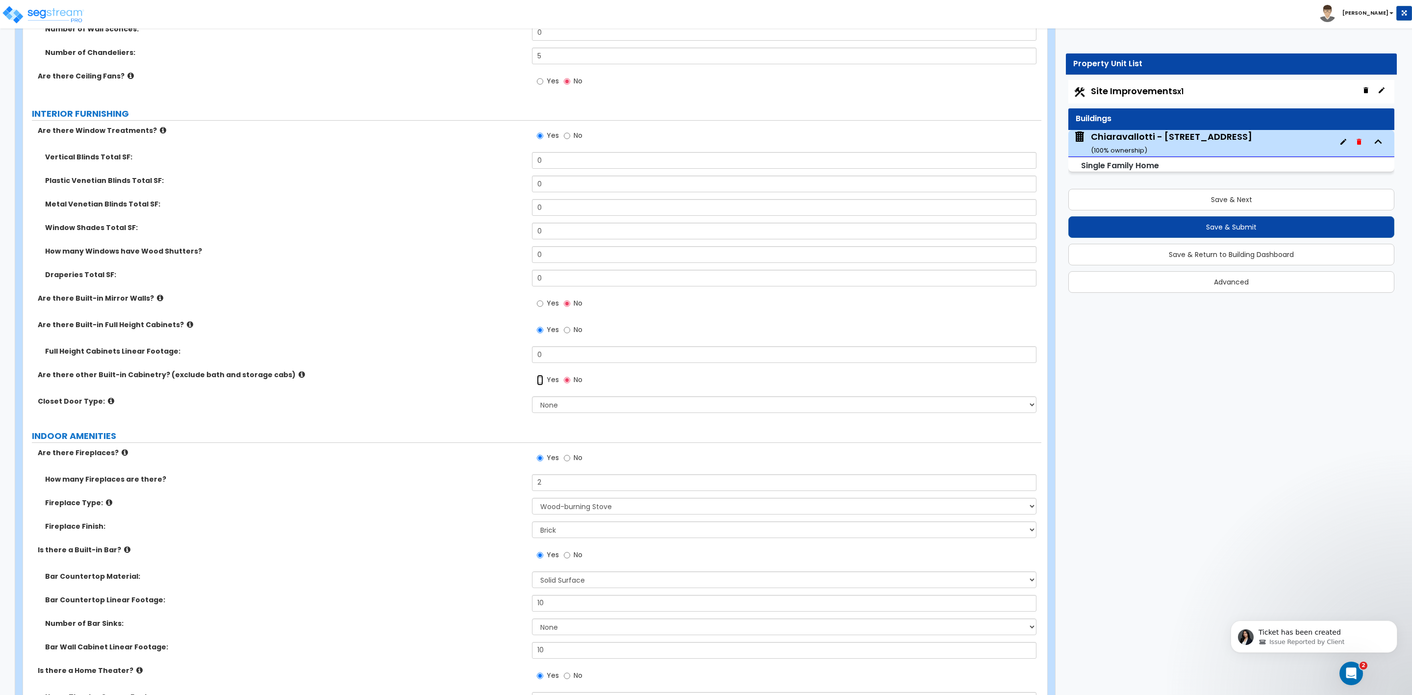
click at [543, 381] on input "Yes" at bounding box center [540, 380] width 6 height 11
radio input "true"
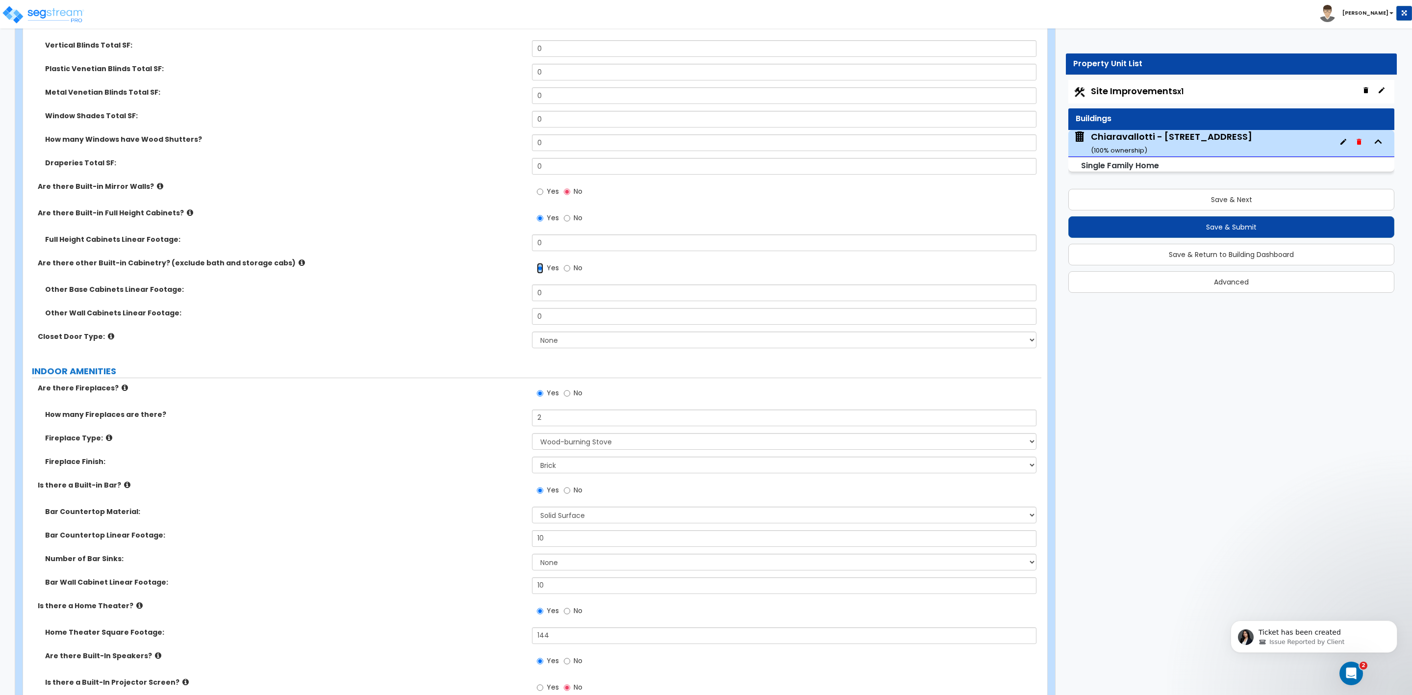
scroll to position [3236, 0]
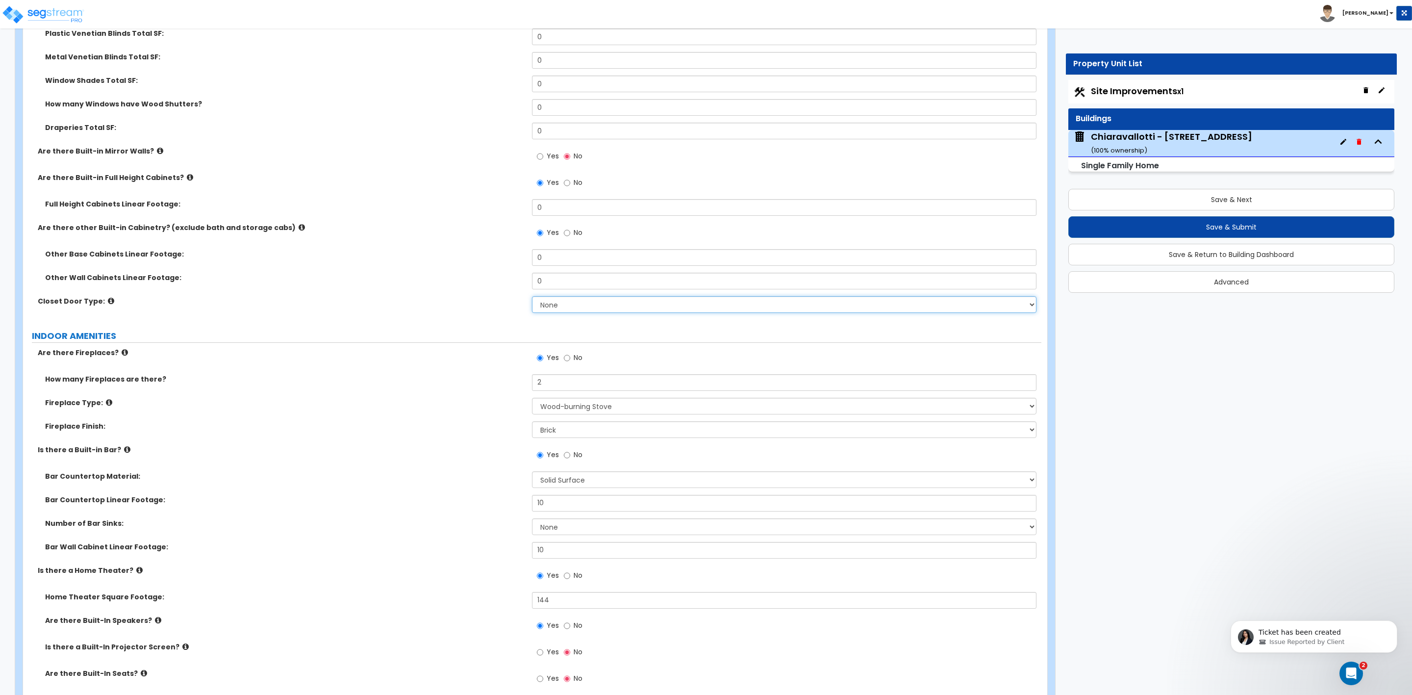
click at [569, 308] on select "None Bi-fold Louvered Doors Bi-fold Panel Doors Sliding Doors Hinged Wood Door" at bounding box center [784, 304] width 504 height 17
click at [532, 297] on select "None Bi-fold Louvered Doors Bi-fold Panel Doors Sliding Doors Hinged Wood Door" at bounding box center [784, 304] width 504 height 17
click at [559, 306] on select "None Bi-fold Louvered Doors Bi-fold Panel Doors Sliding Doors Hinged Wood Door" at bounding box center [784, 304] width 504 height 17
select select "2"
click at [532, 297] on select "None Bi-fold Louvered Doors Bi-fold Panel Doors Sliding Doors Hinged Wood Door" at bounding box center [784, 304] width 504 height 17
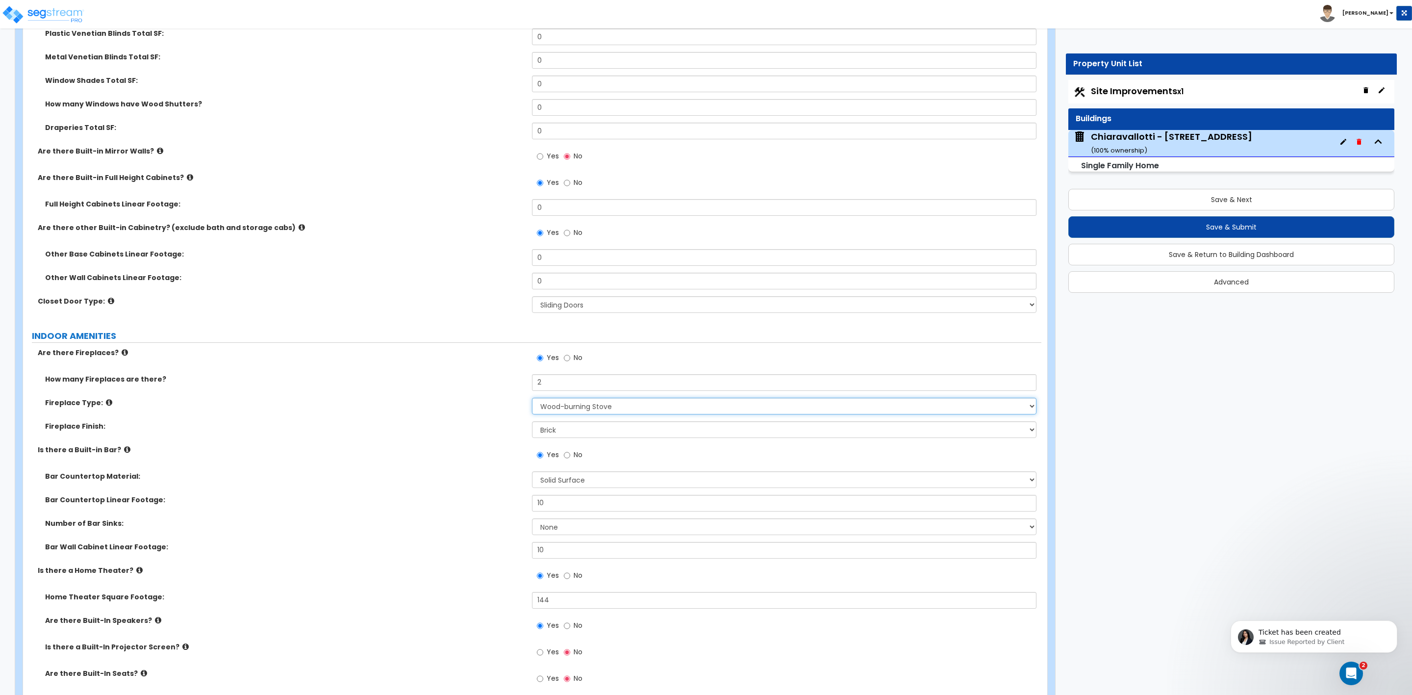
click at [598, 408] on select "Please Choose One Built-in Electric Fireplace Built-in Gas Fireplace Built-in W…" at bounding box center [784, 406] width 504 height 17
select select "3"
click at [532, 399] on select "Please Choose One Built-in Electric Fireplace Built-in Gas Fireplace Built-in W…" at bounding box center [784, 406] width 504 height 17
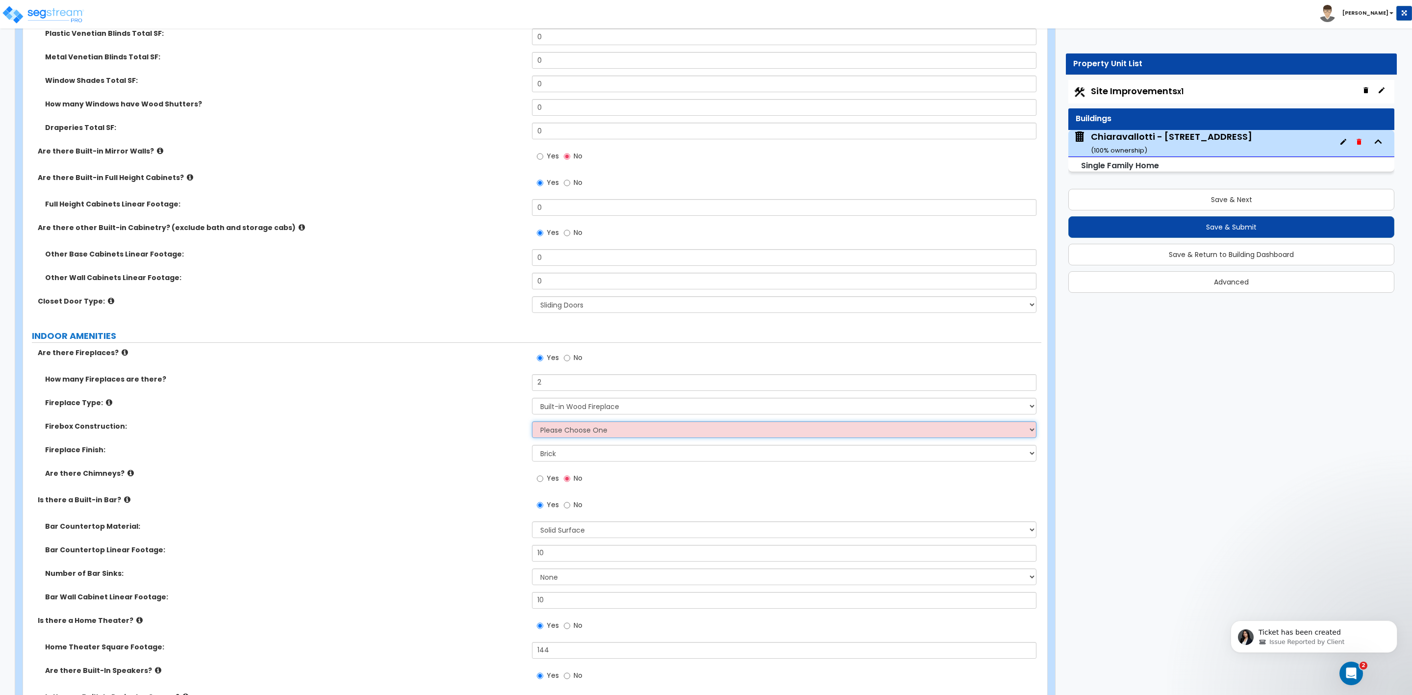
click at [545, 431] on select "Please Choose One Brick Stone I Don't Know, Please Choose for me" at bounding box center [784, 429] width 504 height 17
select select "2"
click at [532, 422] on select "Please Choose One Brick Stone I Don't Know, Please Choose for me" at bounding box center [784, 429] width 504 height 17
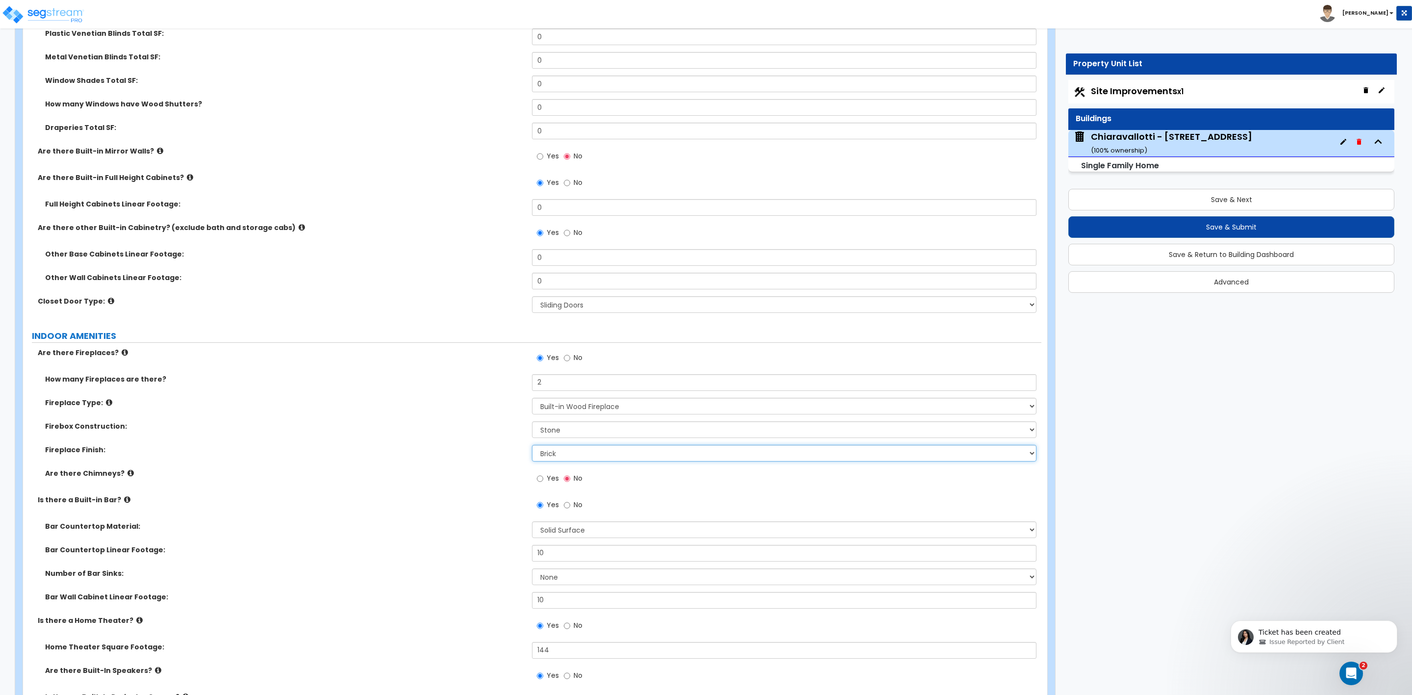
click at [555, 456] on select "None Brick Stone Tile Painted Molding" at bounding box center [784, 453] width 504 height 17
select select "2"
click at [532, 446] on select "None Brick Stone Tile Painted Molding" at bounding box center [784, 453] width 504 height 17
click at [542, 481] on input "Yes" at bounding box center [540, 478] width 6 height 11
radio input "true"
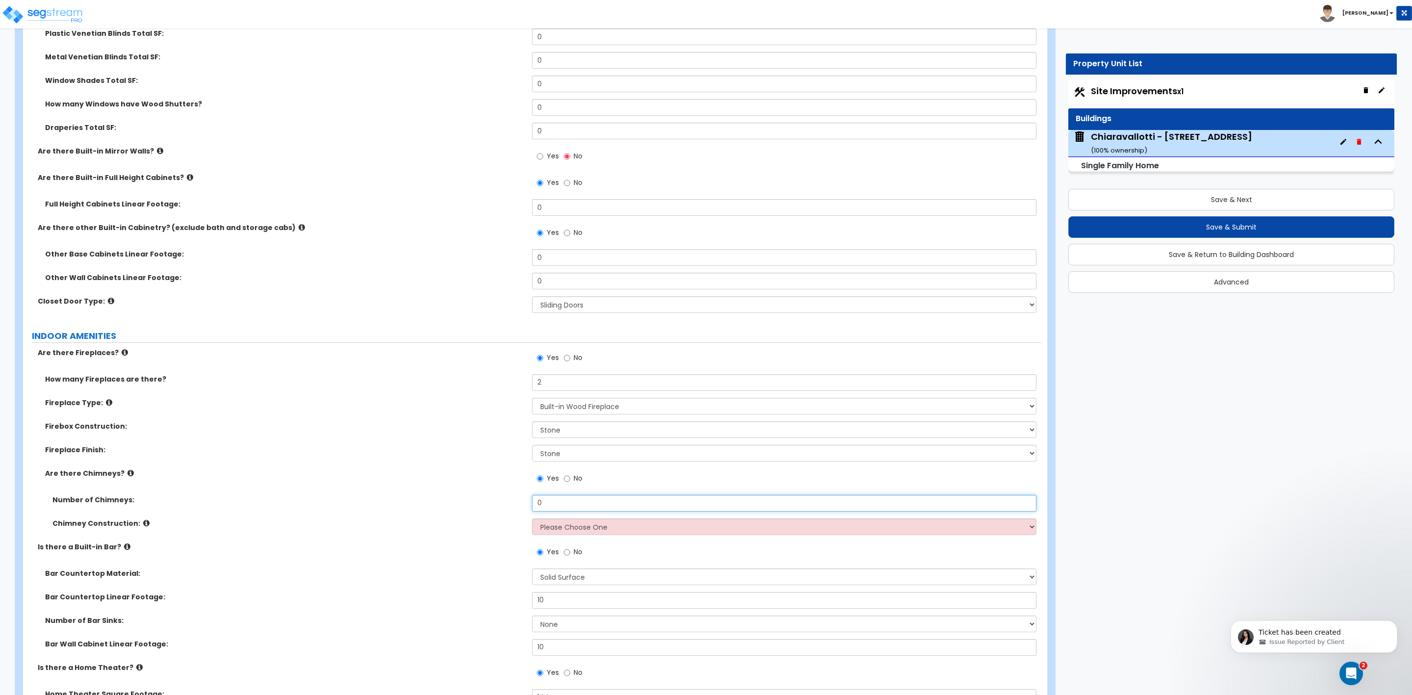
drag, startPoint x: 552, startPoint y: 505, endPoint x: 533, endPoint y: 505, distance: 19.1
click at [533, 505] on input "0" at bounding box center [784, 503] width 504 height 17
type input "2"
click at [554, 531] on select "Please Choose One Brick Construction Cinder Block Construction Stone Constructi…" at bounding box center [784, 526] width 504 height 17
select select "1"
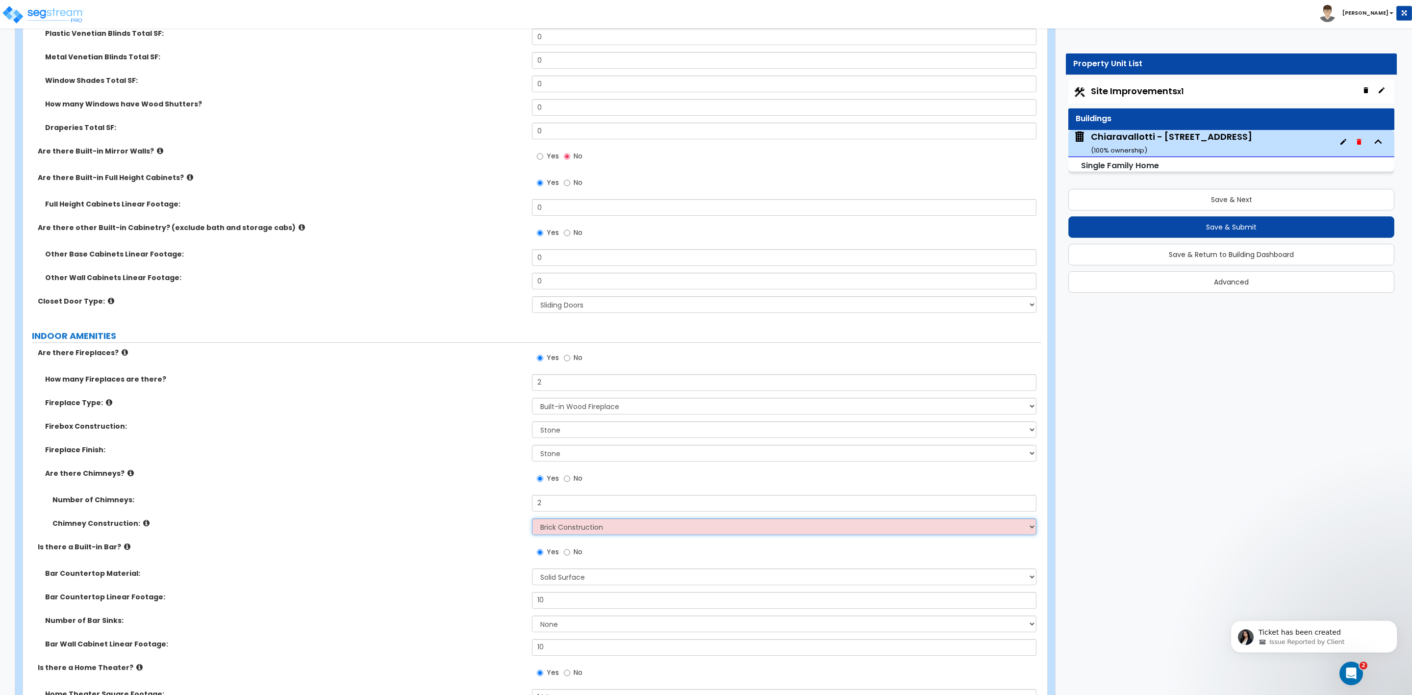
click at [532, 519] on select "Please Choose One Brick Construction Cinder Block Construction Stone Constructi…" at bounding box center [784, 526] width 504 height 17
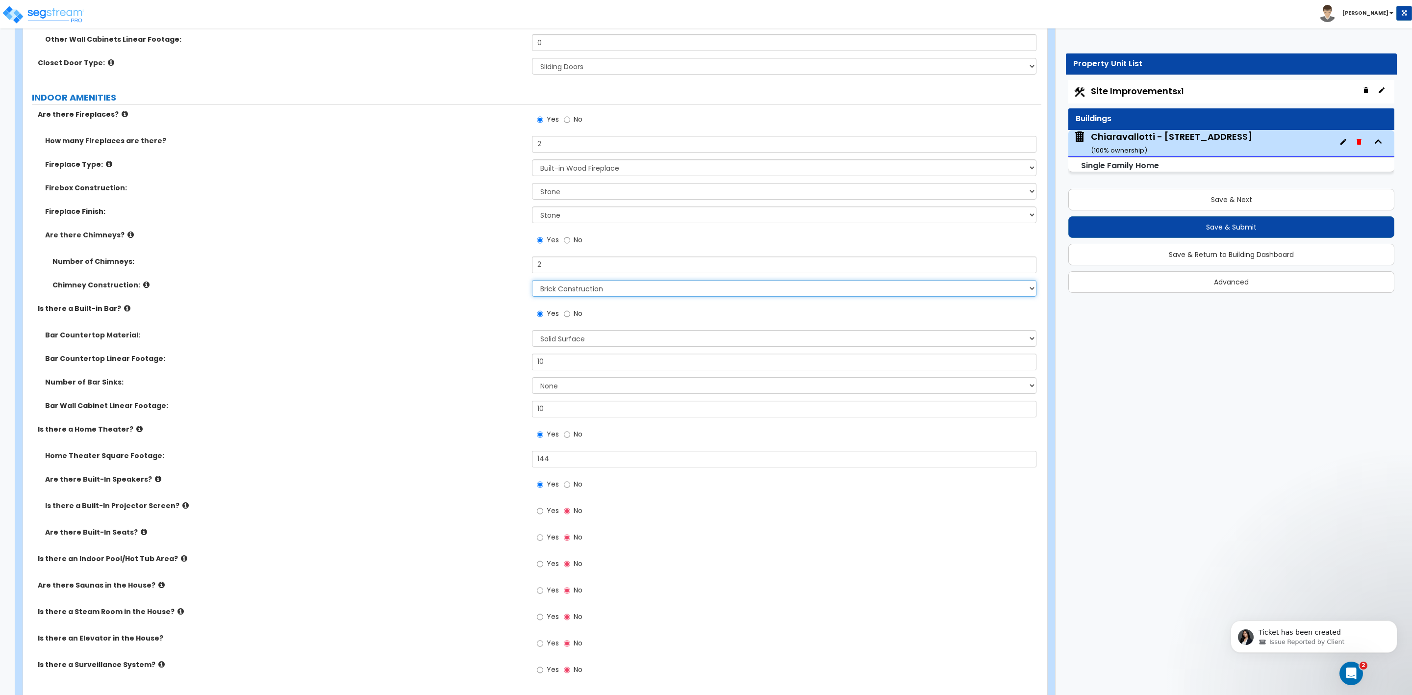
scroll to position [3530, 0]
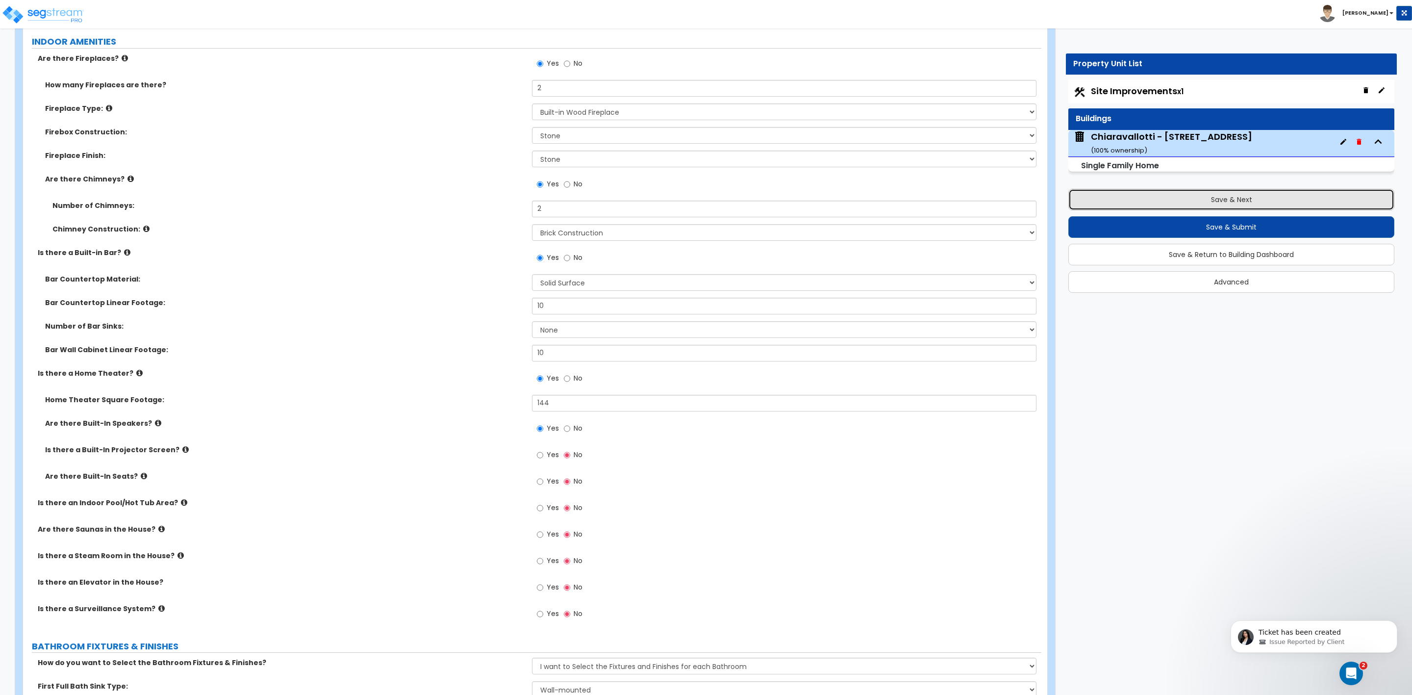
click at [1227, 201] on button "Save & Next" at bounding box center [1231, 200] width 326 height 22
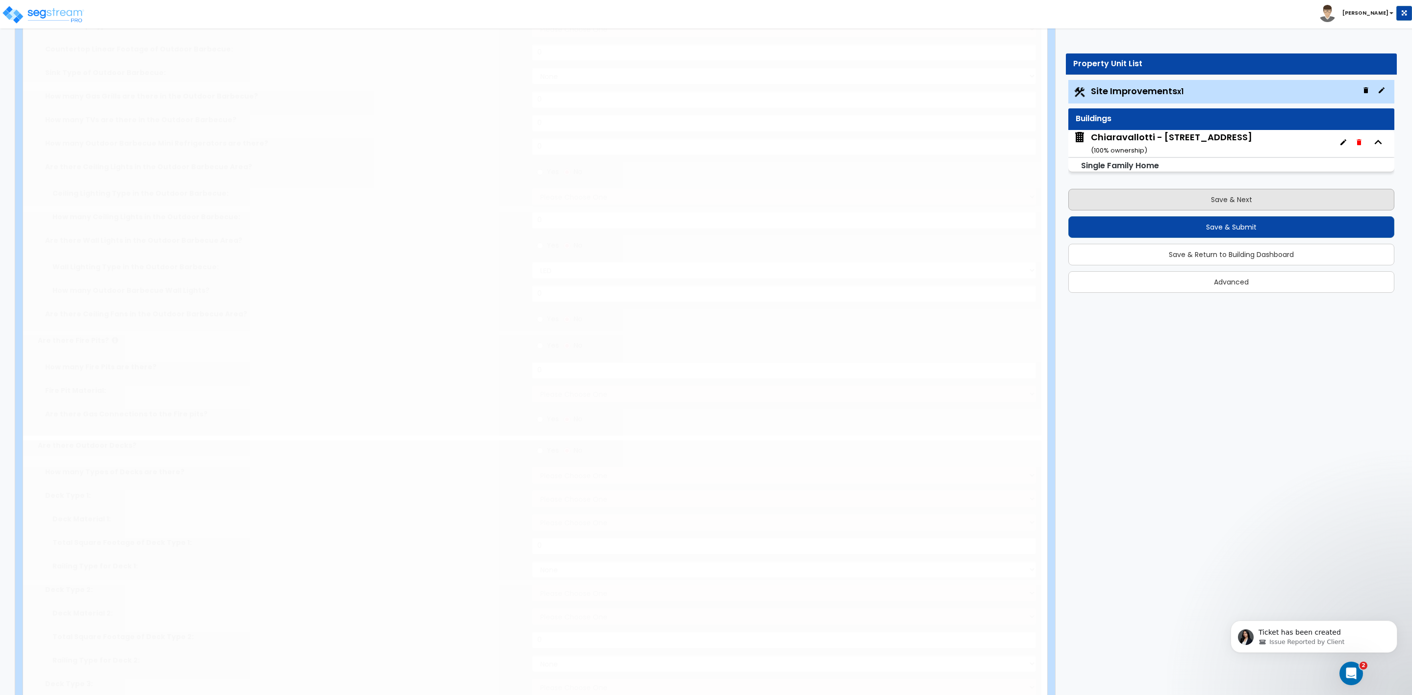
select select "2"
type input "24394"
select select "2"
type input "2000"
select select "2"
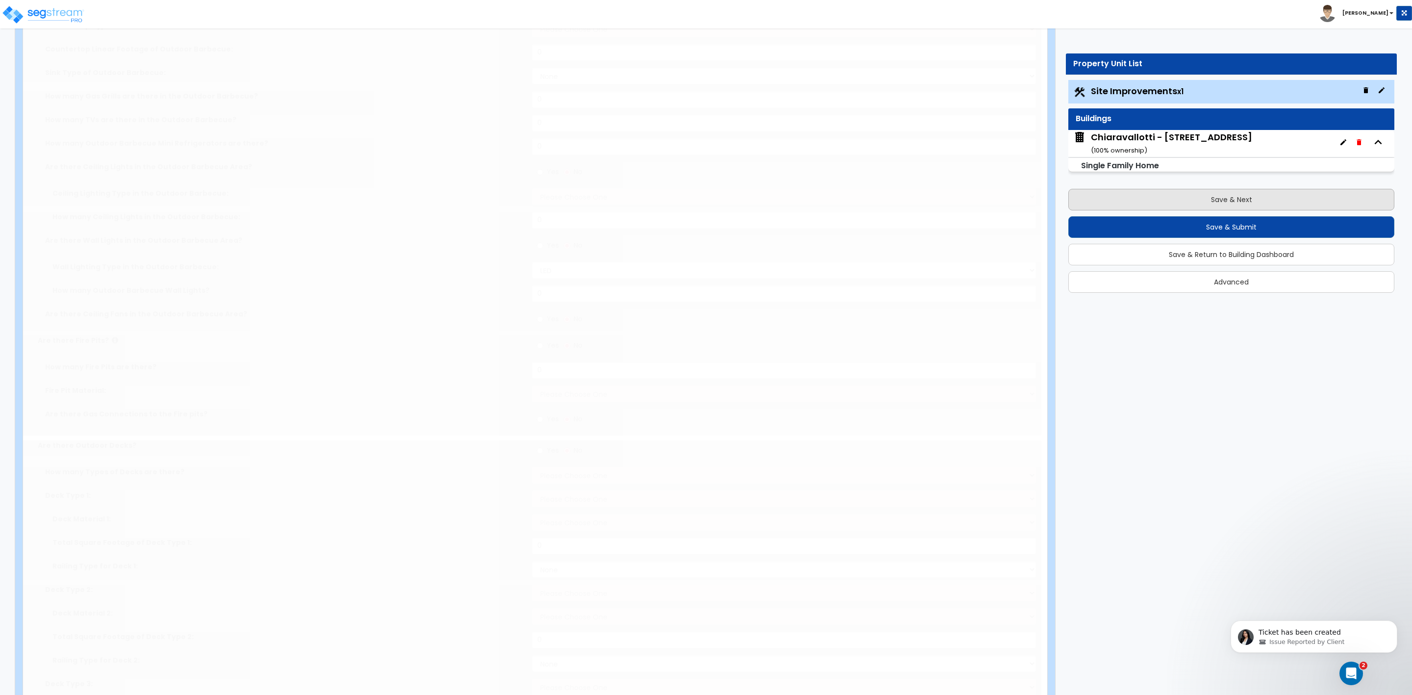
type input "460"
radio input "true"
select select "3"
type input "565"
radio input "true"
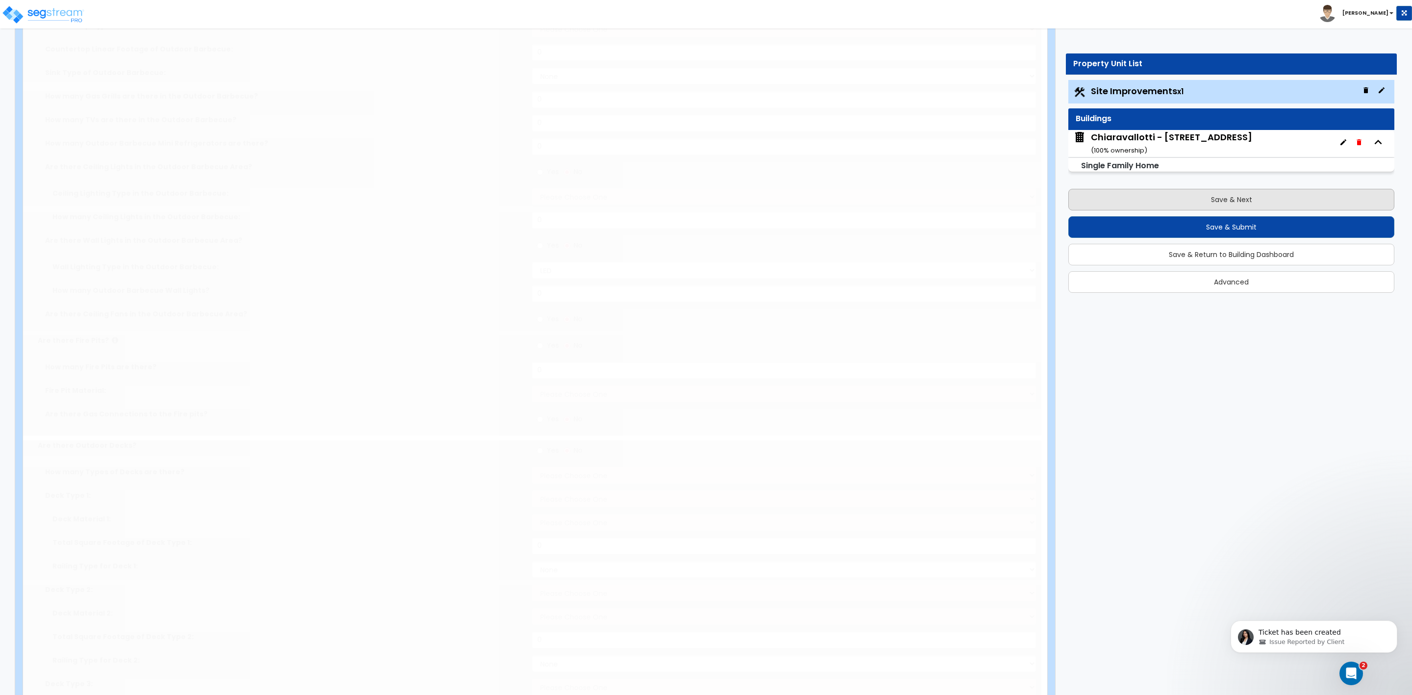
type input "4"
type input "16"
radio input "true"
select select "2"
type input "60"
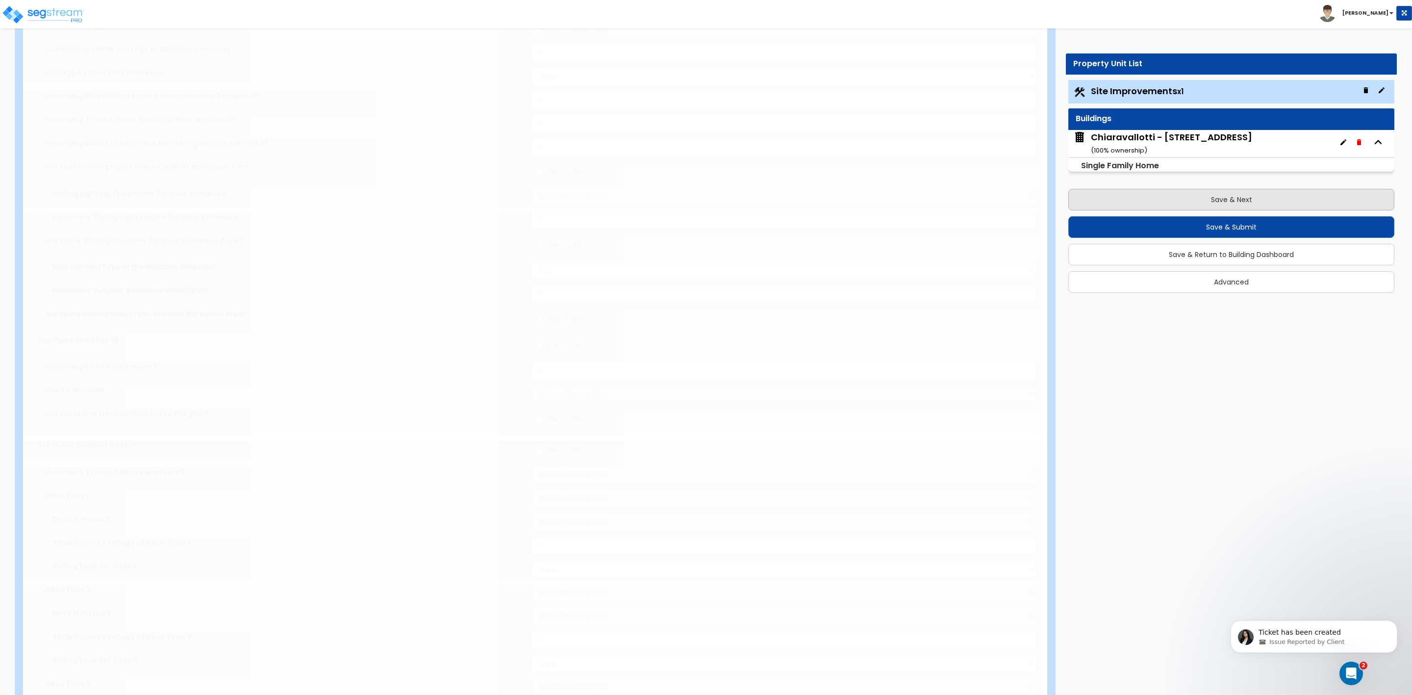
select select "1"
select select "3"
radio input "true"
type input "1100"
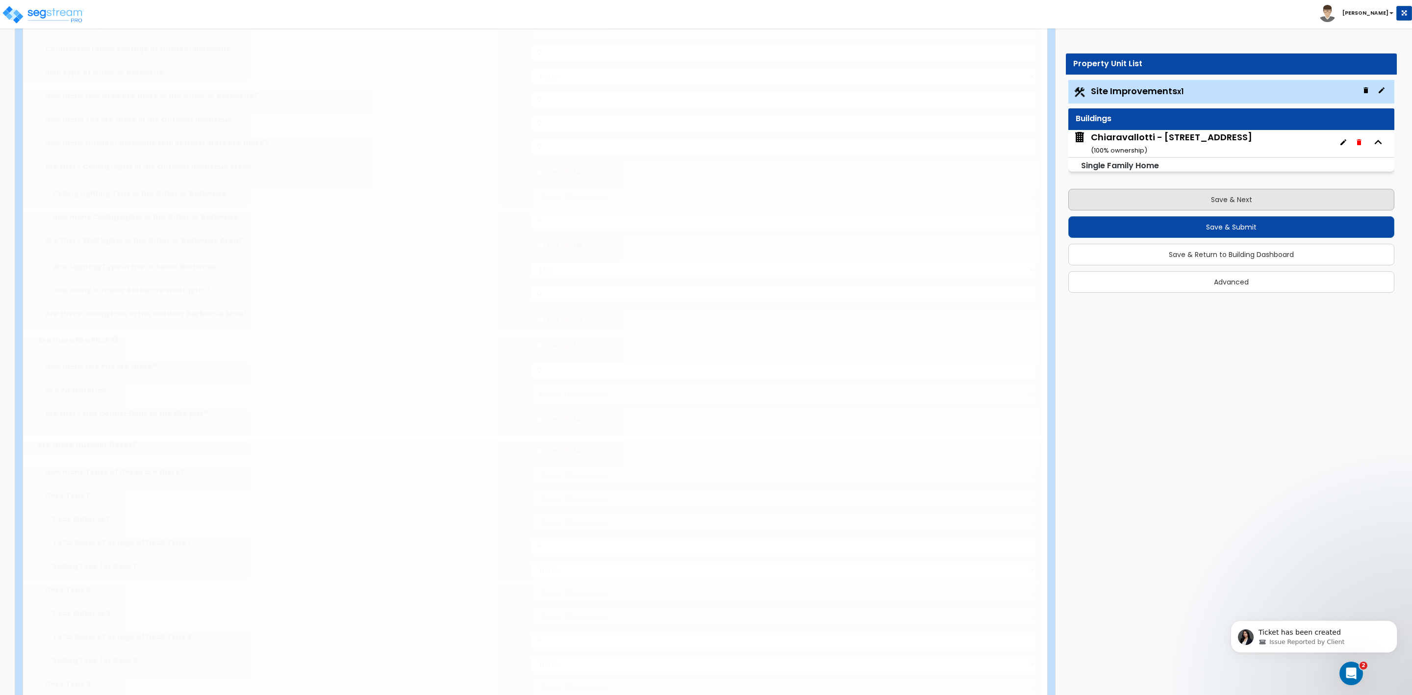
radio input "true"
type input "1175"
radio input "true"
type input "1"
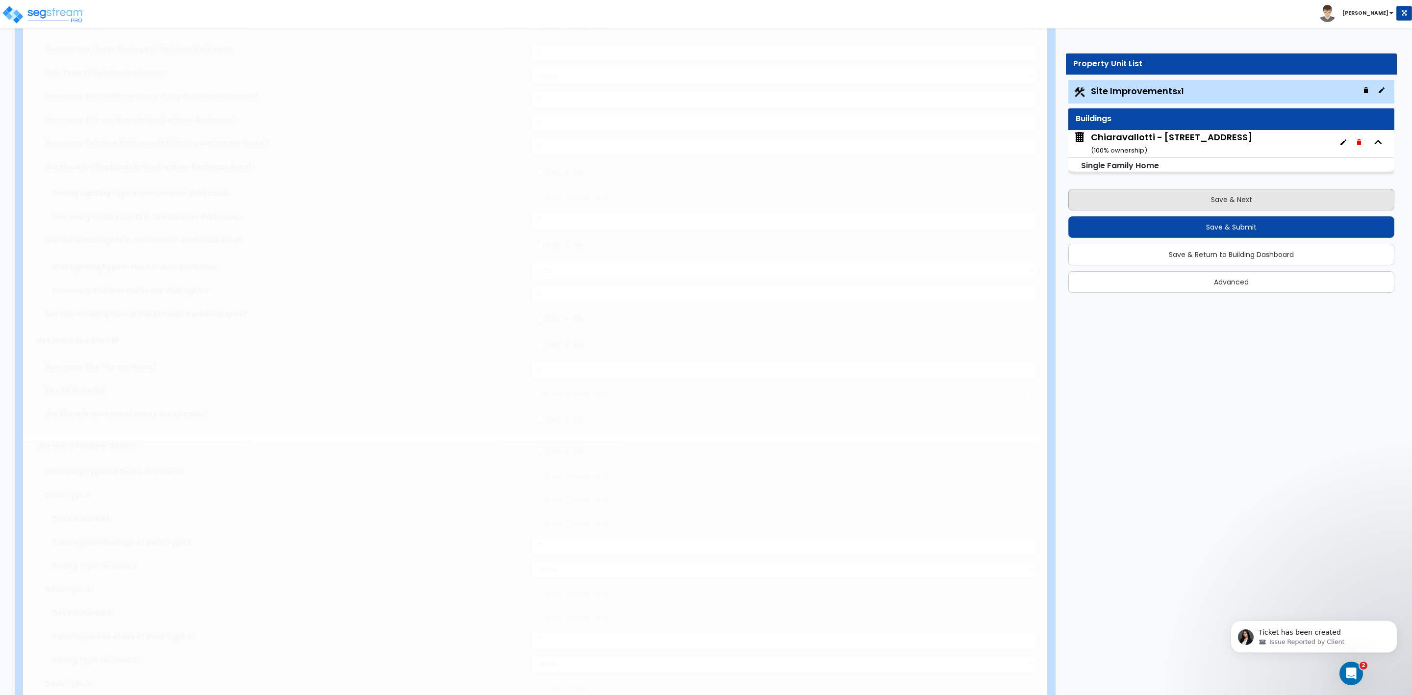
select select "1"
radio input "true"
select select "1"
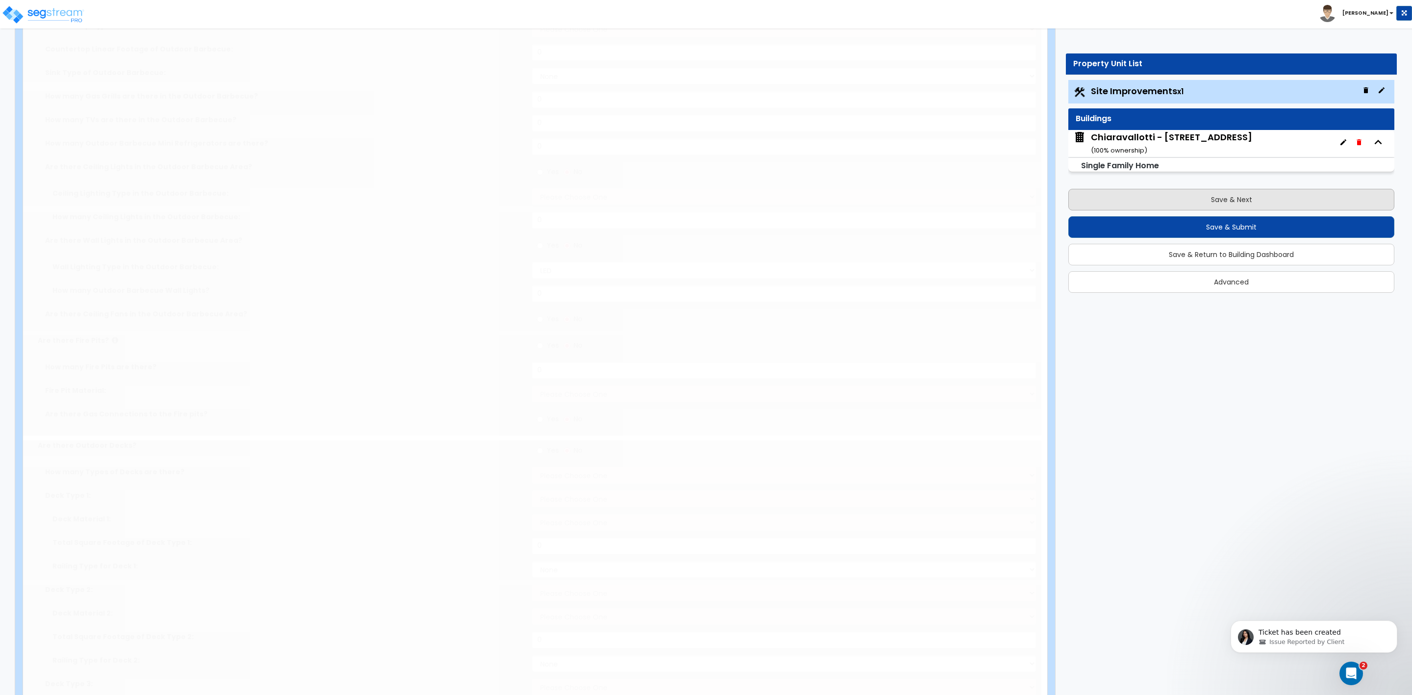
select select "1"
type input "210"
select select "1"
radio input "true"
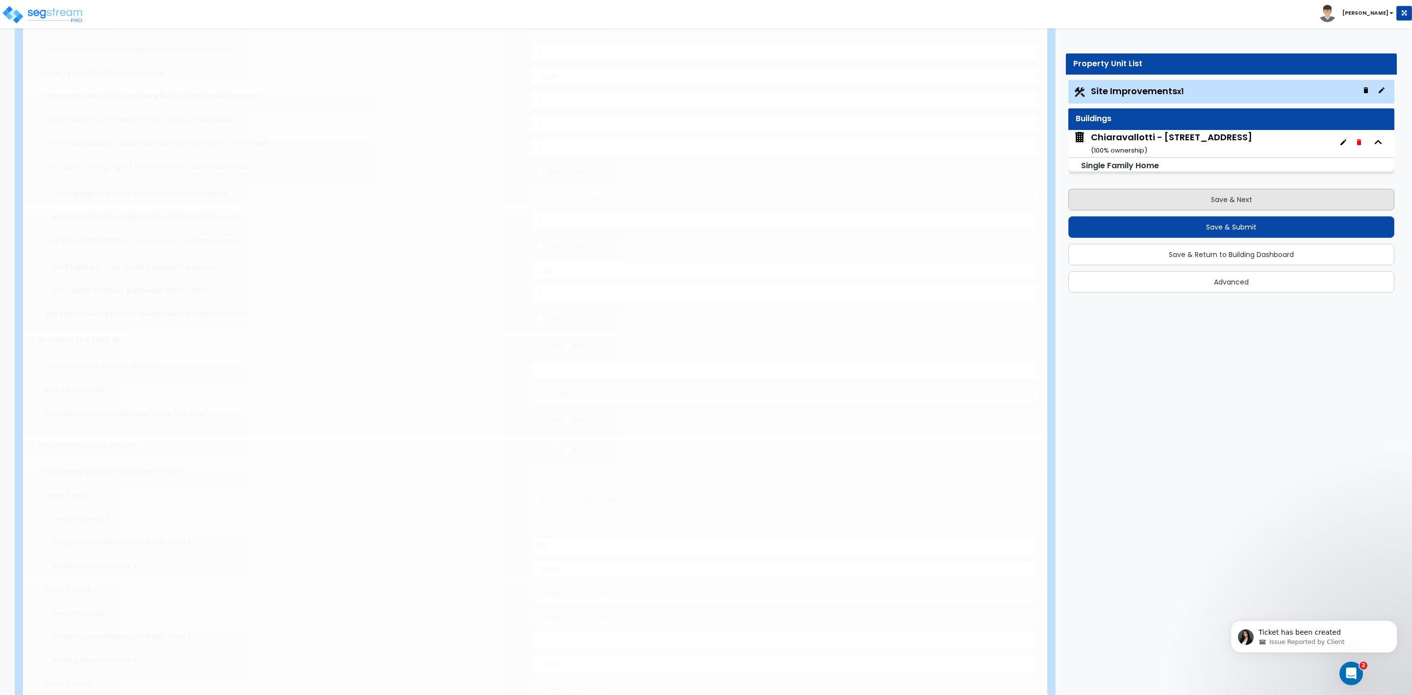
type input "220"
radio input "true"
select select "1"
select select "5"
type input "2"
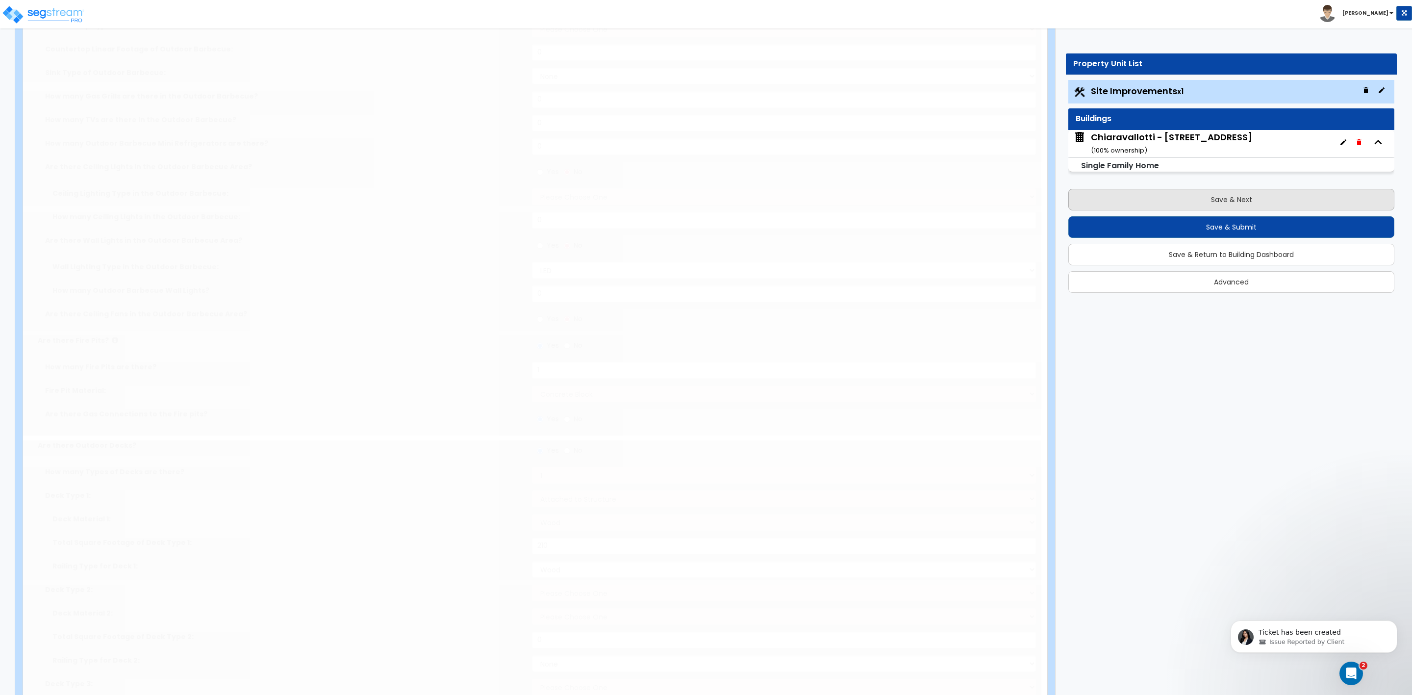
radio input "true"
type input "2"
type input "60"
radio input "true"
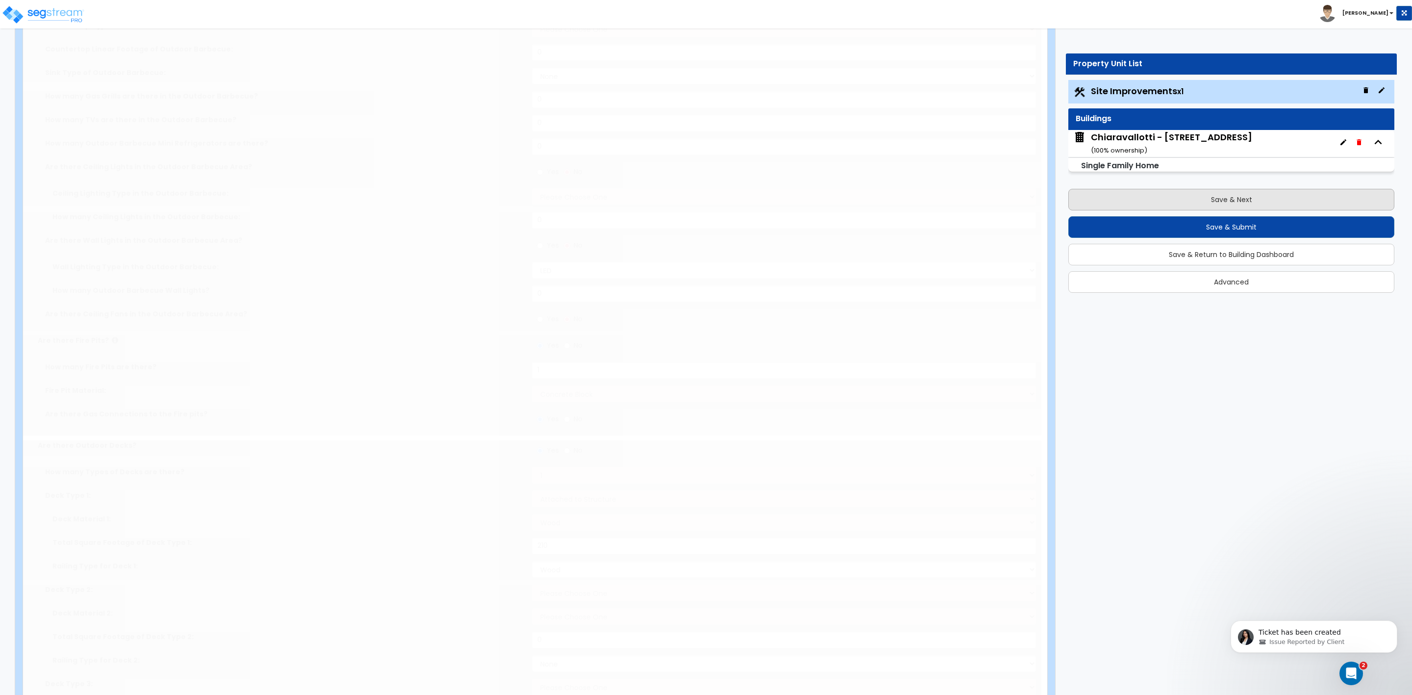
type input "80"
type input "1"
